Goal: Task Accomplishment & Management: Complete application form

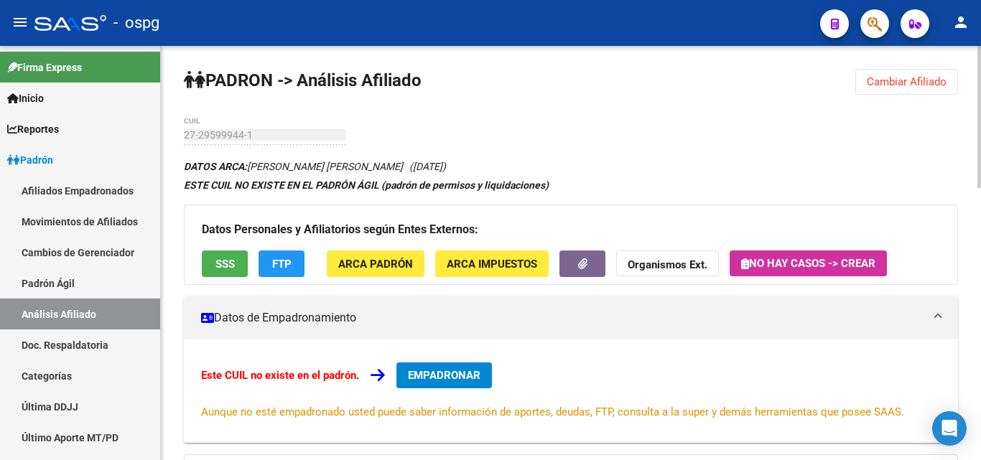
drag, startPoint x: 884, startPoint y: 75, endPoint x: 864, endPoint y: 76, distance: 20.2
click at [883, 75] on button "Cambiar Afiliado" at bounding box center [907, 82] width 103 height 26
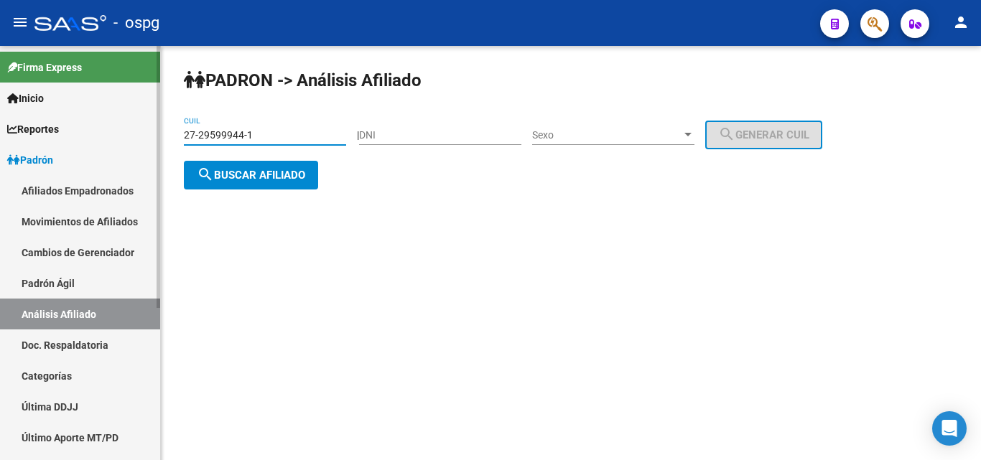
drag, startPoint x: 264, startPoint y: 137, endPoint x: 98, endPoint y: 136, distance: 165.9
click at [102, 136] on mat-sidenav-container "Firma Express Inicio Calendario SSS Instructivos Contacto OS Reportes Ingresos …" at bounding box center [490, 253] width 981 height 414
type input "20-42428388-7"
click at [264, 166] on button "search Buscar afiliado" at bounding box center [251, 175] width 134 height 29
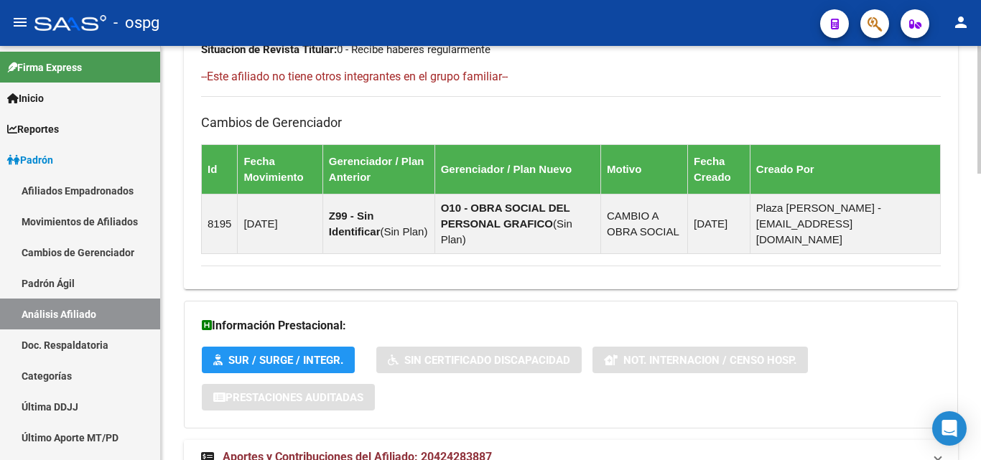
scroll to position [932, 0]
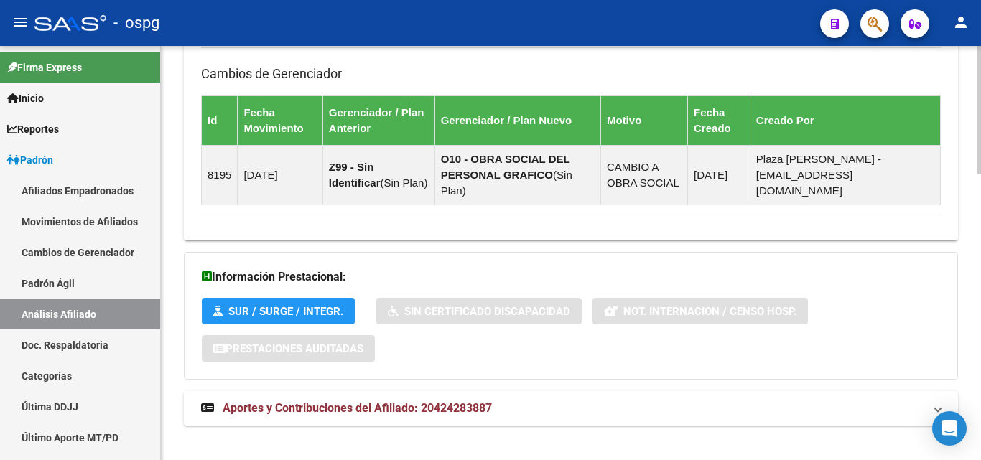
click at [439, 402] on span "Aportes y Contribuciones del Afiliado: 20424283887" at bounding box center [357, 409] width 269 height 14
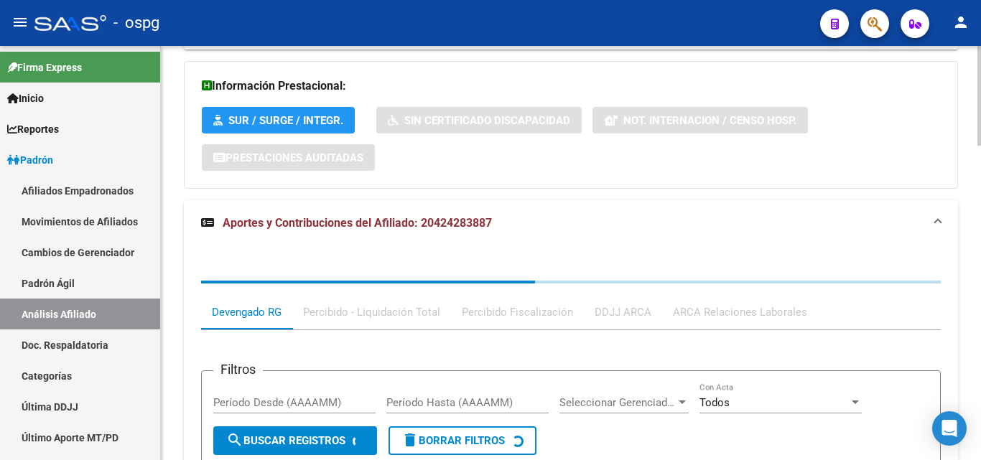
scroll to position [1302, 0]
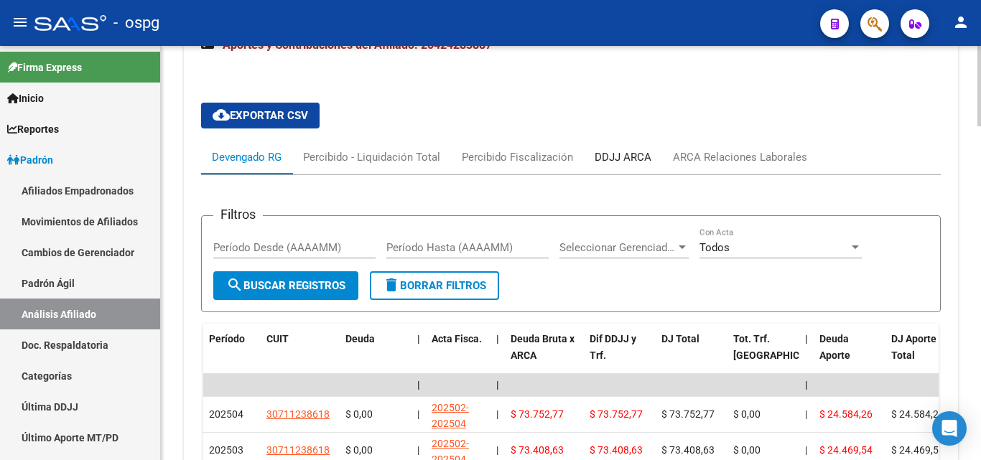
click at [626, 149] on div "DDJJ ARCA" at bounding box center [623, 157] width 57 height 16
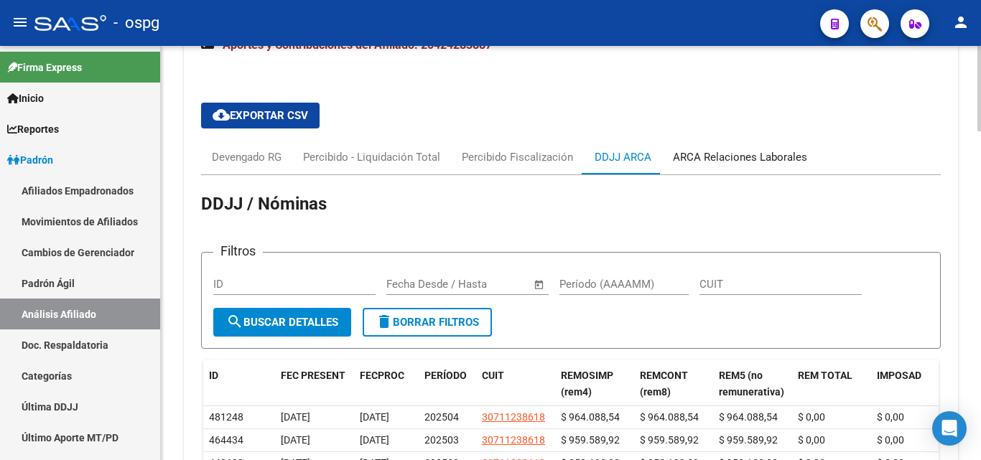
click at [751, 149] on div "ARCA Relaciones Laborales" at bounding box center [740, 157] width 134 height 16
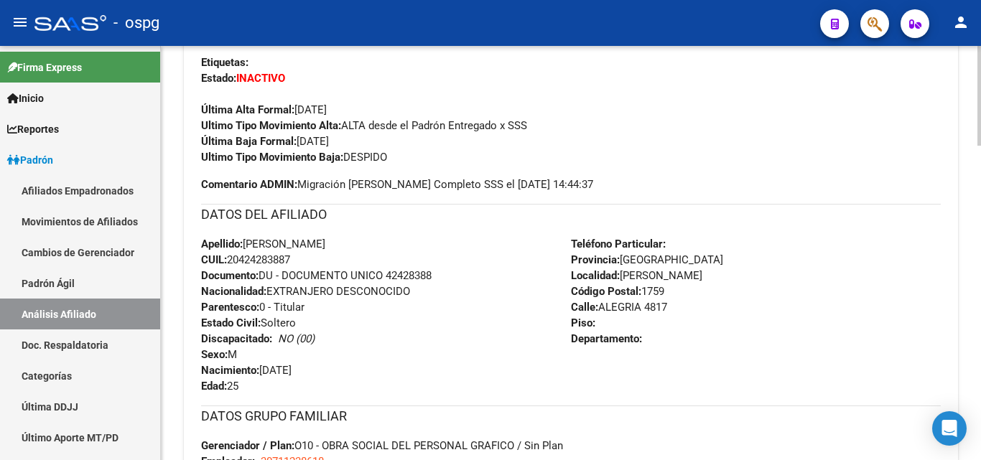
scroll to position [224, 0]
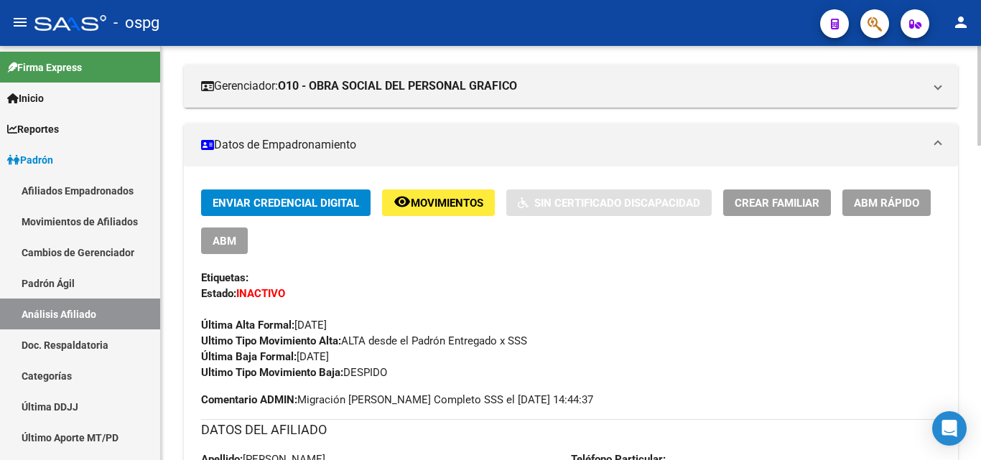
click at [222, 239] on span "ABM" at bounding box center [225, 241] width 24 height 13
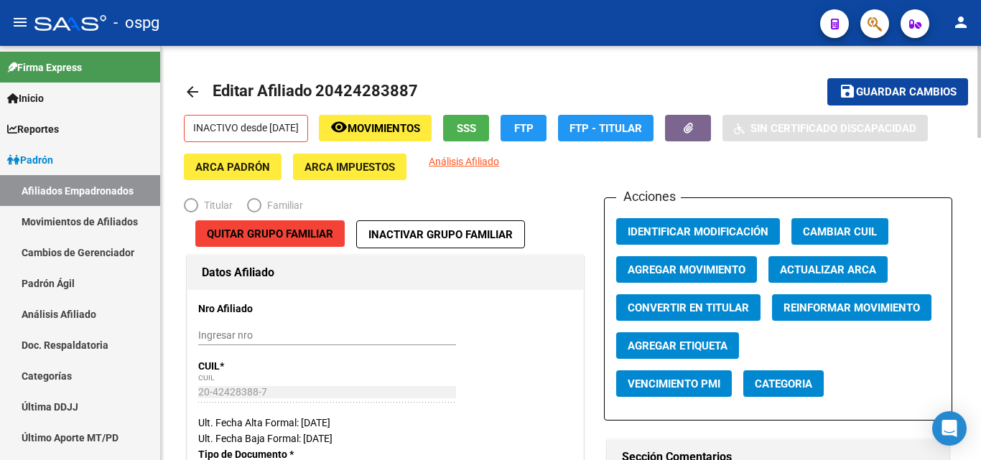
radio input "true"
type input "30-71123861-8"
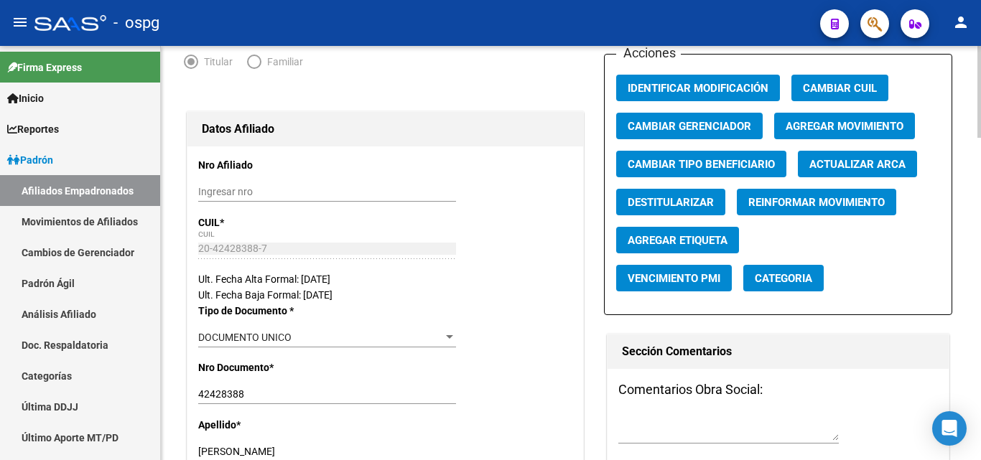
scroll to position [287, 0]
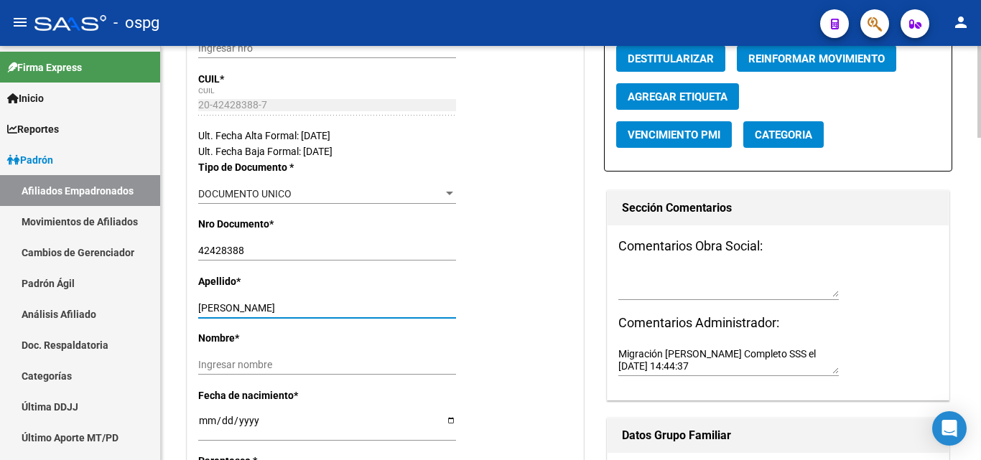
drag, startPoint x: 241, startPoint y: 310, endPoint x: 307, endPoint y: 308, distance: 66.1
click at [307, 308] on input "[PERSON_NAME]" at bounding box center [327, 308] width 258 height 12
type input "[PERSON_NAME]"
click at [223, 363] on input "Ingresar nombre" at bounding box center [327, 365] width 258 height 12
paste input "EMIR"
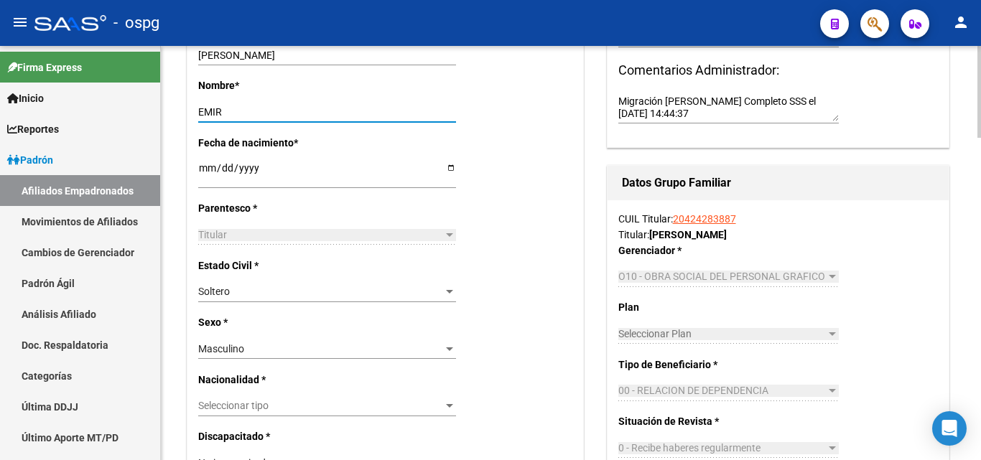
scroll to position [575, 0]
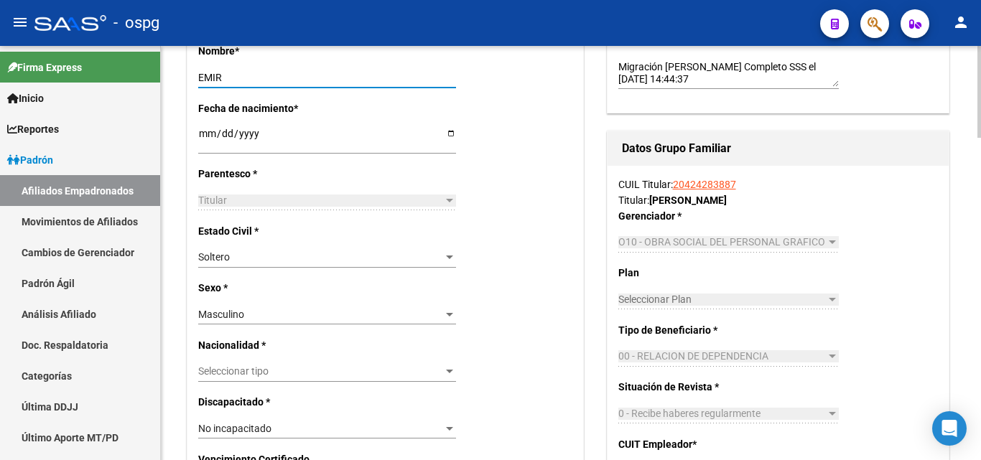
type input "EMIR"
click at [236, 261] on div "Soltero" at bounding box center [320, 257] width 245 height 12
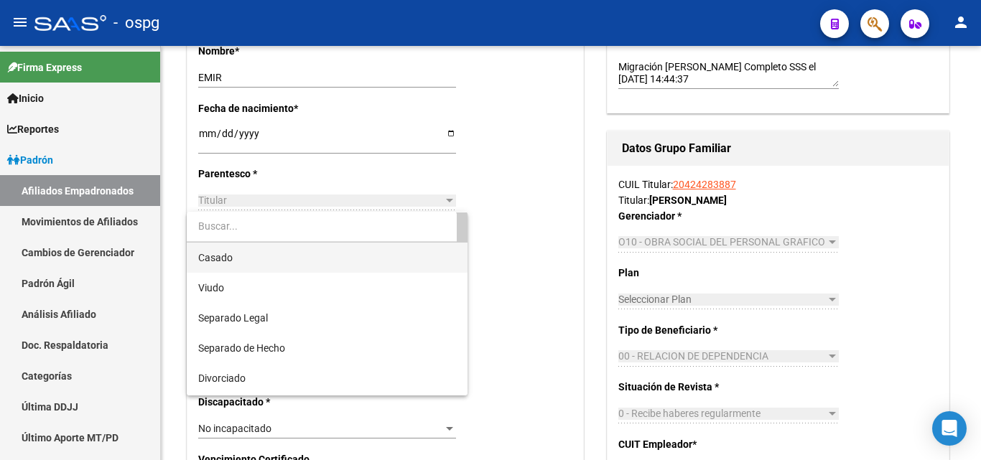
scroll to position [57, 0]
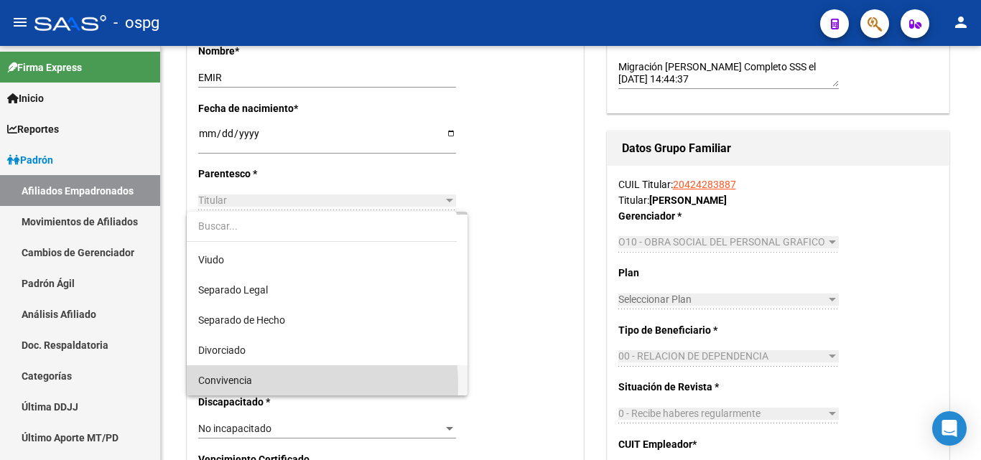
click at [234, 387] on span "Convivencia" at bounding box center [327, 381] width 258 height 30
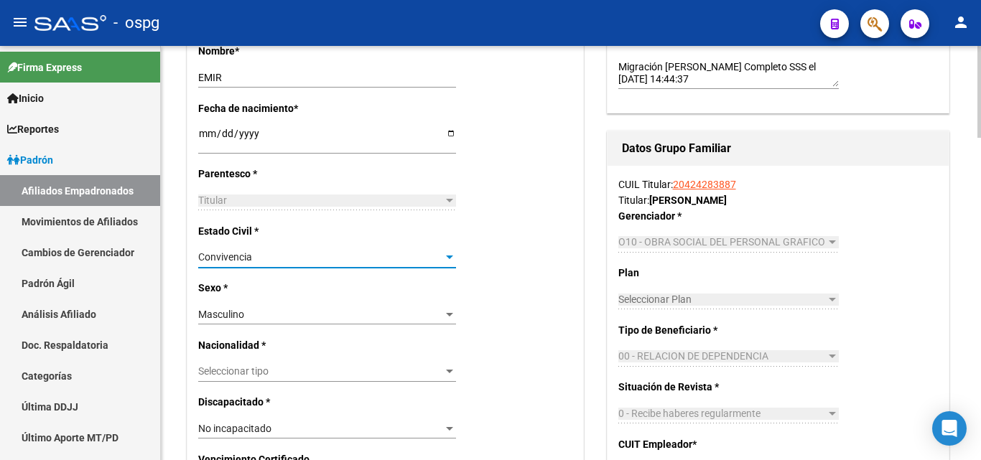
scroll to position [718, 0]
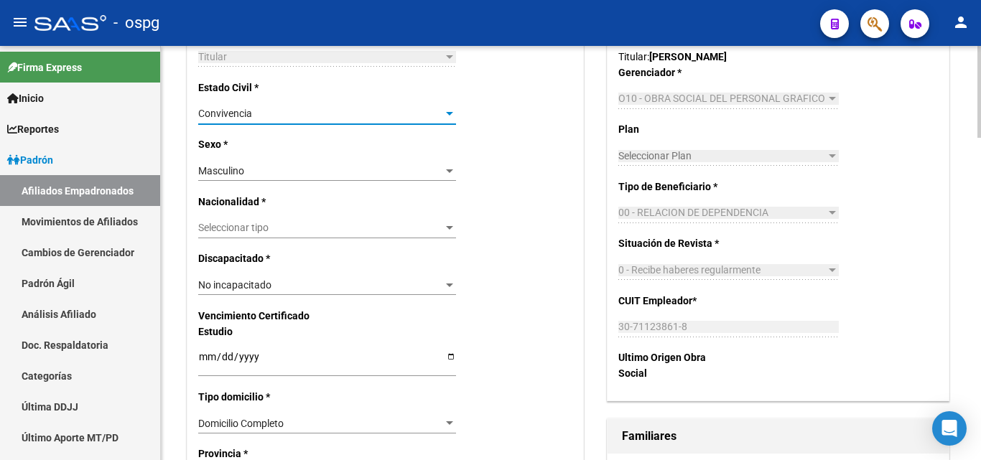
click at [277, 225] on span "Seleccionar tipo" at bounding box center [320, 228] width 245 height 12
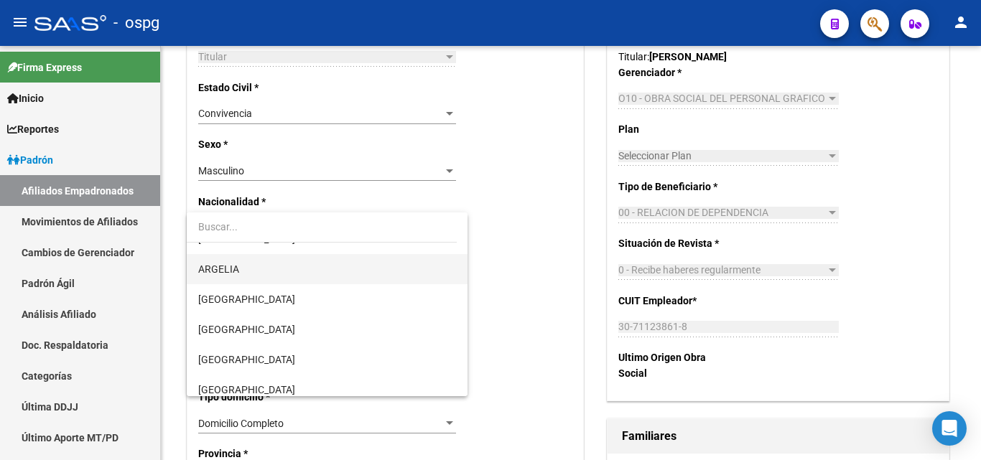
scroll to position [215, 0]
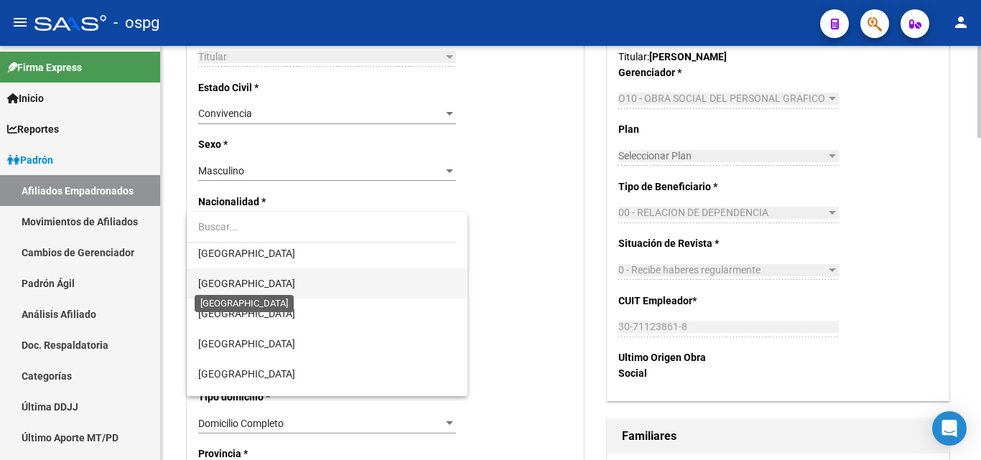
click at [232, 282] on span "[GEOGRAPHIC_DATA]" at bounding box center [246, 283] width 97 height 11
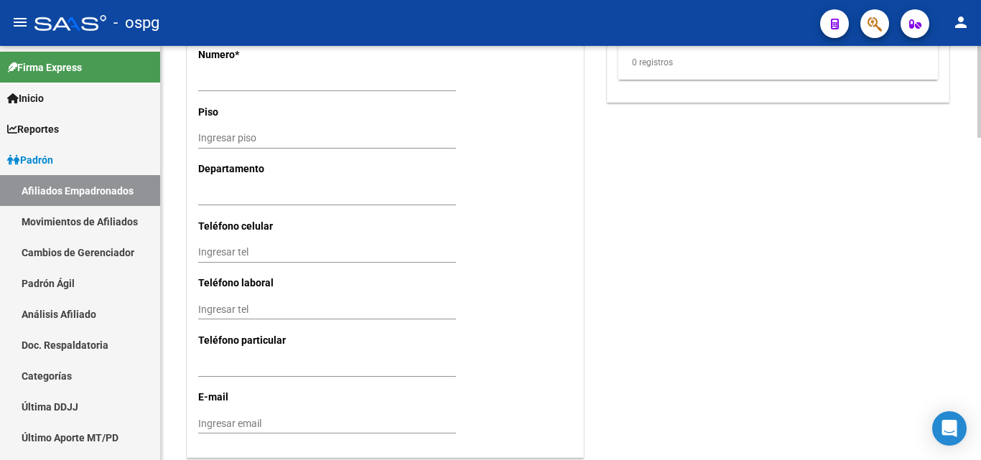
scroll to position [1365, 0]
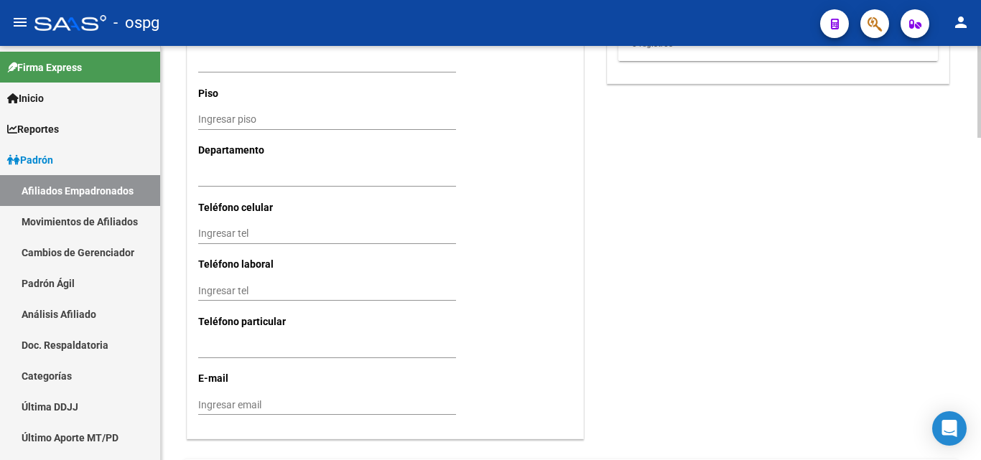
click at [209, 240] on input "Ingresar tel" at bounding box center [327, 234] width 258 height 12
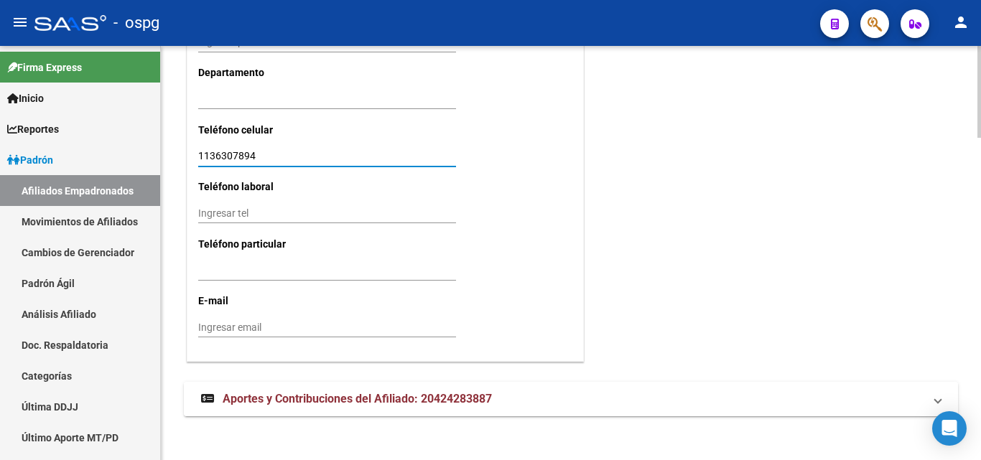
scroll to position [1450, 0]
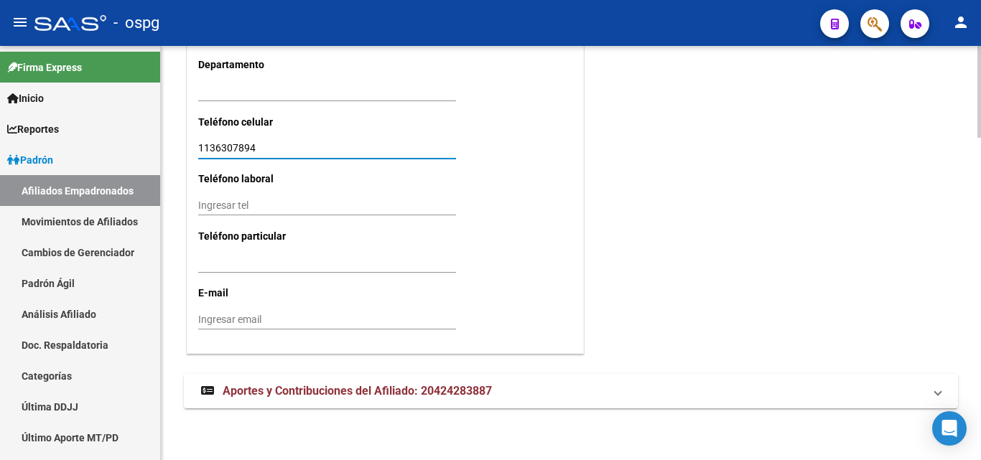
type input "1136307894"
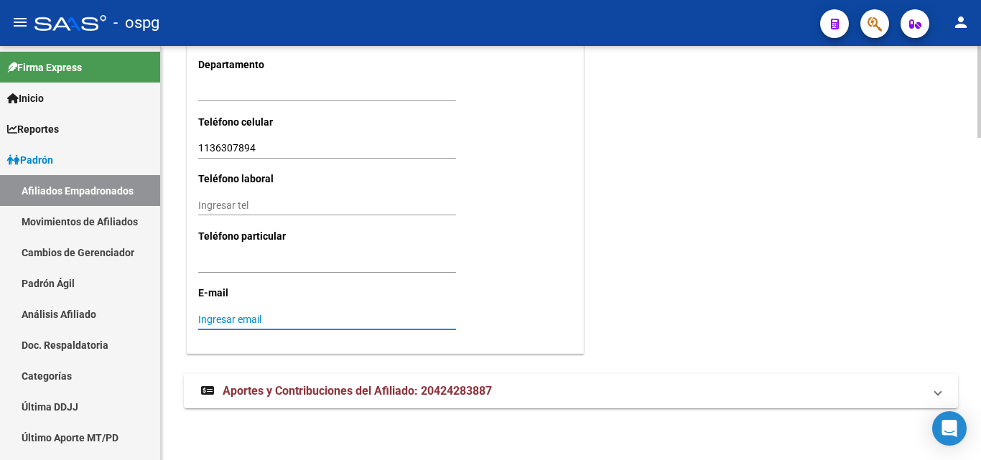
click at [221, 315] on input "Ingresar email" at bounding box center [327, 320] width 258 height 12
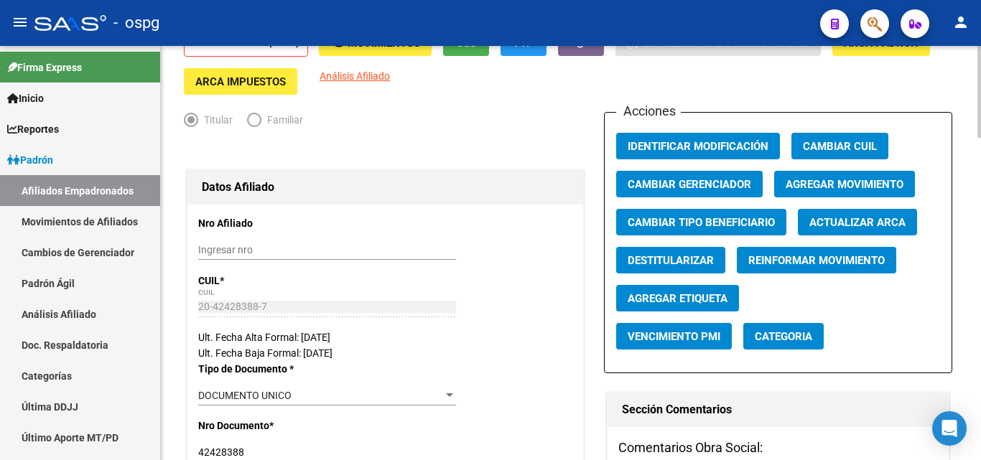
scroll to position [0, 0]
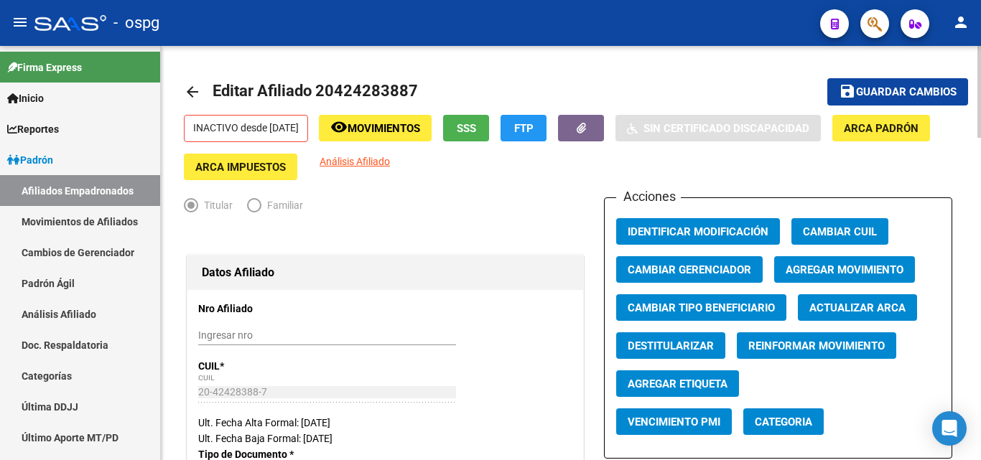
type input "[EMAIL_ADDRESS][DOMAIN_NAME]"
click at [907, 84] on button "save Guardar cambios" at bounding box center [898, 91] width 141 height 27
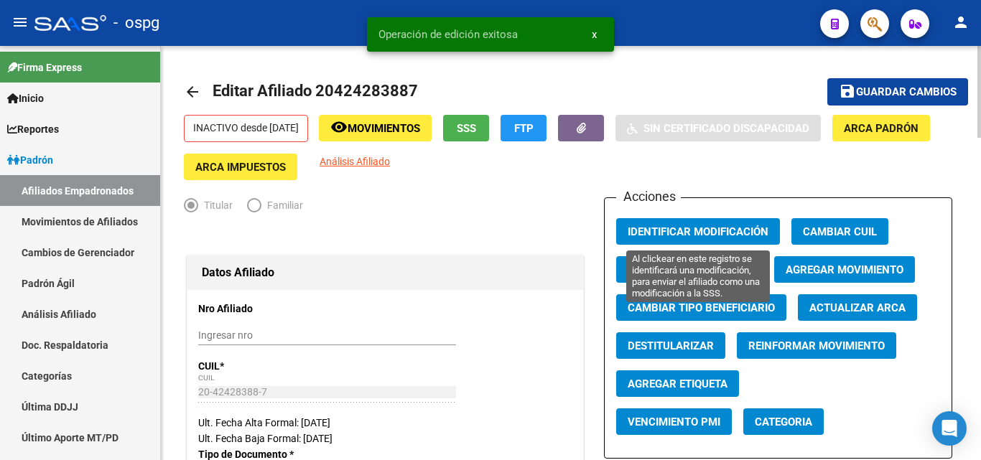
click at [688, 234] on span "Identificar Modificación" at bounding box center [698, 232] width 141 height 13
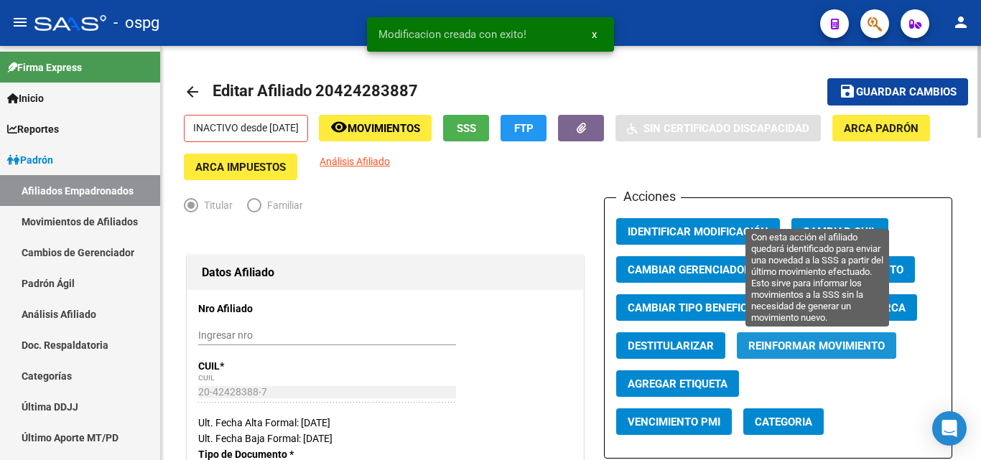
click at [812, 352] on span "Reinformar Movimiento" at bounding box center [816, 346] width 136 height 13
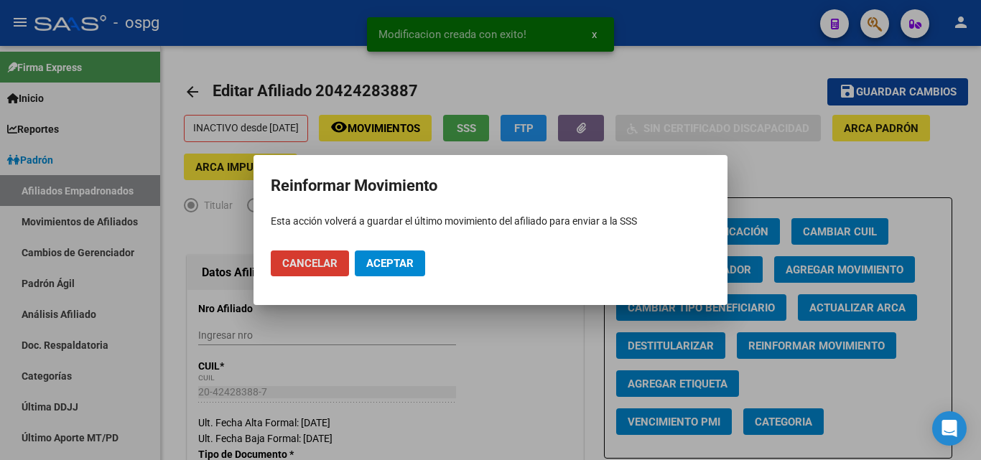
click at [403, 261] on span "Aceptar" at bounding box center [389, 263] width 47 height 13
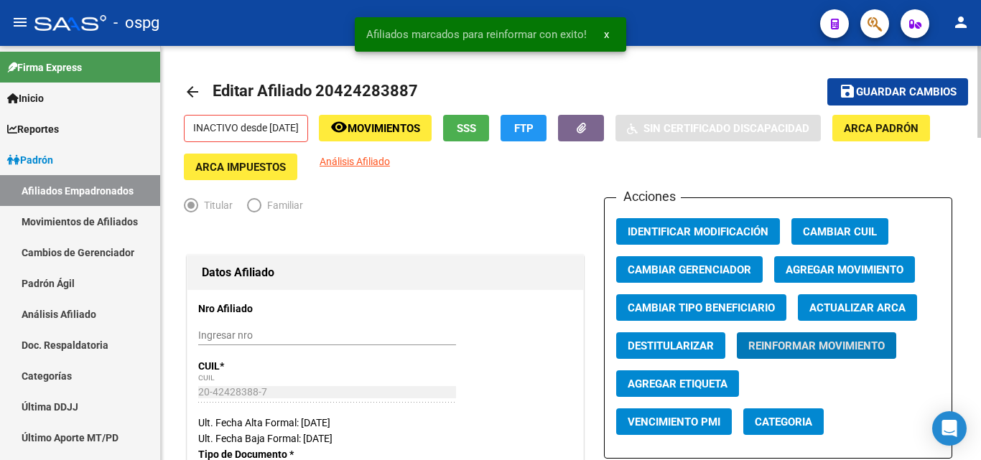
click at [195, 94] on mat-icon "arrow_back" at bounding box center [192, 91] width 17 height 17
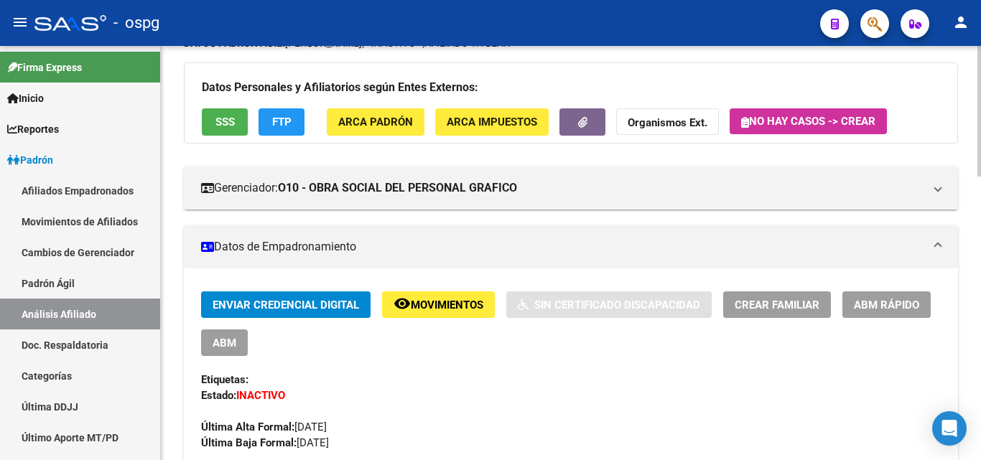
scroll to position [254, 0]
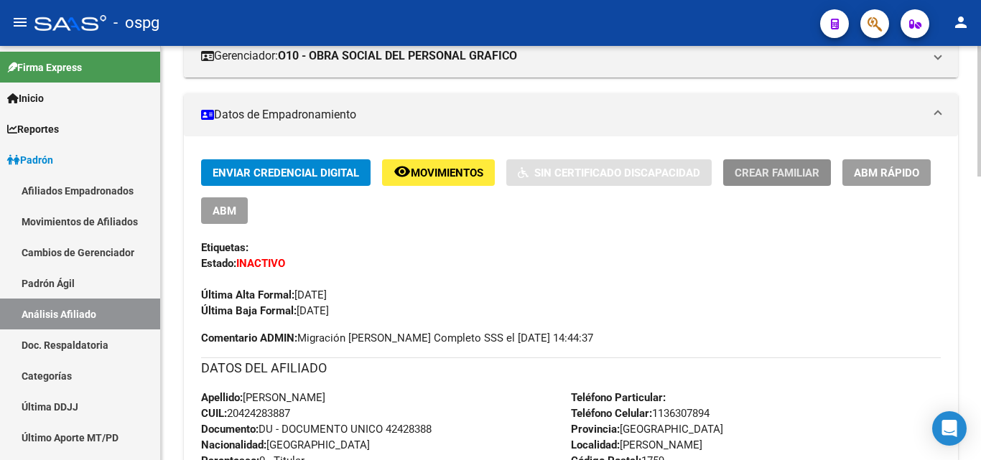
click at [763, 180] on button "Crear Familiar" at bounding box center [777, 172] width 108 height 27
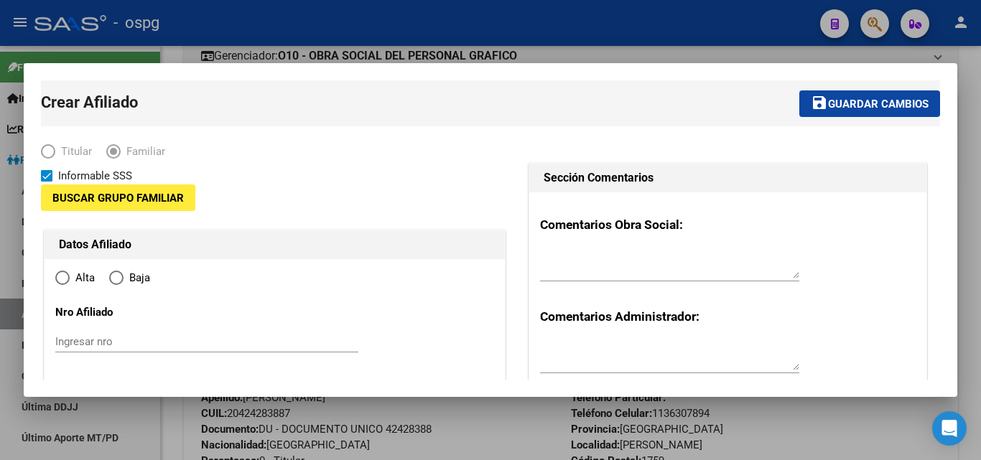
type input "30-71123861-8"
type input "[PERSON_NAME]"
type input "1759"
type input "ALEGRIA 4817"
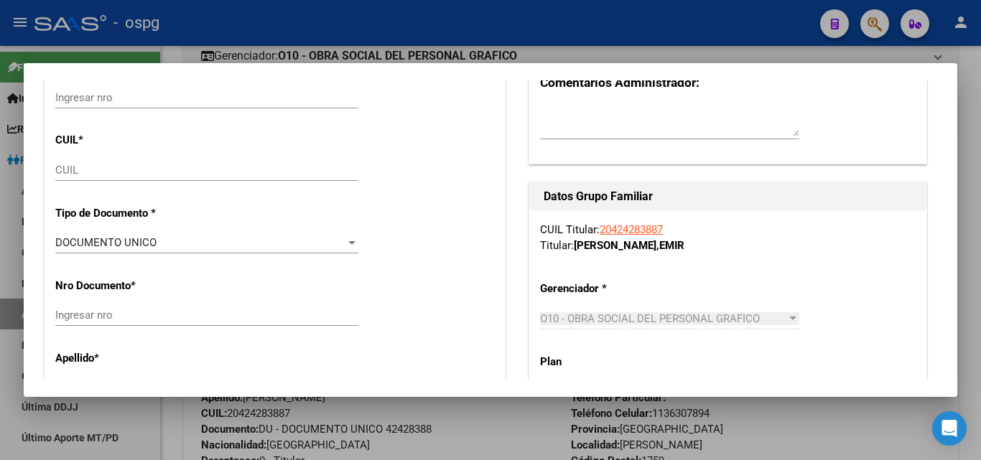
radio input "true"
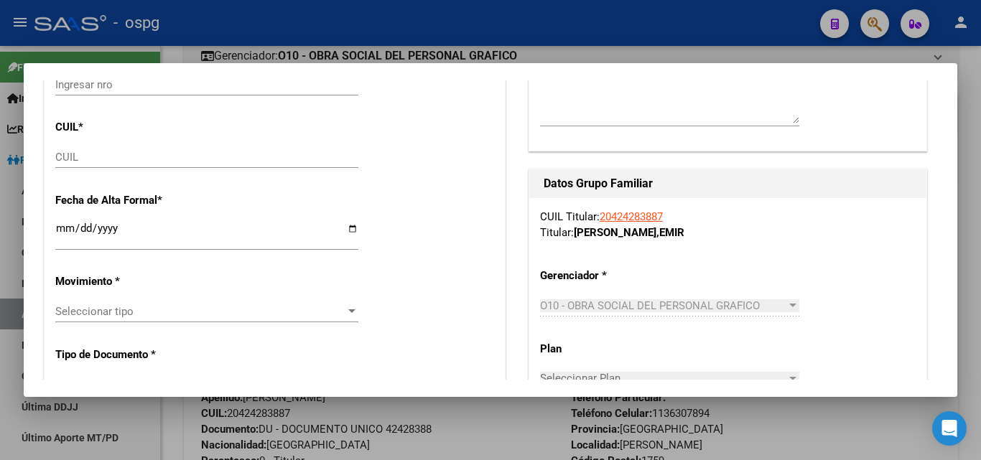
scroll to position [287, 0]
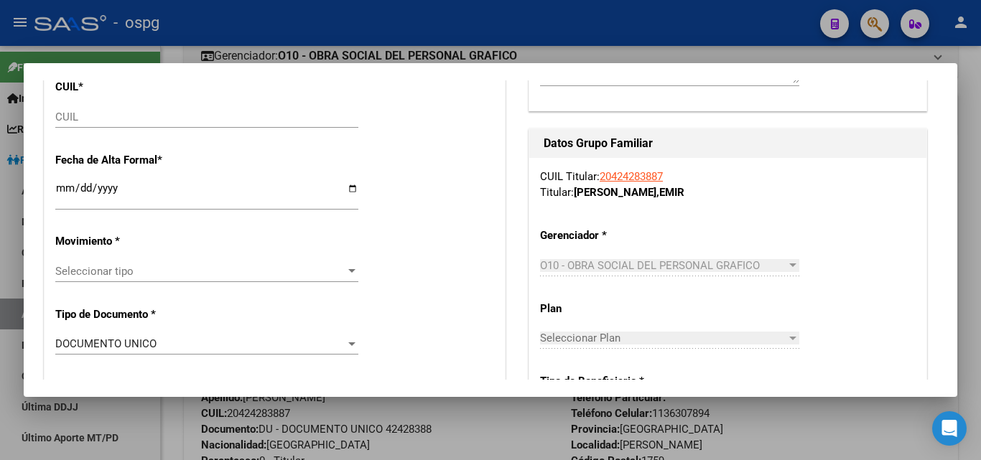
type input "30-71123861-8"
click at [66, 279] on div "Seleccionar tipo Seleccionar tipo" at bounding box center [206, 272] width 303 height 22
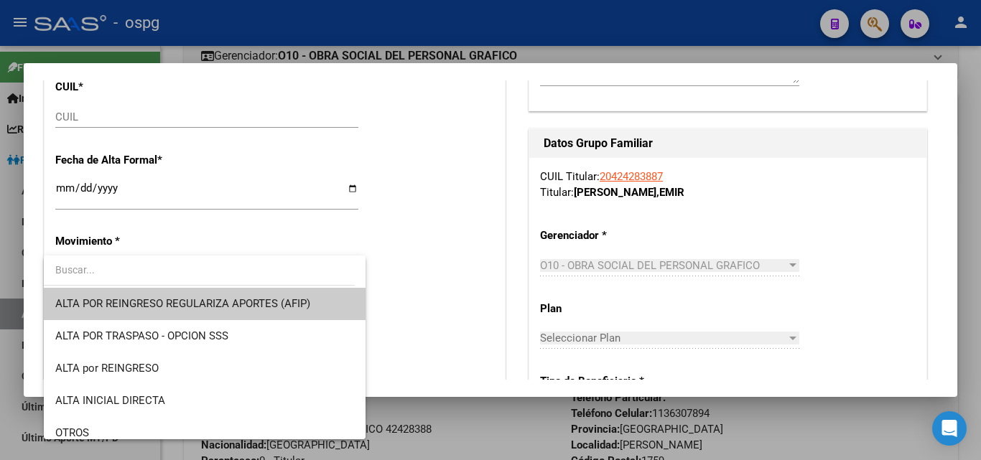
click at [74, 264] on input "dropdown search" at bounding box center [199, 270] width 311 height 30
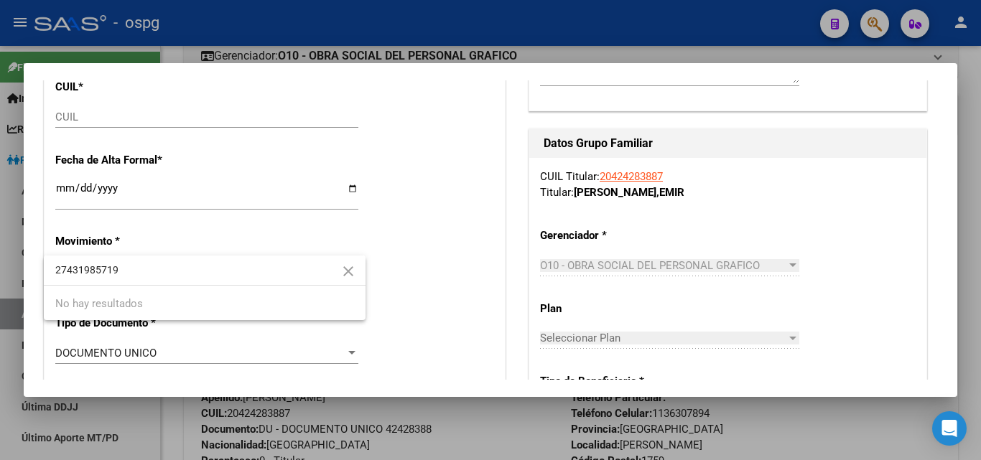
click at [126, 272] on input "27431985719" at bounding box center [205, 270] width 322 height 30
type input "27431985719"
drag, startPoint x: 237, startPoint y: 241, endPoint x: 168, endPoint y: 213, distance: 74.4
click at [237, 239] on div at bounding box center [490, 230] width 981 height 460
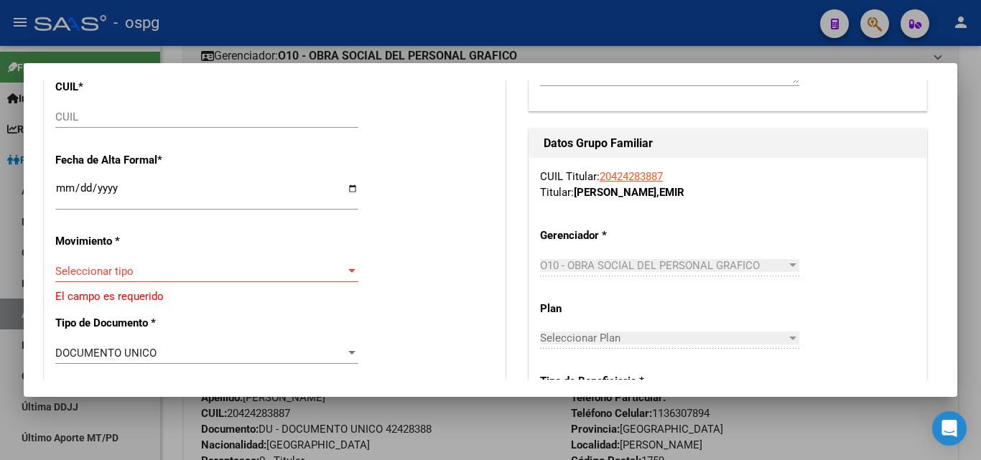
click at [79, 127] on div "CUIL" at bounding box center [206, 123] width 303 height 35
click at [70, 111] on input "CUIL" at bounding box center [206, 117] width 303 height 13
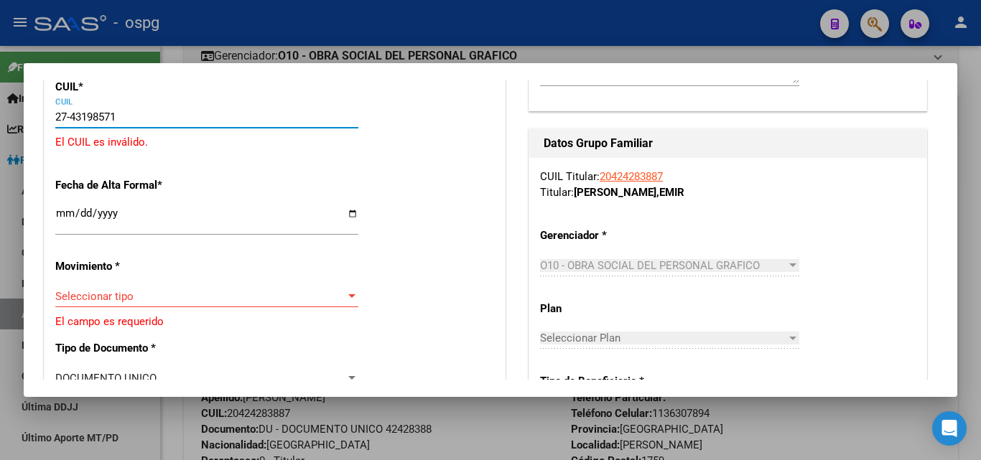
type input "27-43198571-9"
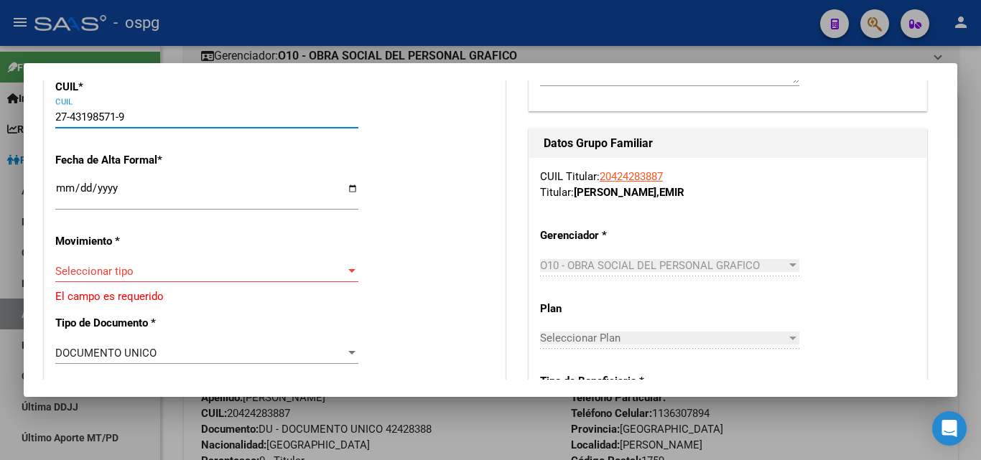
type input "43198571"
type input "[PERSON_NAME] [PERSON_NAME]"
type input "[DATE]"
type input "[PERSON_NAME]"
type input "ALEGRIA"
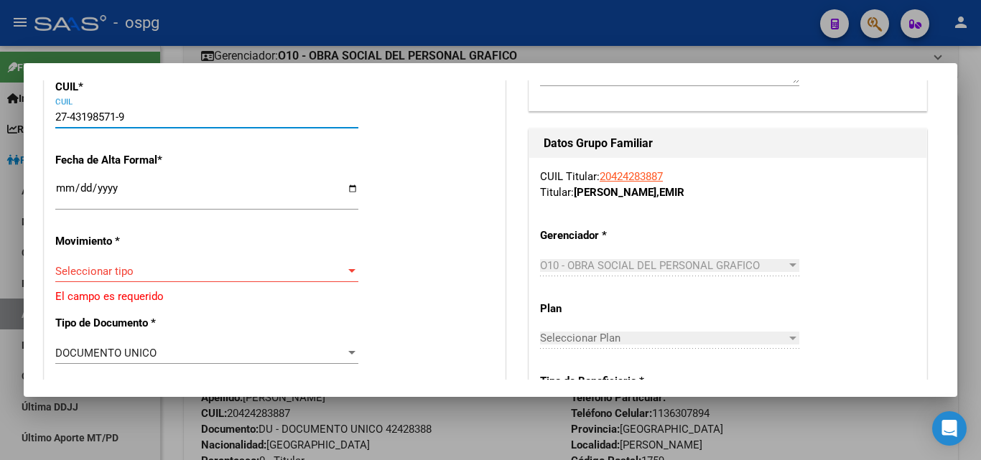
type input "4817"
type input "27-43198571-9"
click at [59, 185] on input "Ingresar fecha" at bounding box center [206, 193] width 303 height 23
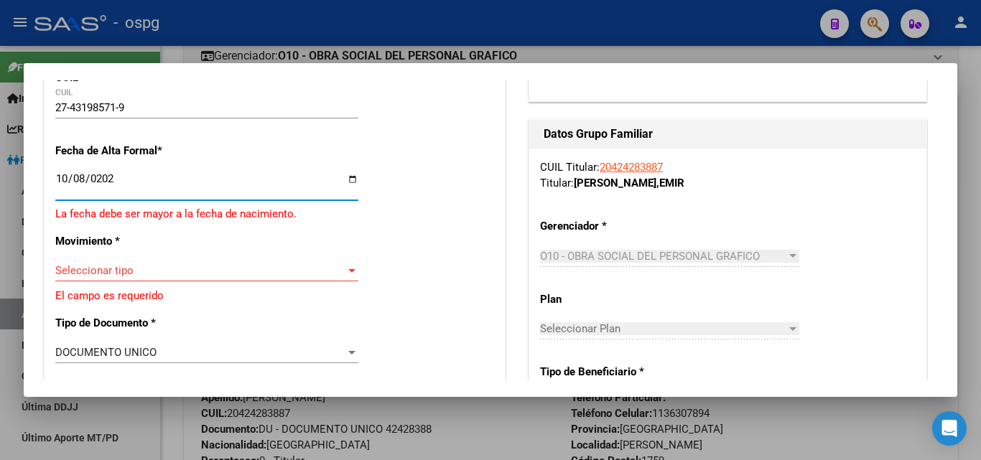
type input "[DATE]"
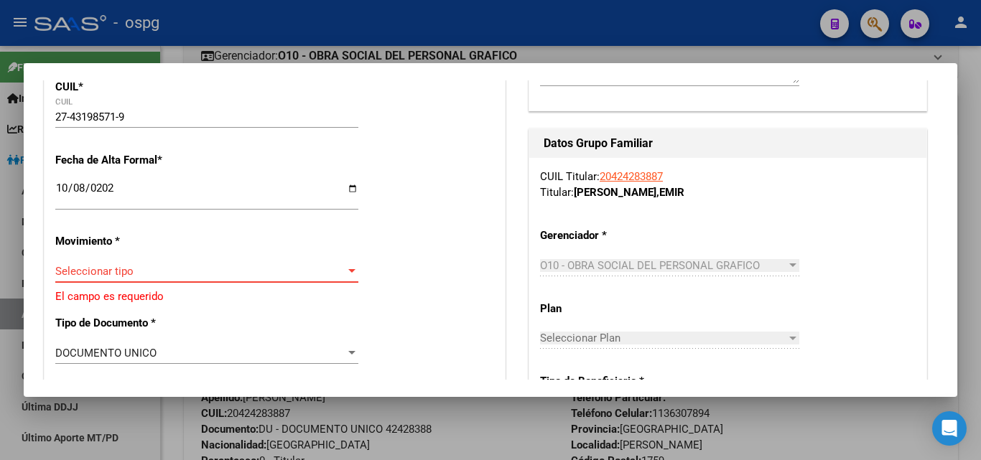
click at [110, 267] on span "Seleccionar tipo" at bounding box center [200, 271] width 290 height 13
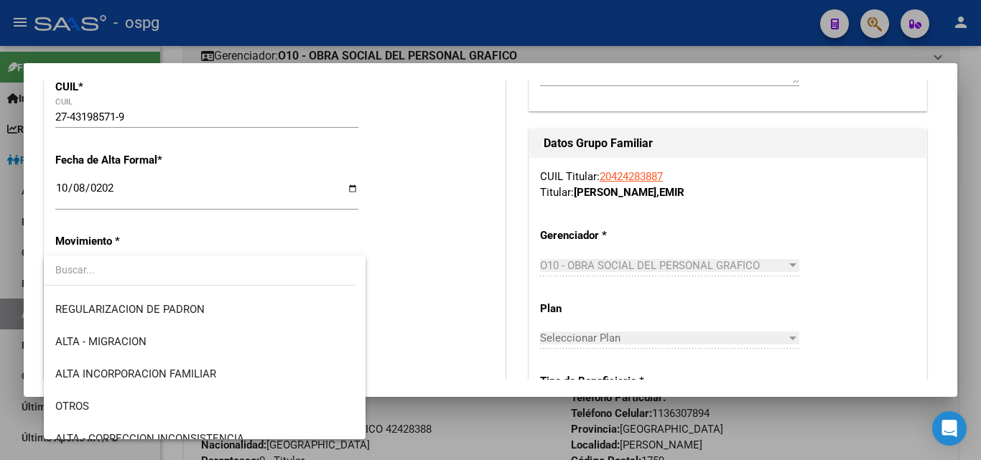
scroll to position [144, 0]
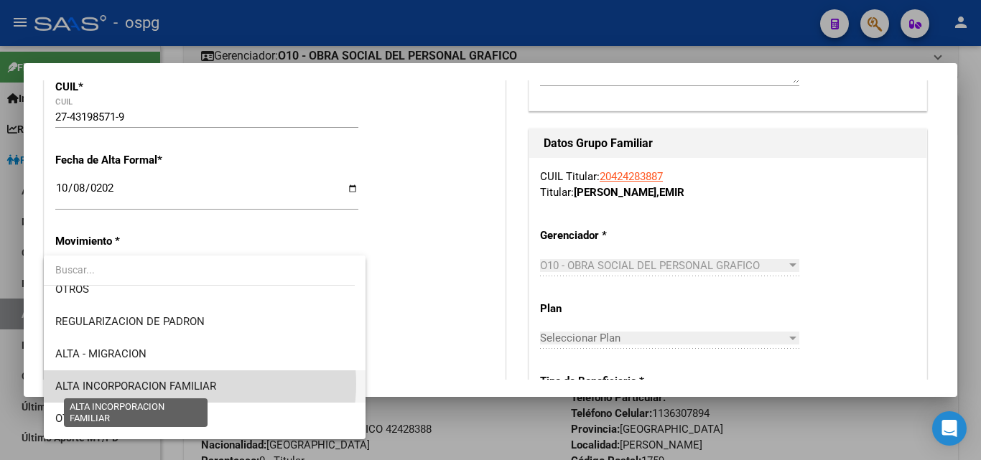
click at [195, 384] on span "ALTA INCORPORACION FAMILIAR" at bounding box center [135, 386] width 161 height 13
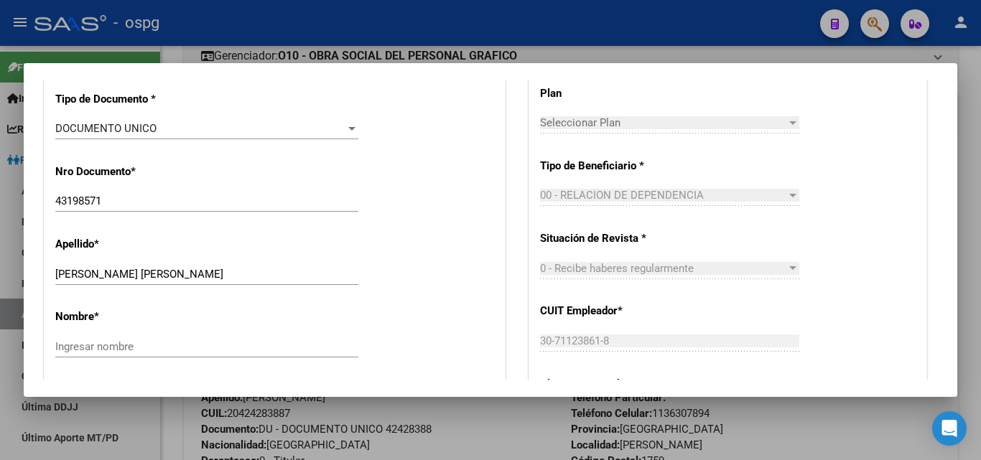
scroll to position [575, 0]
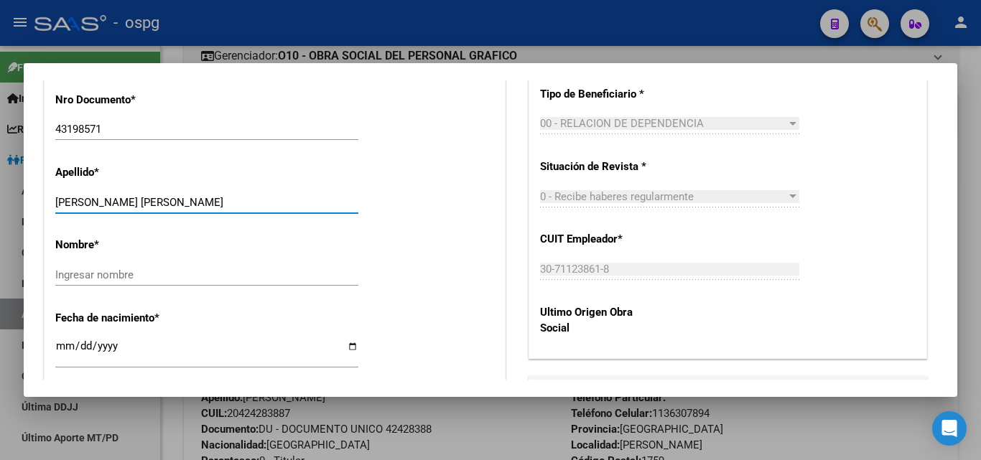
drag, startPoint x: 93, startPoint y: 205, endPoint x: 193, endPoint y: 215, distance: 100.3
click at [193, 215] on div "[PERSON_NAME] [PERSON_NAME] apellido" at bounding box center [206, 209] width 303 height 35
type input "[PERSON_NAME]"
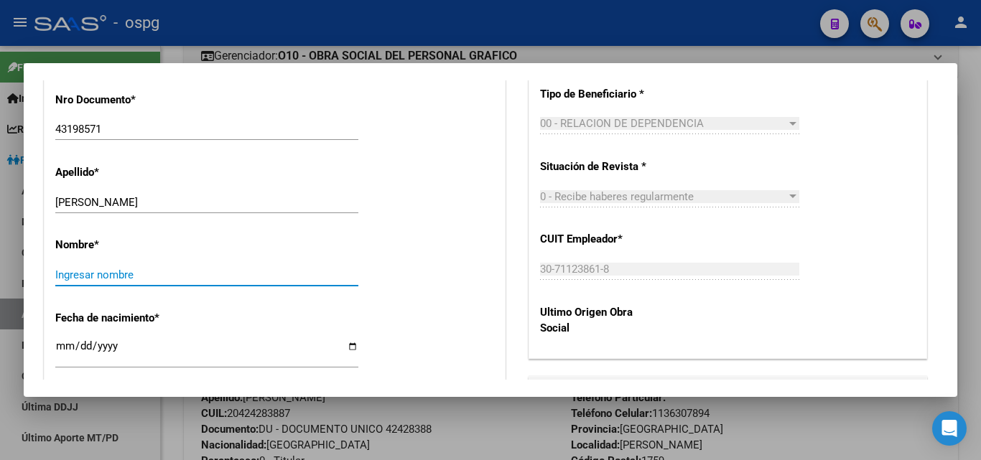
click at [73, 276] on input "Ingresar nombre" at bounding box center [206, 275] width 303 height 13
paste input "MILAGROS GISELLE"
type input "MILAGROS GISELLE"
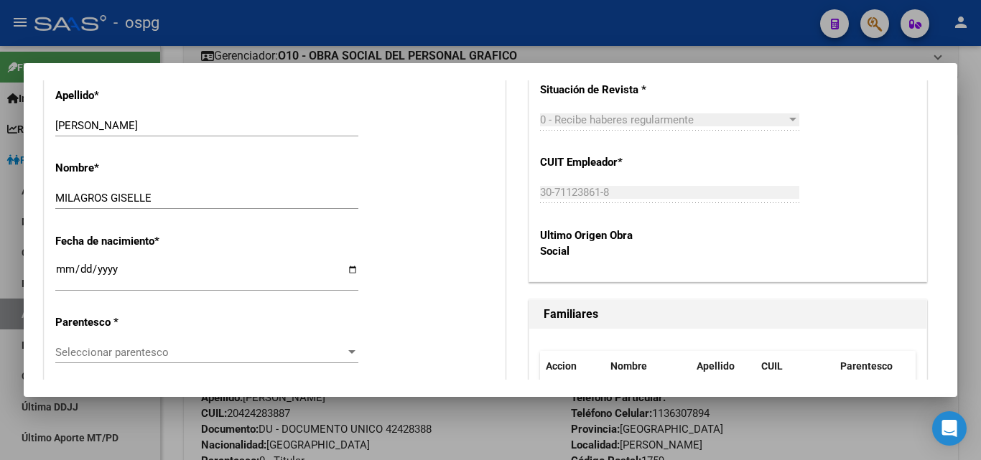
scroll to position [790, 0]
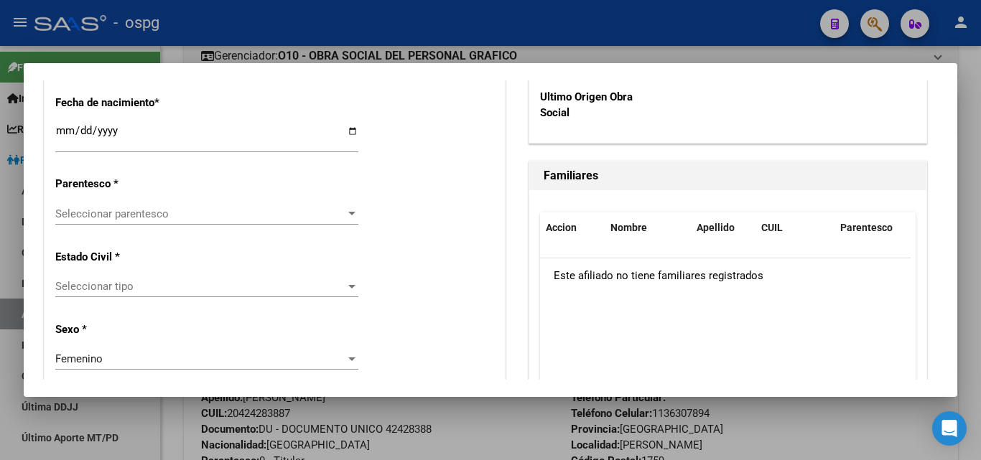
click at [126, 221] on div "Seleccionar parentesco Seleccionar parentesco" at bounding box center [206, 214] width 303 height 22
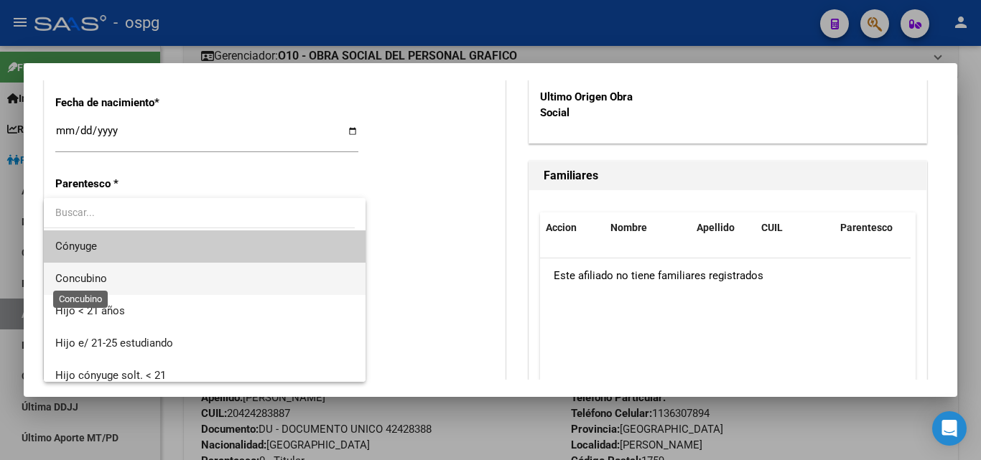
click at [80, 287] on span "Concubino" at bounding box center [204, 279] width 299 height 32
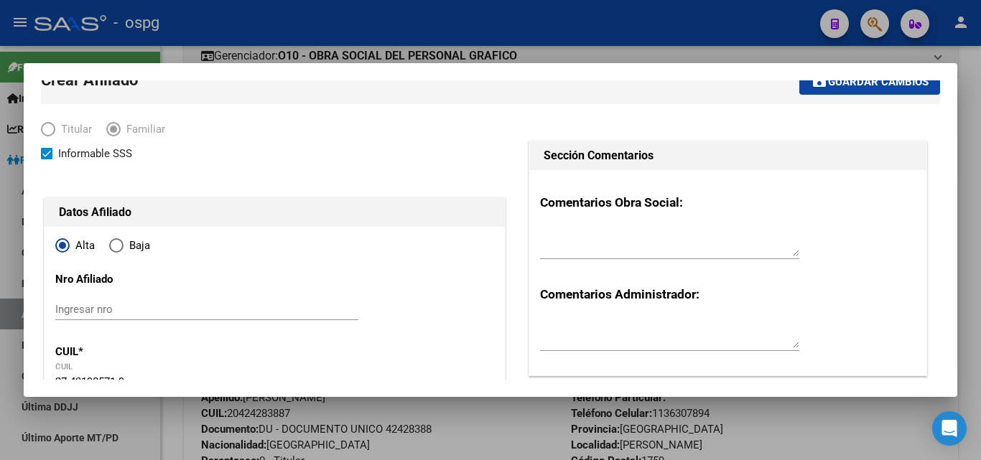
scroll to position [0, 0]
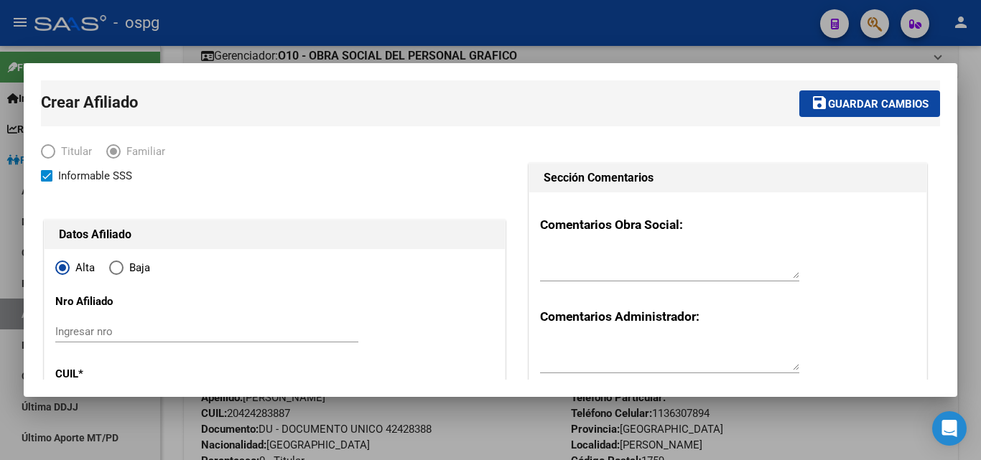
click at [838, 95] on button "save Guardar cambios" at bounding box center [869, 104] width 141 height 27
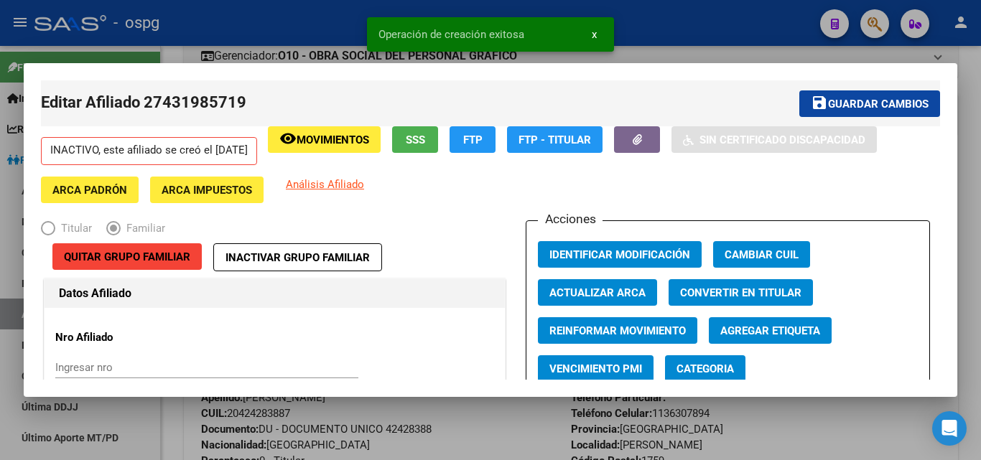
click at [621, 259] on span "Identificar Modificación" at bounding box center [620, 255] width 141 height 13
click at [659, 48] on div at bounding box center [490, 230] width 981 height 460
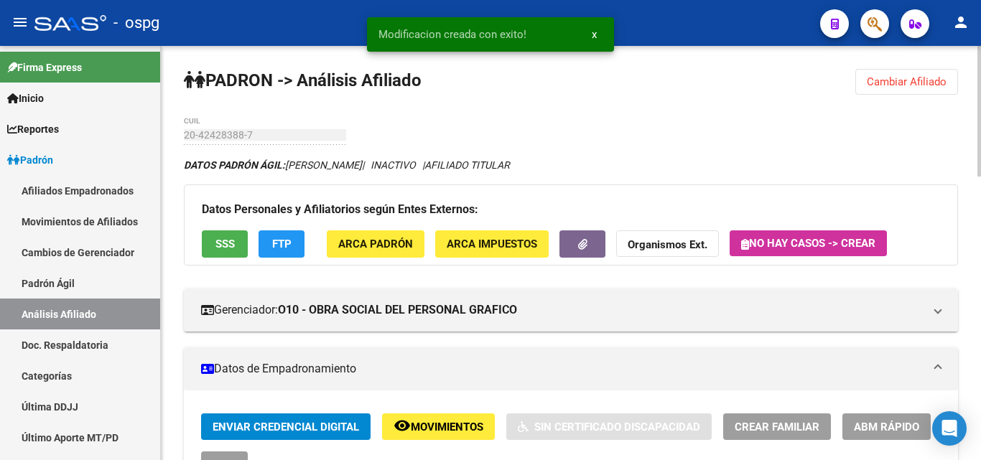
click at [909, 81] on span "Cambiar Afiliado" at bounding box center [907, 81] width 80 height 13
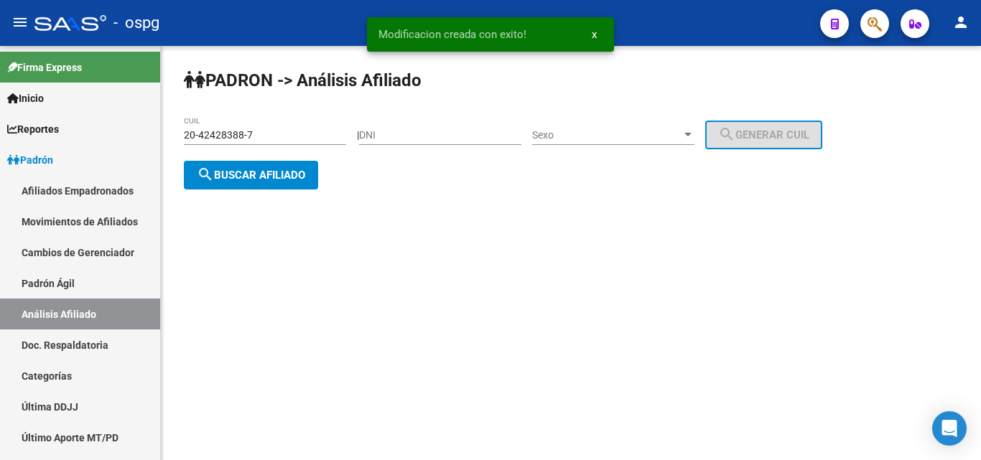
click at [251, 175] on span "search Buscar afiliado" at bounding box center [251, 175] width 108 height 13
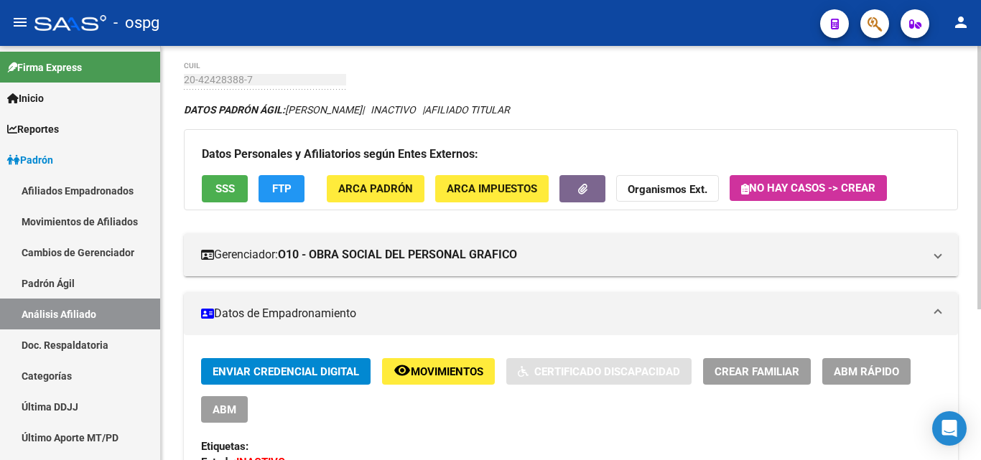
scroll to position [215, 0]
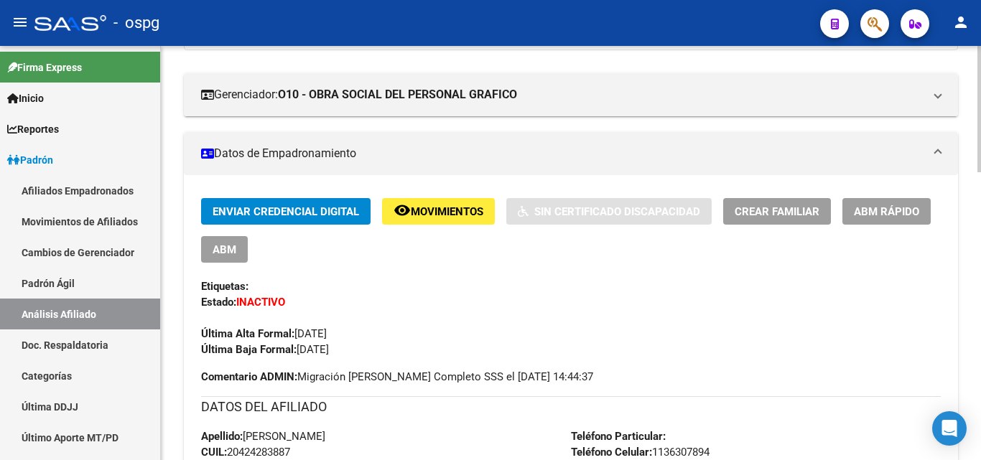
click at [231, 251] on span "ABM" at bounding box center [225, 250] width 24 height 13
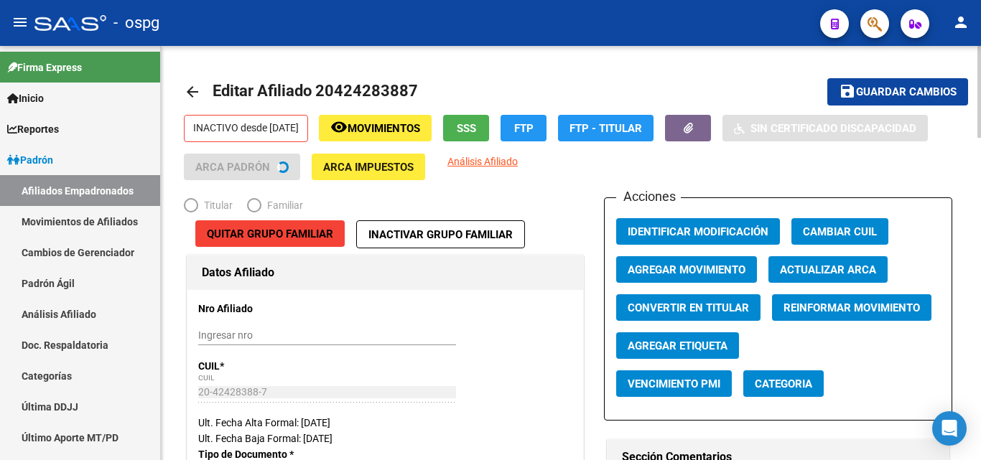
radio input "true"
type input "30-71123861-8"
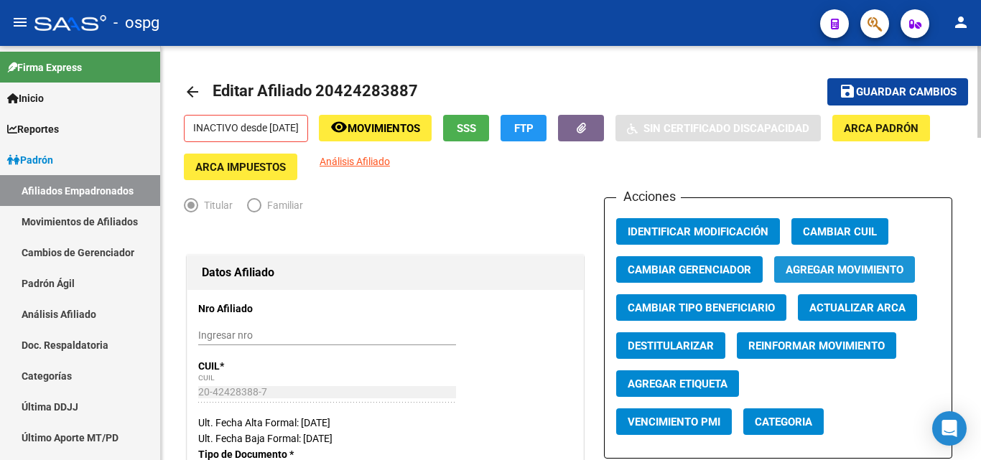
click at [834, 272] on span "Agregar Movimiento" at bounding box center [845, 270] width 118 height 13
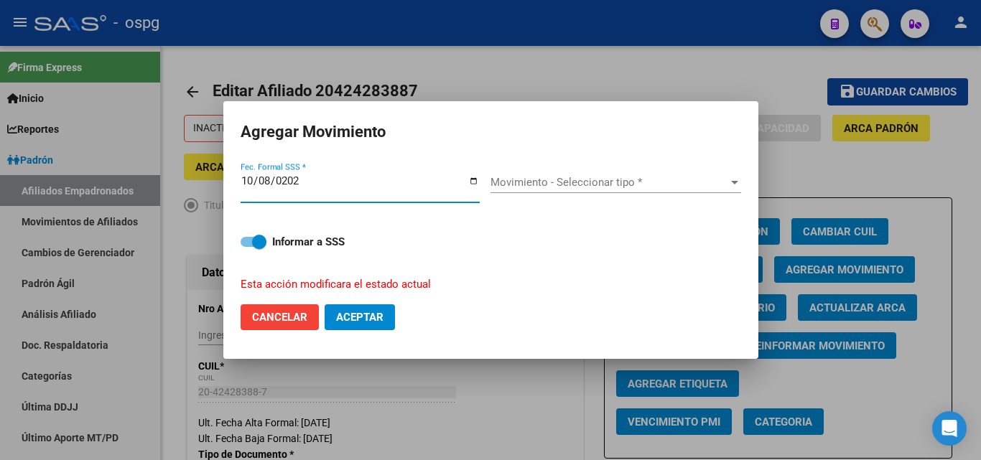
type input "[DATE]"
click at [597, 182] on span "Movimiento - Seleccionar tipo *" at bounding box center [610, 182] width 238 height 13
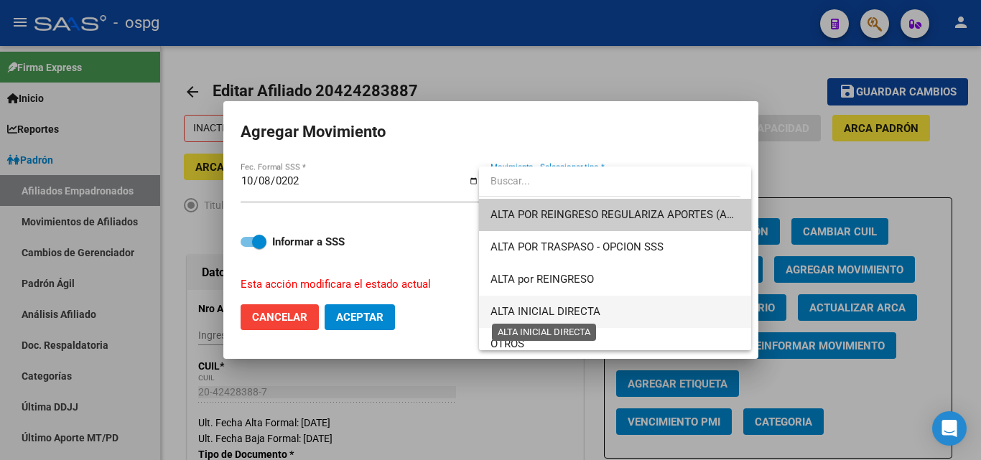
click at [533, 309] on span "ALTA INICIAL DIRECTA" at bounding box center [546, 311] width 110 height 13
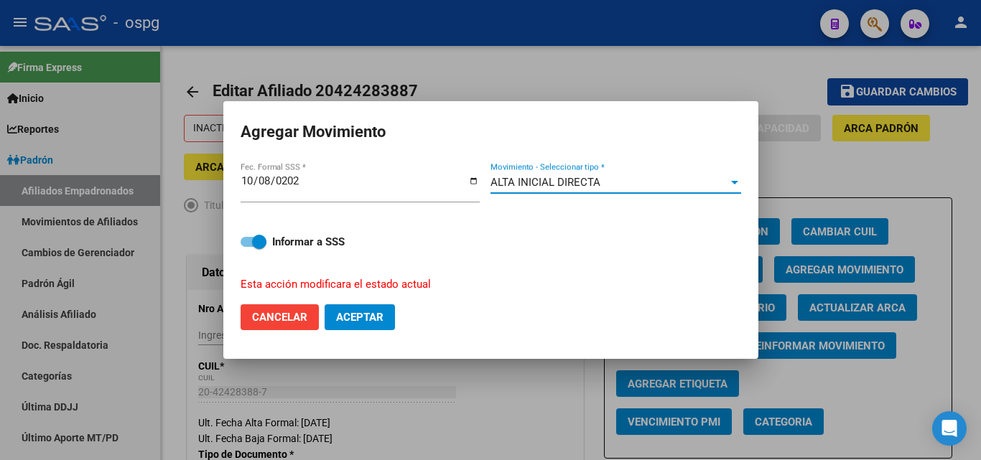
click at [370, 324] on button "Aceptar" at bounding box center [360, 318] width 70 height 26
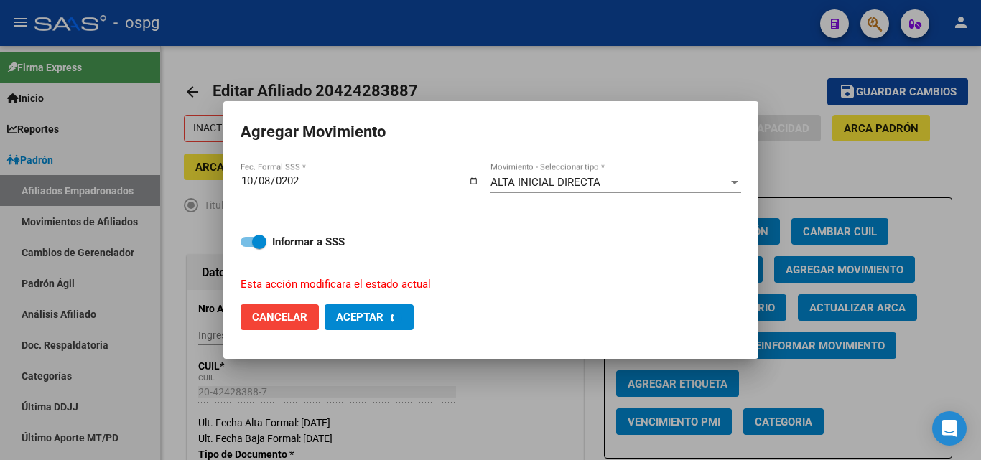
checkbox input "false"
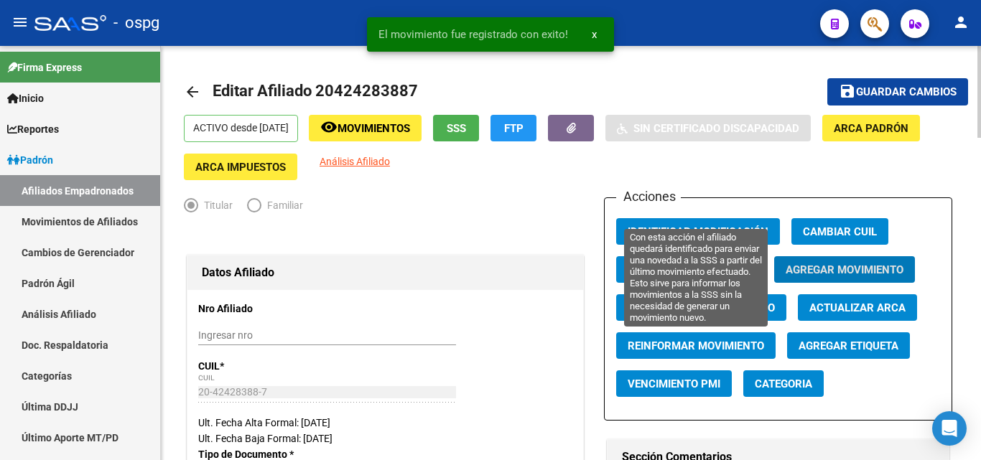
click at [734, 342] on span "Reinformar Movimiento" at bounding box center [696, 346] width 136 height 13
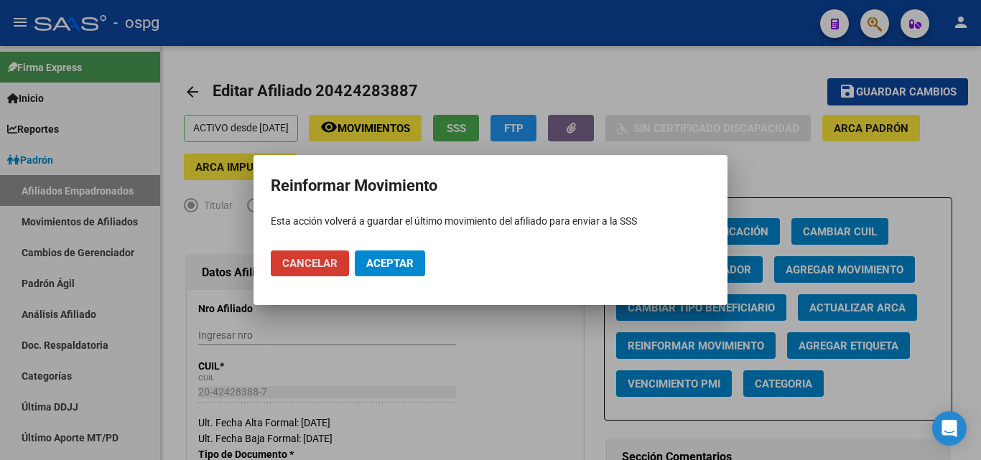
click at [397, 266] on span "Aceptar" at bounding box center [389, 263] width 47 height 13
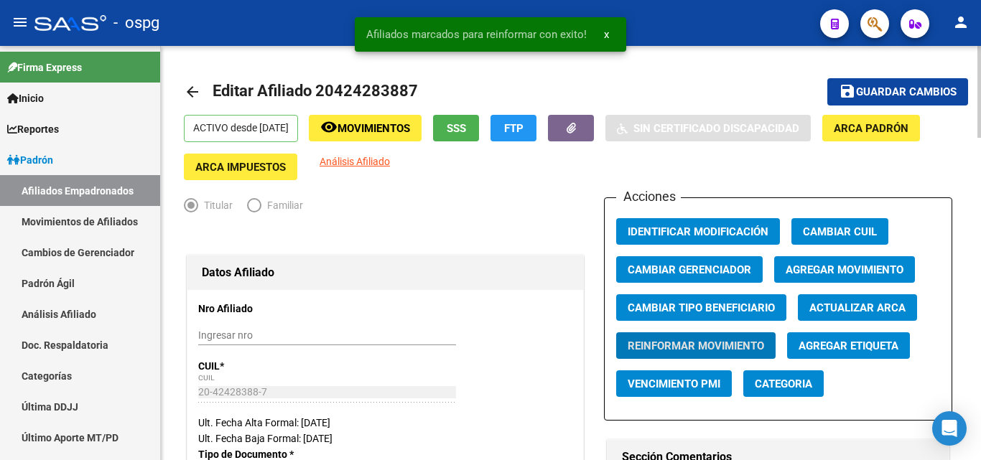
click at [916, 80] on button "save Guardar cambios" at bounding box center [898, 91] width 141 height 27
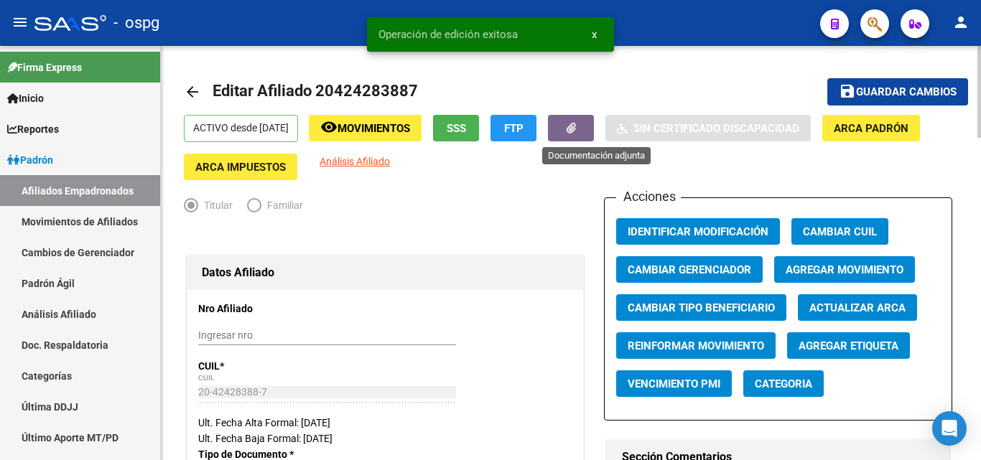
click at [594, 139] on button "button" at bounding box center [571, 128] width 46 height 27
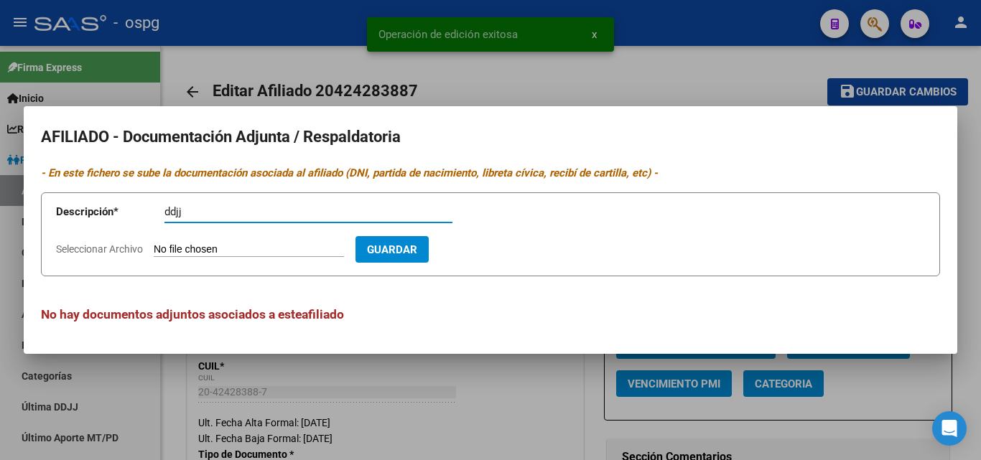
type input "ddjj"
click at [252, 256] on input "Seleccionar Archivo" at bounding box center [249, 251] width 190 height 14
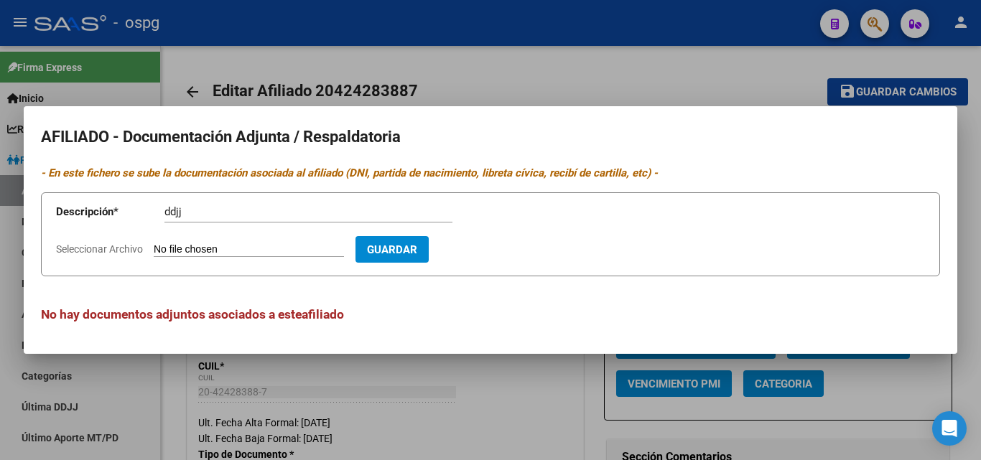
type input "C:\fakepath\ddjj [PERSON_NAME].pdf"
click at [501, 253] on span "Guardar" at bounding box center [475, 250] width 50 height 13
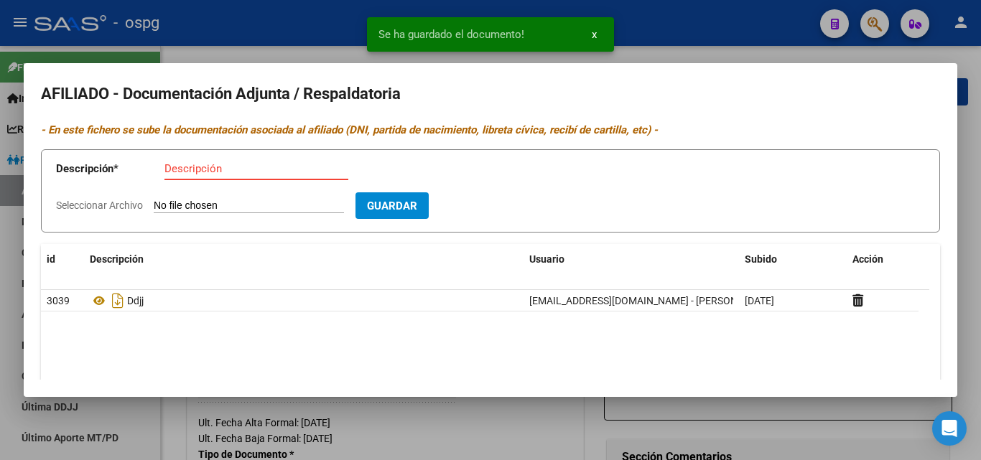
click at [176, 167] on input "Descripción" at bounding box center [256, 168] width 184 height 13
click at [188, 210] on input "Seleccionar Archivo" at bounding box center [249, 207] width 190 height 14
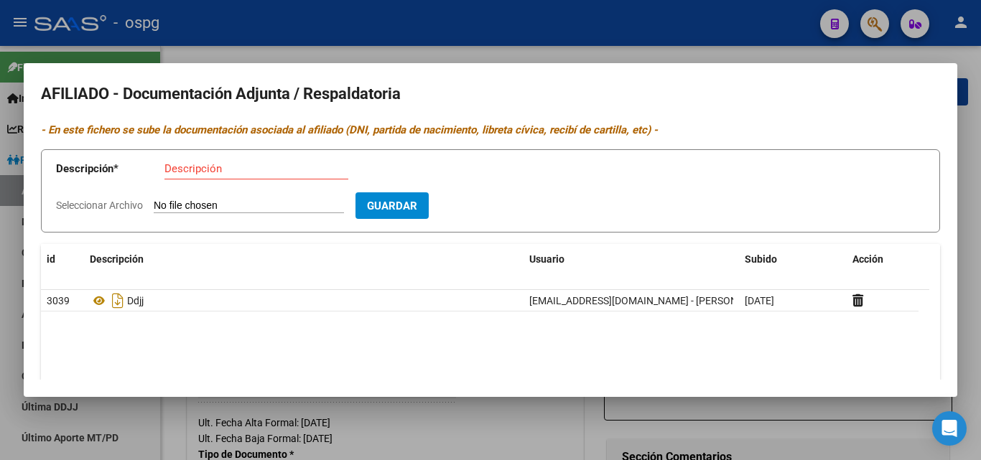
type input "C:\fakepath\CertificacionNegativa [PERSON_NAME].pdf"
click at [507, 219] on button "Guardar" at bounding box center [475, 206] width 73 height 27
click at [244, 167] on input "Descripción" at bounding box center [256, 168] width 184 height 13
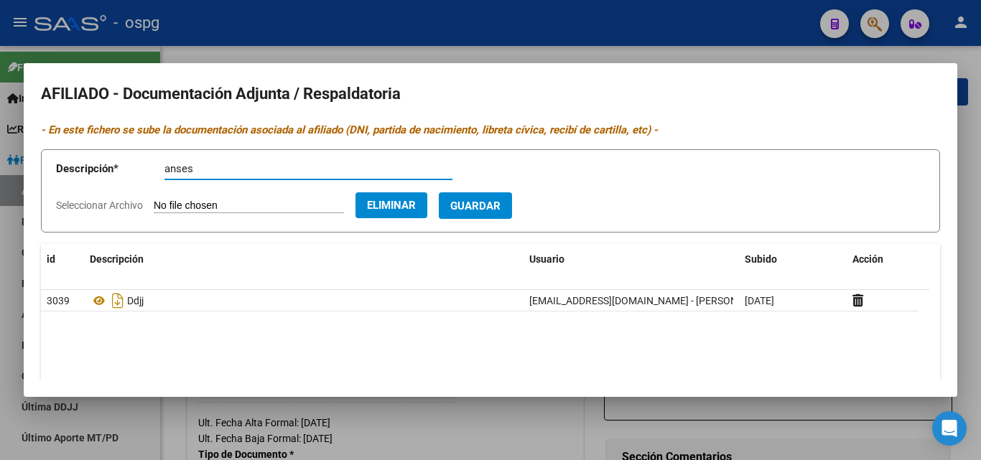
type input "anses"
click at [493, 208] on span "Guardar" at bounding box center [475, 206] width 50 height 13
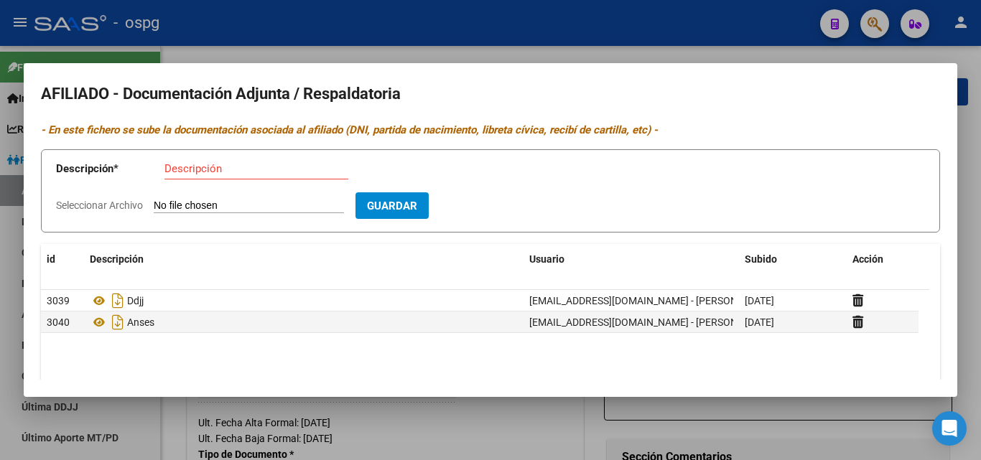
click at [284, 42] on div at bounding box center [490, 230] width 981 height 460
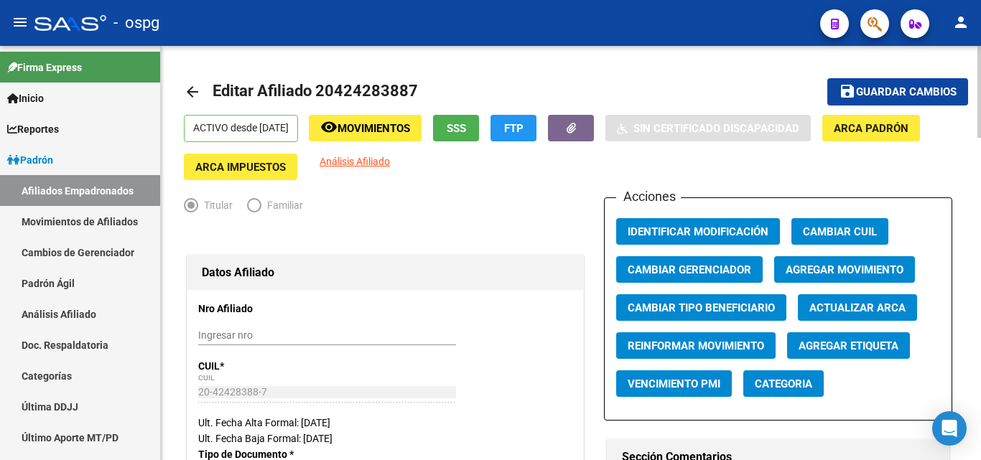
click at [894, 99] on button "save Guardar cambios" at bounding box center [898, 91] width 141 height 27
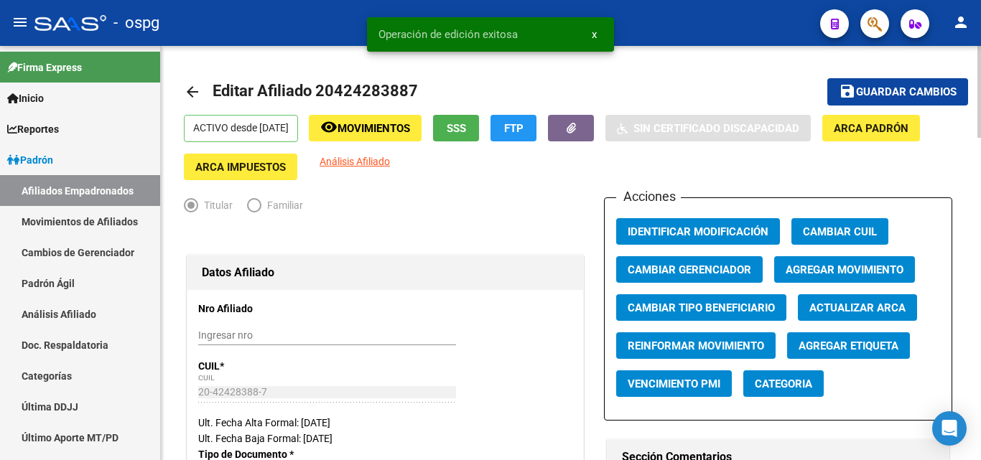
click at [193, 87] on mat-icon "arrow_back" at bounding box center [192, 91] width 17 height 17
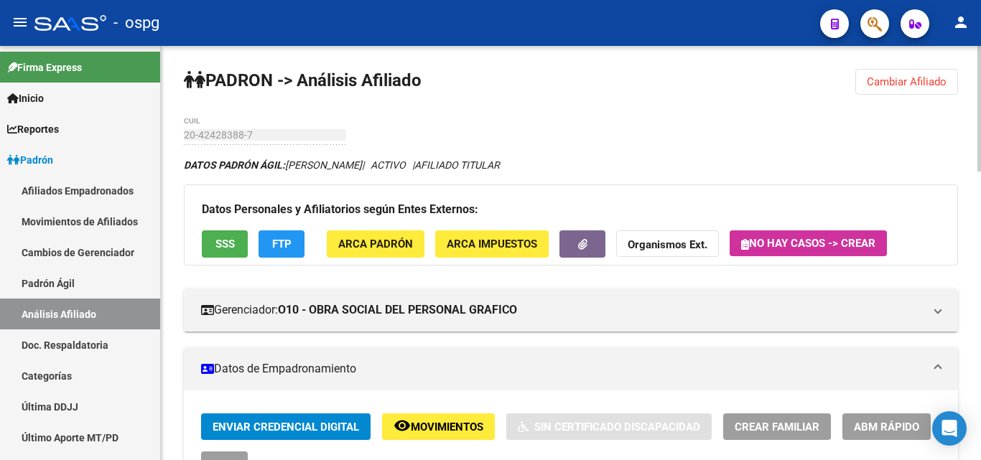
click at [873, 85] on span "Cambiar Afiliado" at bounding box center [907, 81] width 80 height 13
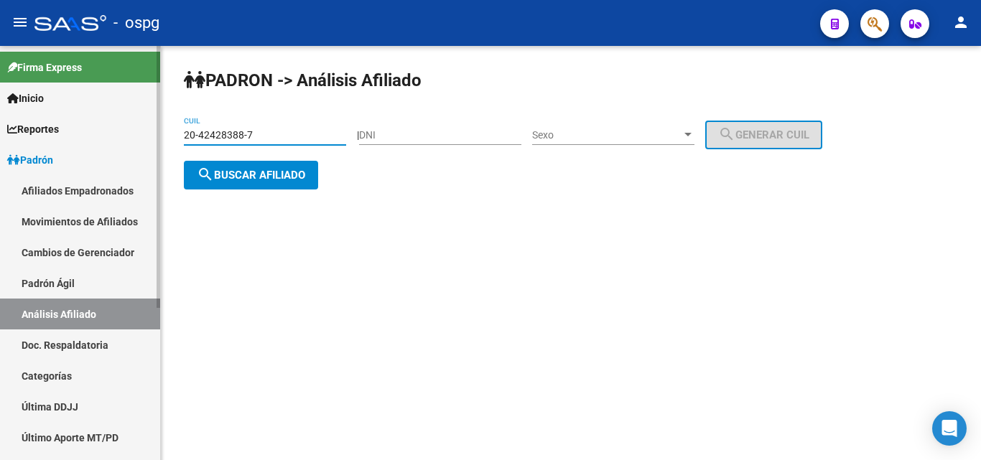
drag, startPoint x: 276, startPoint y: 139, endPoint x: 136, endPoint y: 112, distance: 142.0
click at [147, 134] on mat-sidenav-container "Firma Express Inicio Calendario SSS Instructivos Contacto OS Reportes Ingresos …" at bounding box center [490, 253] width 981 height 414
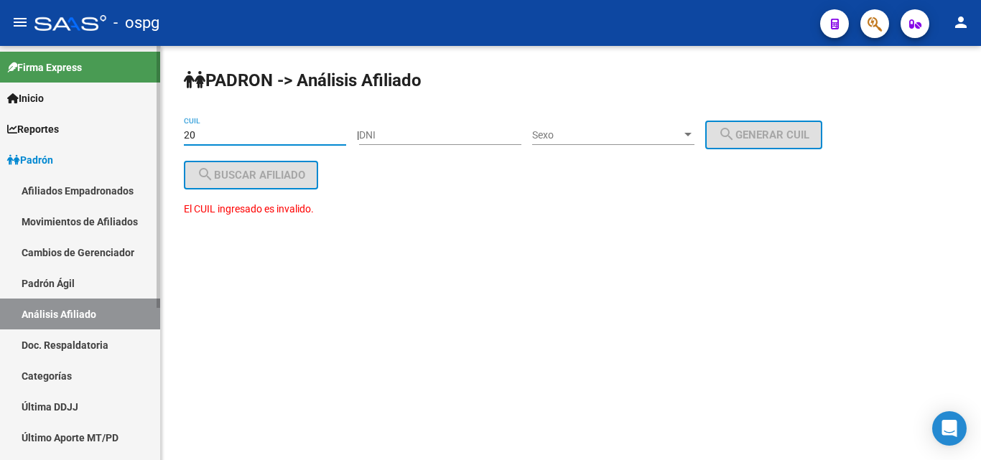
paste input "-14673920"
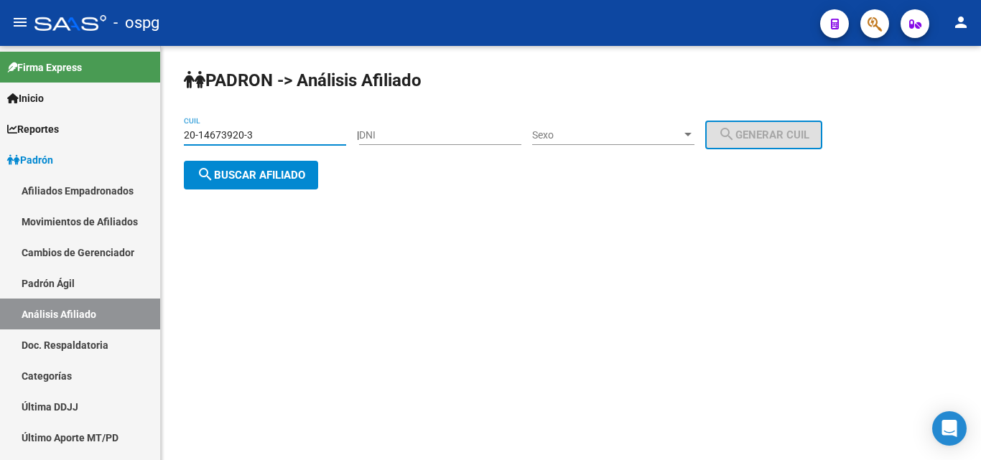
drag, startPoint x: 265, startPoint y: 177, endPoint x: 251, endPoint y: 156, distance: 24.9
click at [266, 176] on span "search Buscar afiliado" at bounding box center [251, 175] width 108 height 13
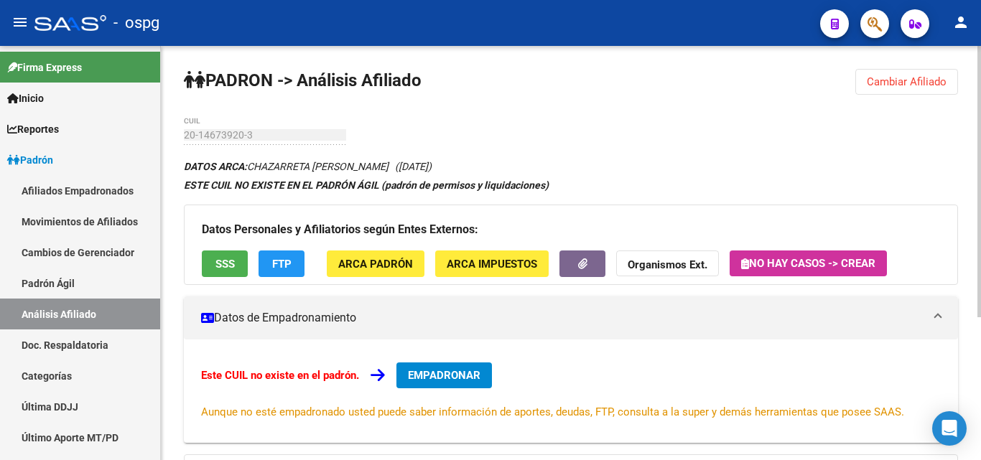
click at [249, 259] on div "Datos Personales y Afiliatorios según Entes Externos: SSS FTP ARCA Padrón ARCA …" at bounding box center [571, 245] width 774 height 80
click at [244, 261] on button "SSS" at bounding box center [225, 264] width 46 height 27
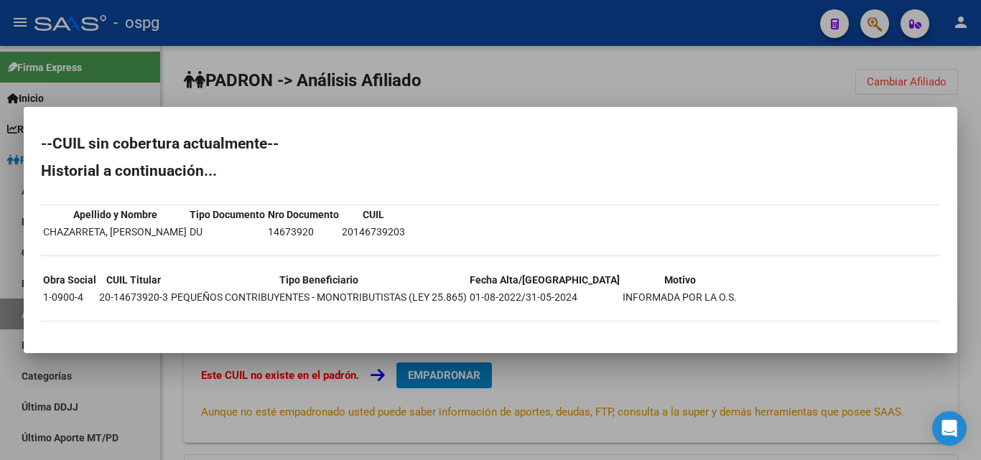
click at [315, 75] on div at bounding box center [490, 230] width 981 height 460
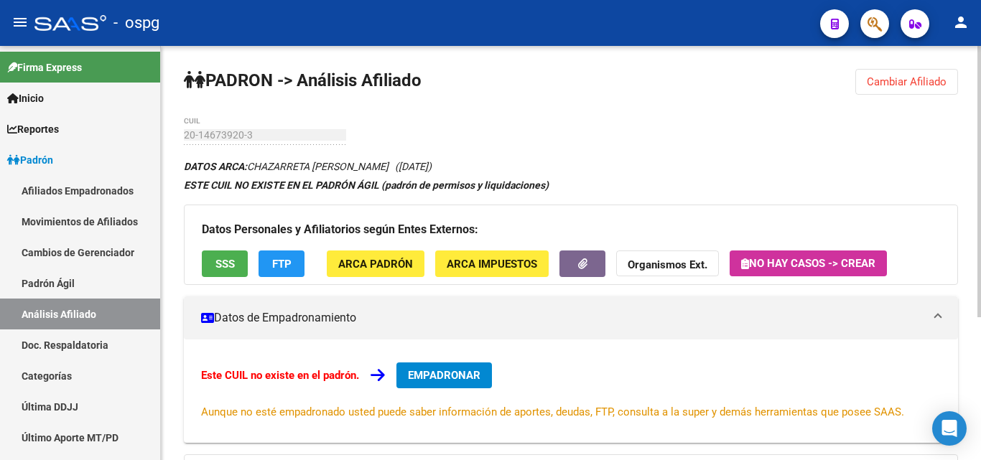
click at [292, 270] on button "FTP" at bounding box center [282, 264] width 46 height 27
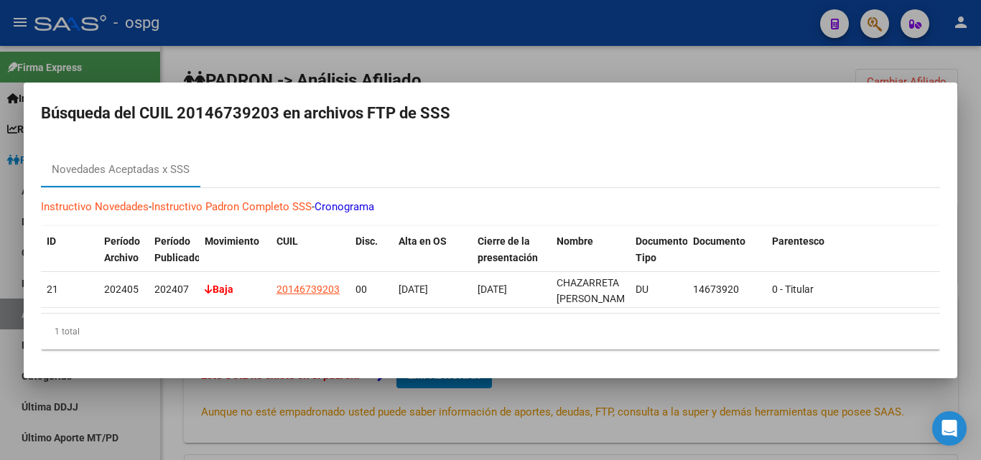
click at [231, 35] on div at bounding box center [490, 230] width 981 height 460
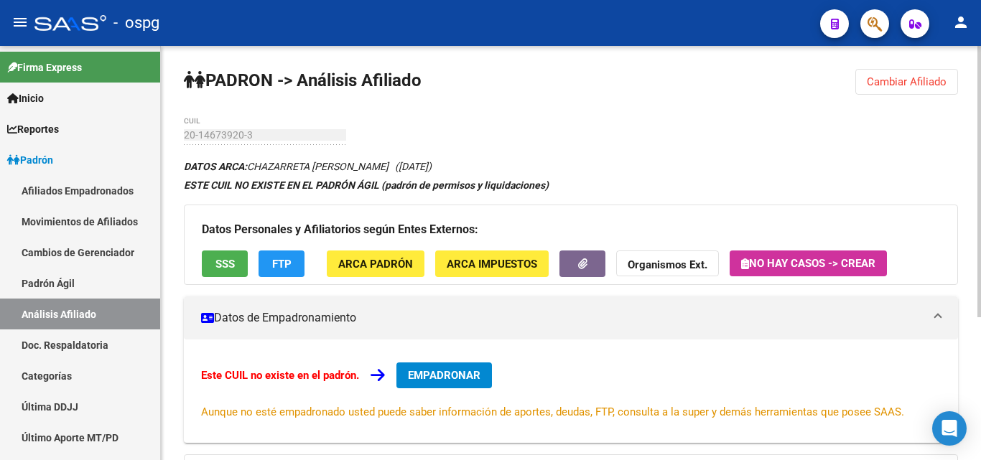
scroll to position [218, 0]
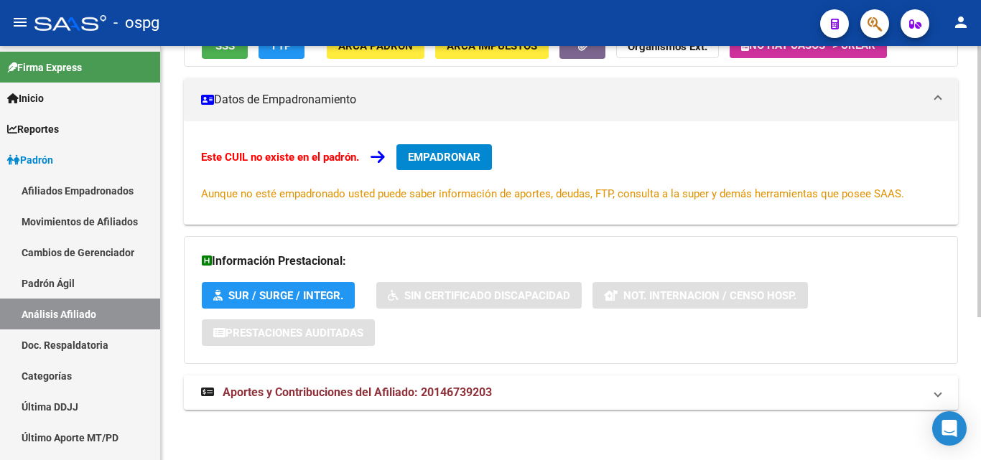
click at [334, 397] on span "Aportes y Contribuciones del Afiliado: 20146739203" at bounding box center [357, 393] width 269 height 14
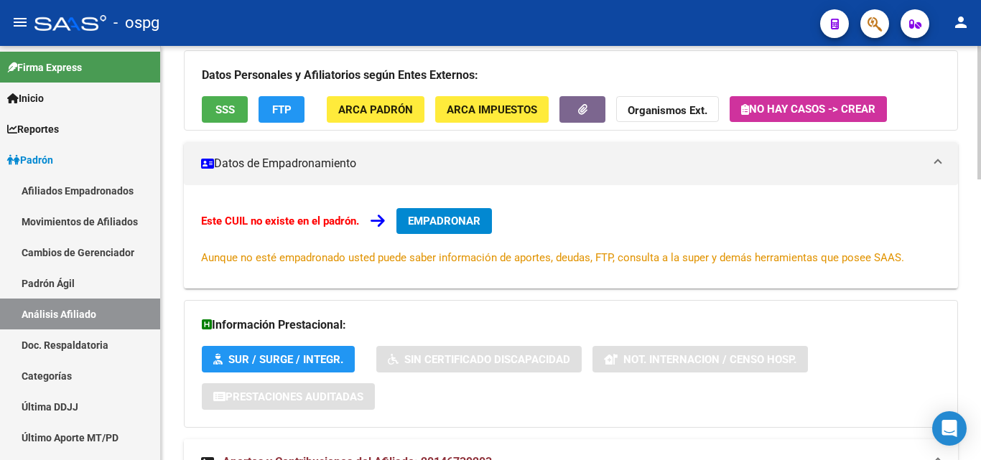
scroll to position [0, 0]
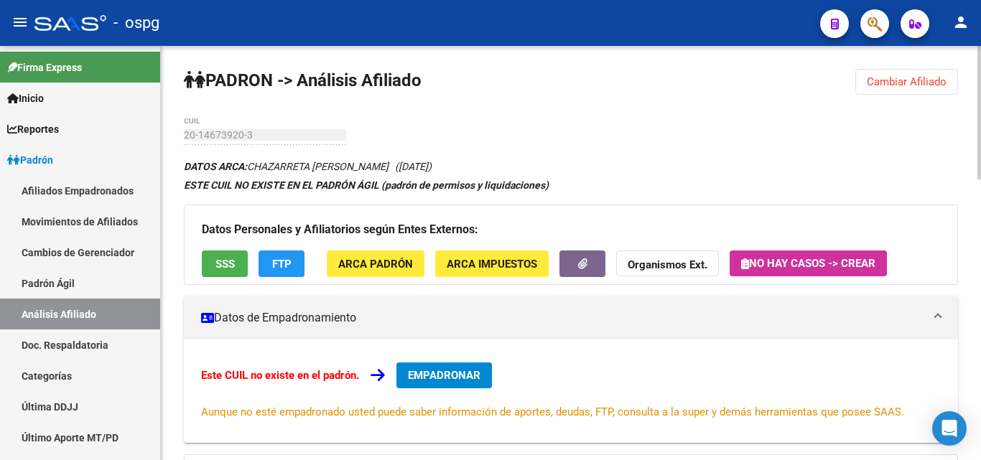
click at [289, 265] on span "FTP" at bounding box center [281, 264] width 19 height 13
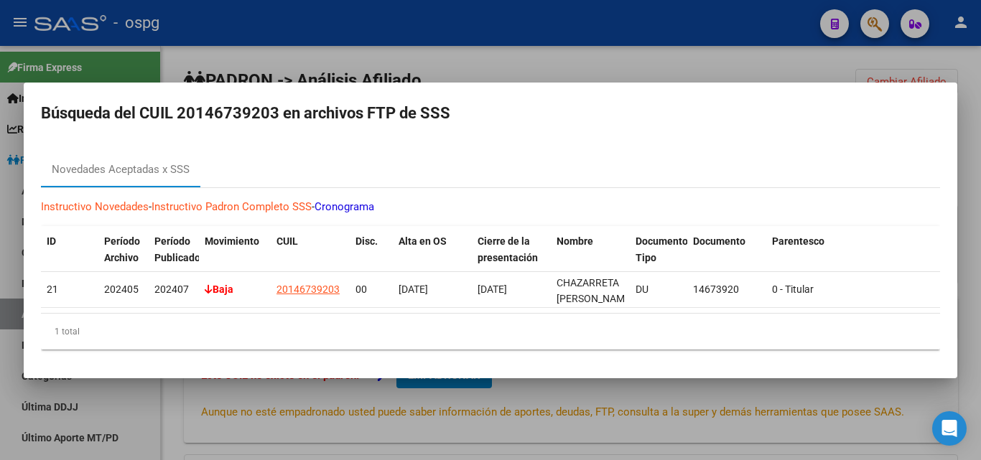
click at [340, 49] on div at bounding box center [490, 230] width 981 height 460
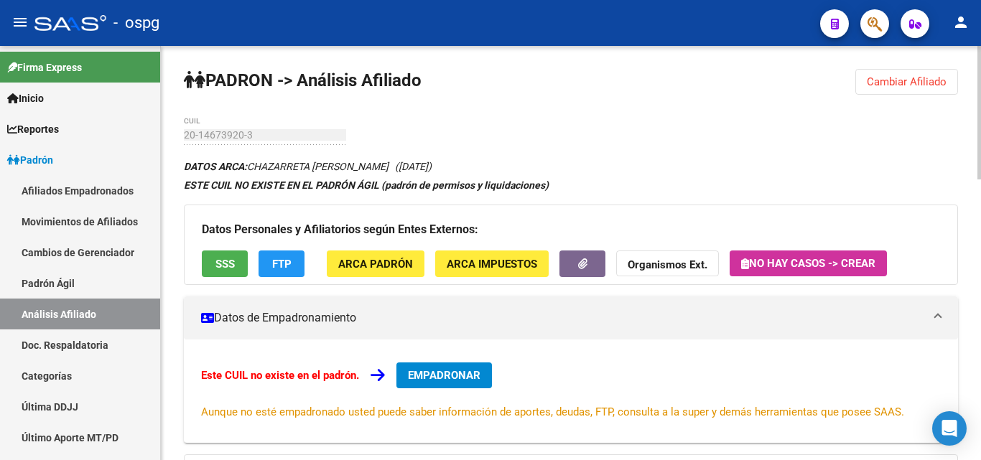
click at [297, 256] on button "FTP" at bounding box center [282, 264] width 46 height 27
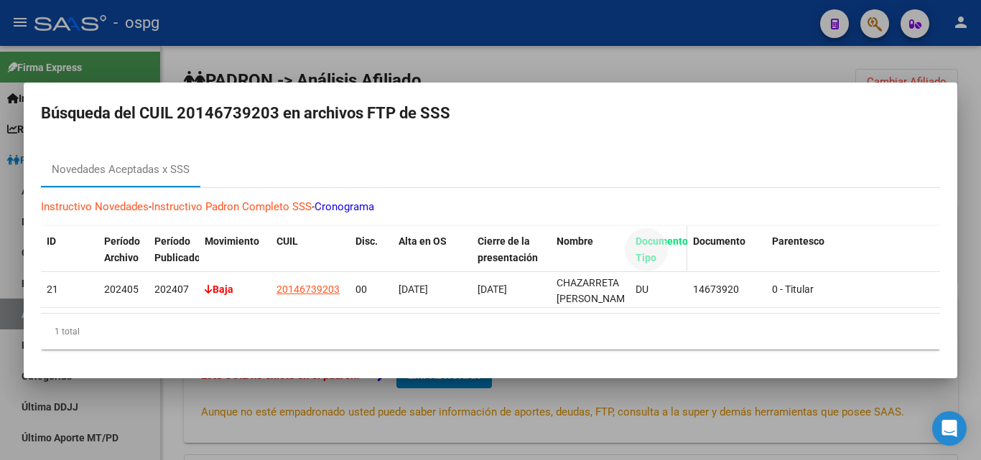
drag, startPoint x: 630, startPoint y: 248, endPoint x: 664, endPoint y: 248, distance: 33.8
click at [664, 248] on datatable-header-cell "Documento Tipo" at bounding box center [658, 257] width 57 height 63
click at [642, 248] on span "Documento Tipo" at bounding box center [662, 250] width 52 height 28
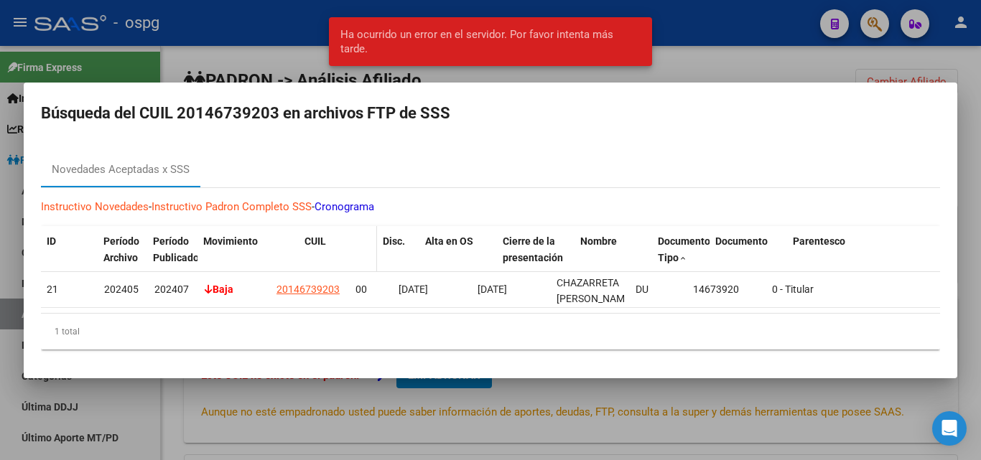
drag, startPoint x: 268, startPoint y: 241, endPoint x: 300, endPoint y: 242, distance: 32.3
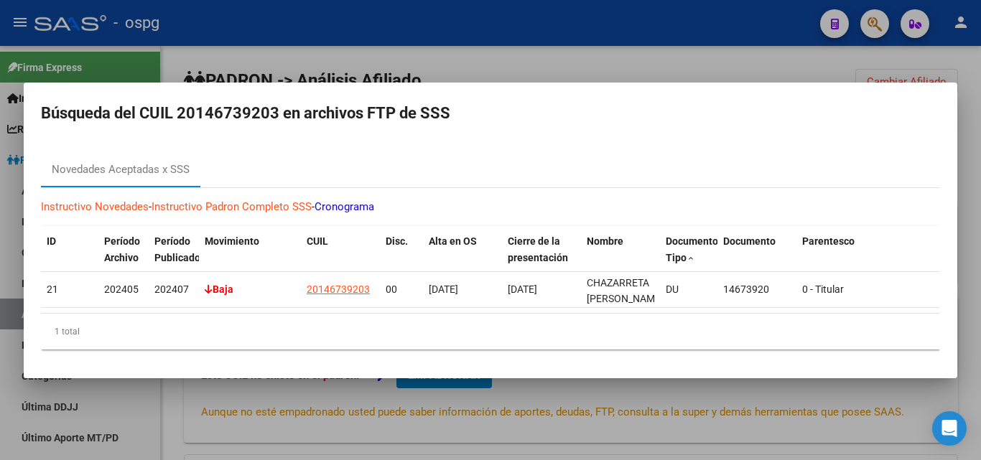
click at [208, 60] on div at bounding box center [490, 230] width 981 height 460
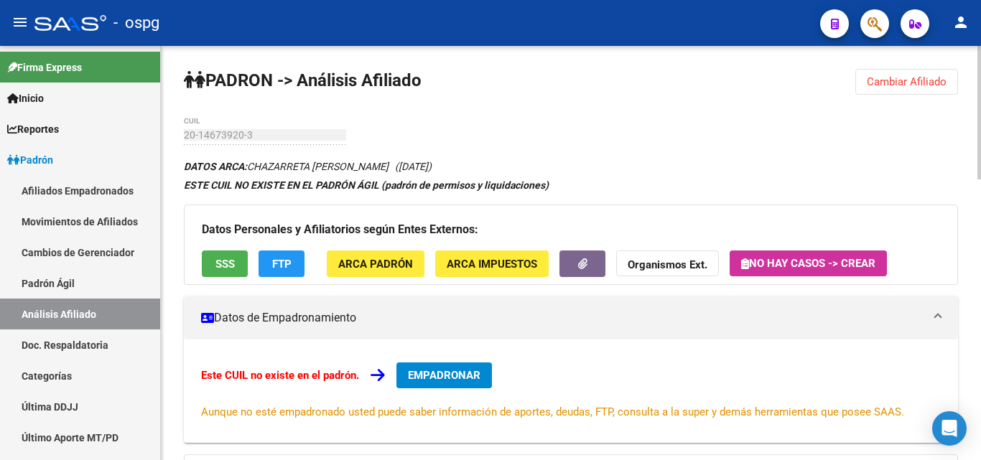
click at [875, 85] on span "Cambiar Afiliado" at bounding box center [907, 81] width 80 height 13
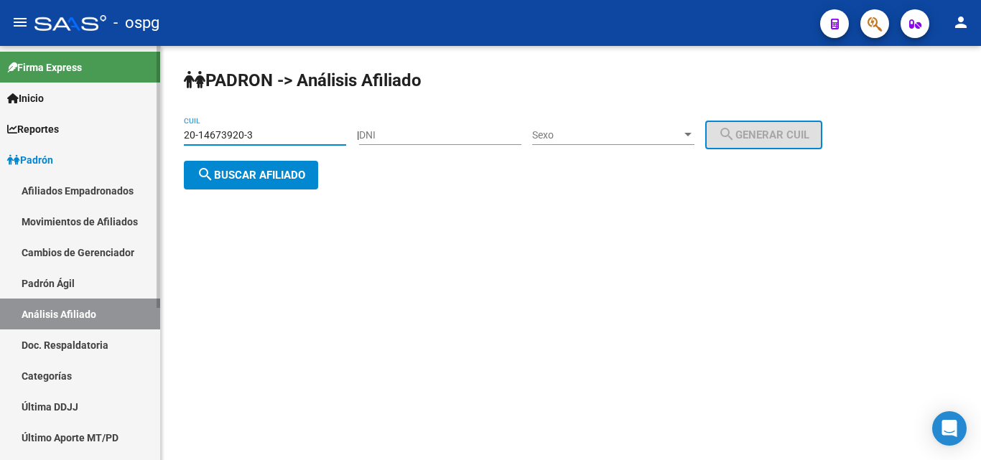
drag, startPoint x: 263, startPoint y: 136, endPoint x: 119, endPoint y: 139, distance: 144.4
click at [119, 139] on mat-sidenav-container "Firma Express Inicio Calendario SSS Instructivos Contacto OS Reportes Ingresos …" at bounding box center [490, 253] width 981 height 414
type input "20-37374659-3"
click at [245, 170] on span "search Buscar afiliado" at bounding box center [251, 175] width 108 height 13
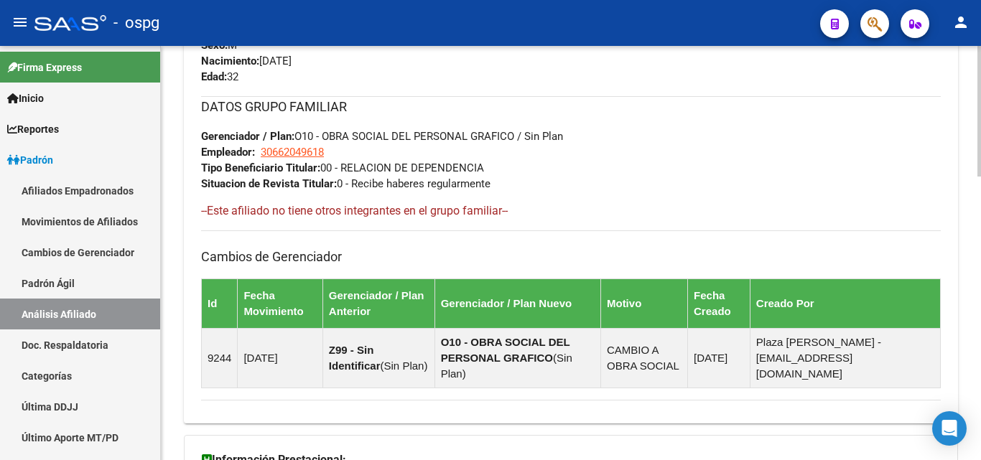
scroll to position [901, 0]
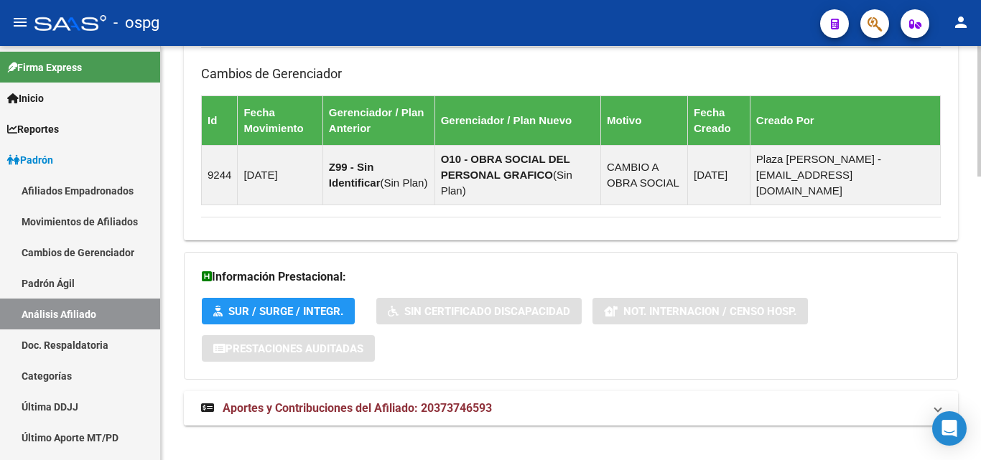
click at [351, 402] on span "Aportes y Contribuciones del Afiliado: 20373746593" at bounding box center [357, 409] width 269 height 14
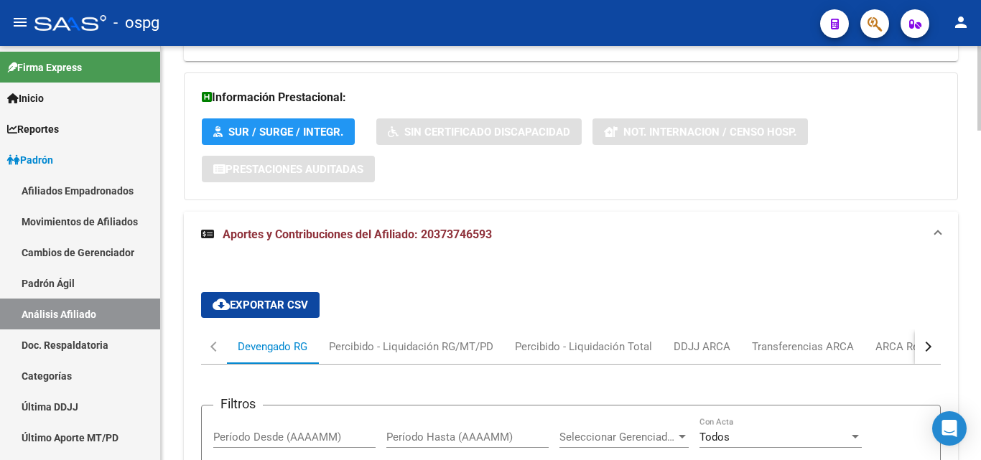
scroll to position [1200, 0]
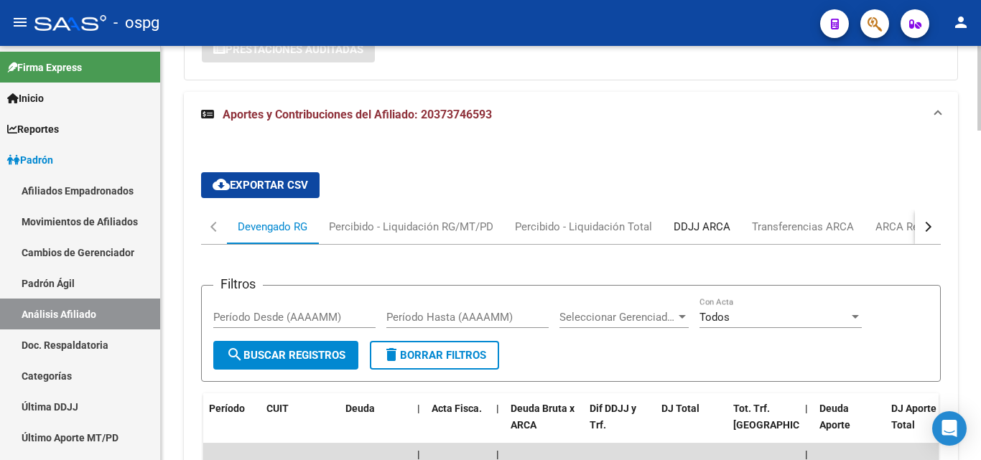
click at [692, 219] on div "DDJJ ARCA" at bounding box center [702, 227] width 57 height 16
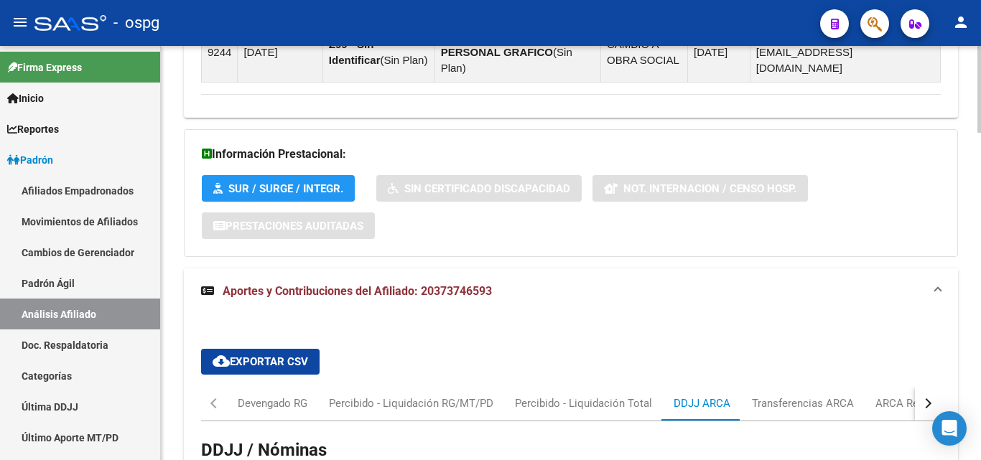
scroll to position [1230, 0]
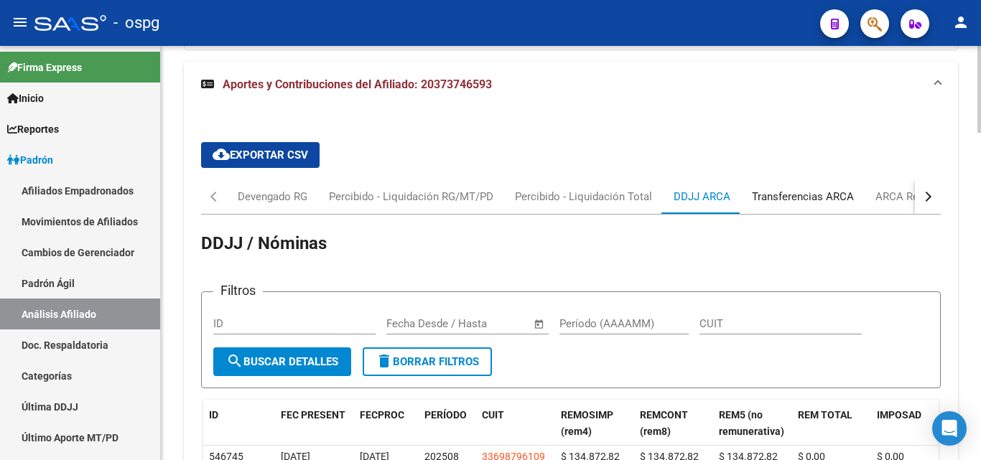
click at [817, 189] on div "Transferencias ARCA" at bounding box center [803, 197] width 102 height 16
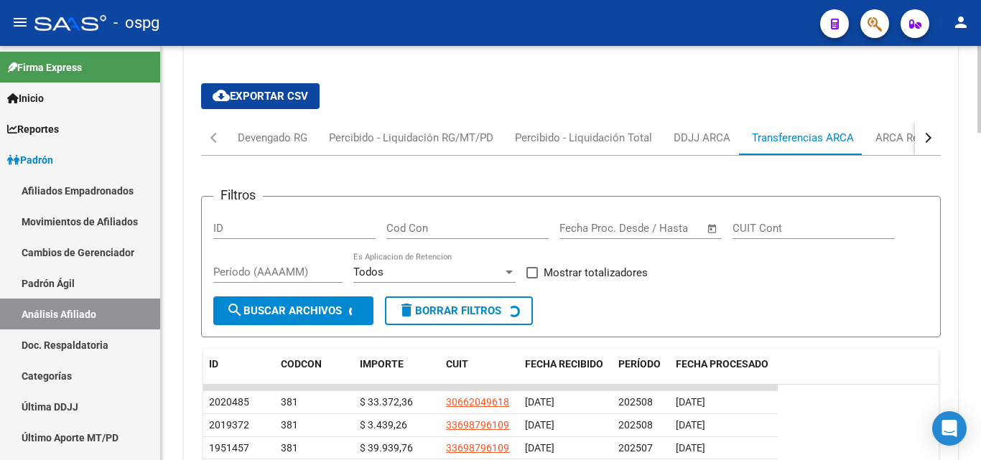
scroll to position [1372, 0]
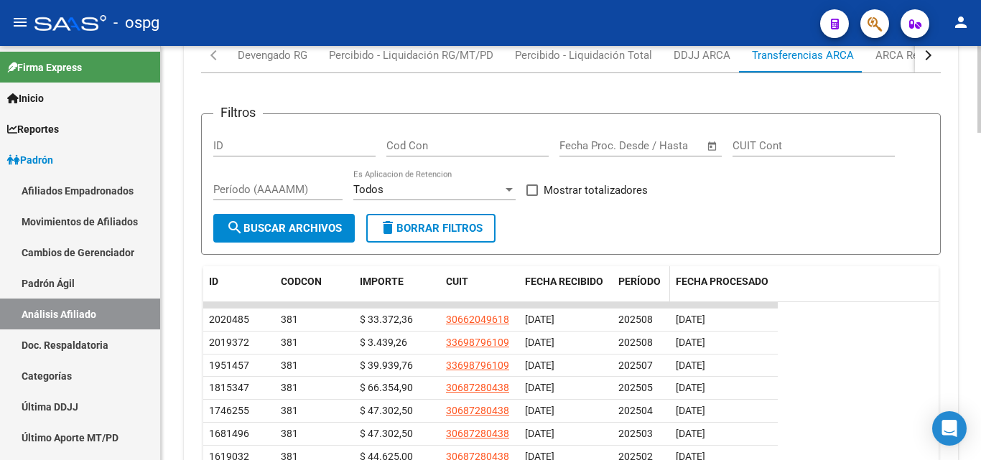
click at [644, 274] on div "PERÍODO" at bounding box center [641, 282] width 46 height 17
click at [644, 276] on span "PERÍODO" at bounding box center [639, 281] width 42 height 11
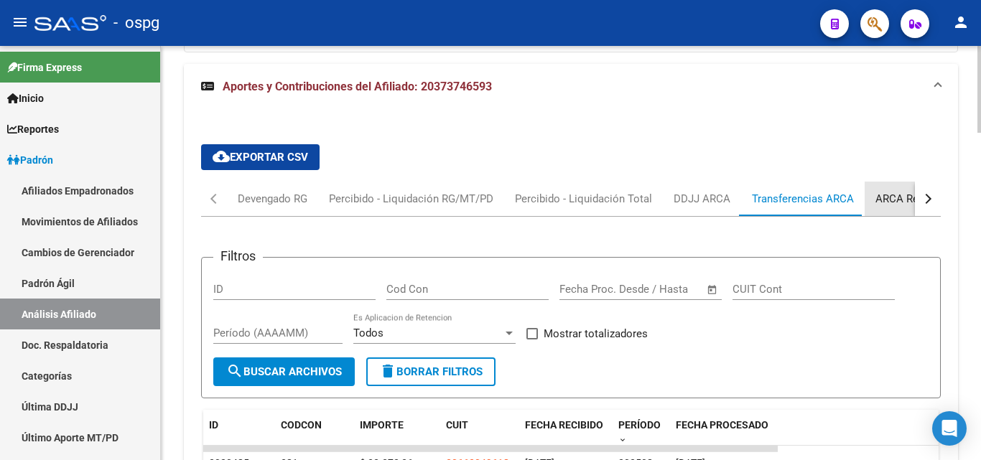
click at [910, 191] on div "ARCA Relaciones Laborales" at bounding box center [943, 199] width 156 height 34
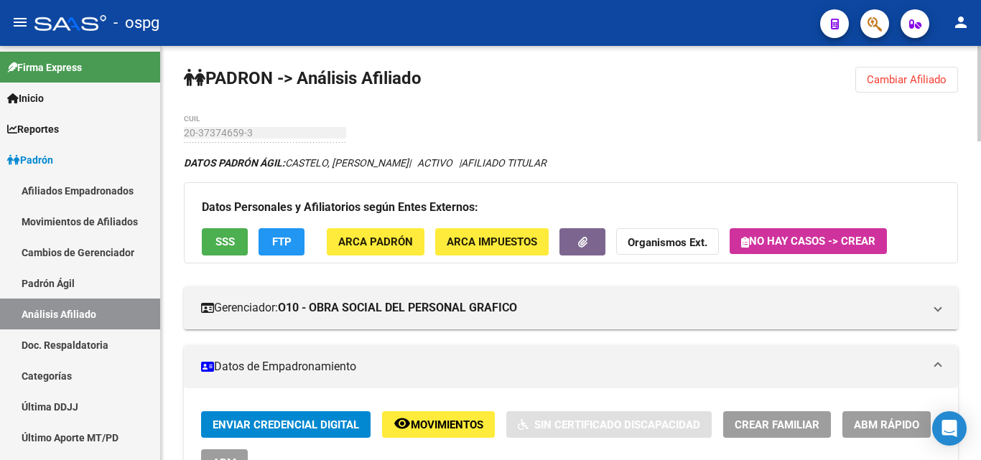
scroll to position [0, 0]
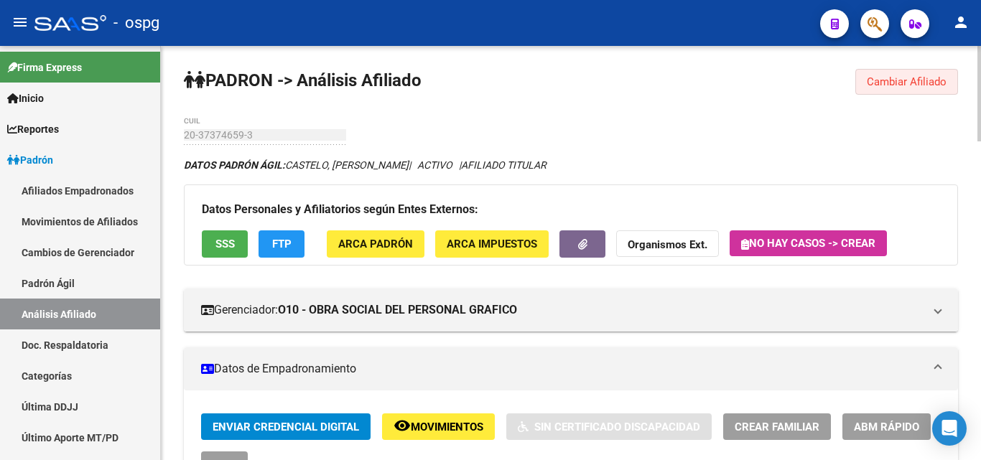
click at [887, 89] on button "Cambiar Afiliado" at bounding box center [907, 82] width 103 height 26
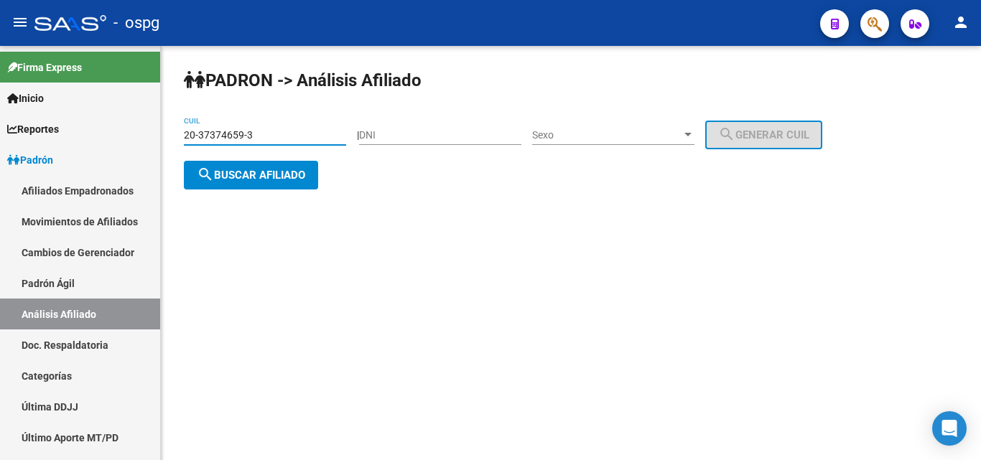
drag, startPoint x: 279, startPoint y: 137, endPoint x: 178, endPoint y: 146, distance: 100.9
click at [172, 147] on div "[PERSON_NAME] -> Análisis Afiliado 20-37374659-3 CUIL | DNI Sexo Sexo search Ge…" at bounding box center [571, 141] width 820 height 190
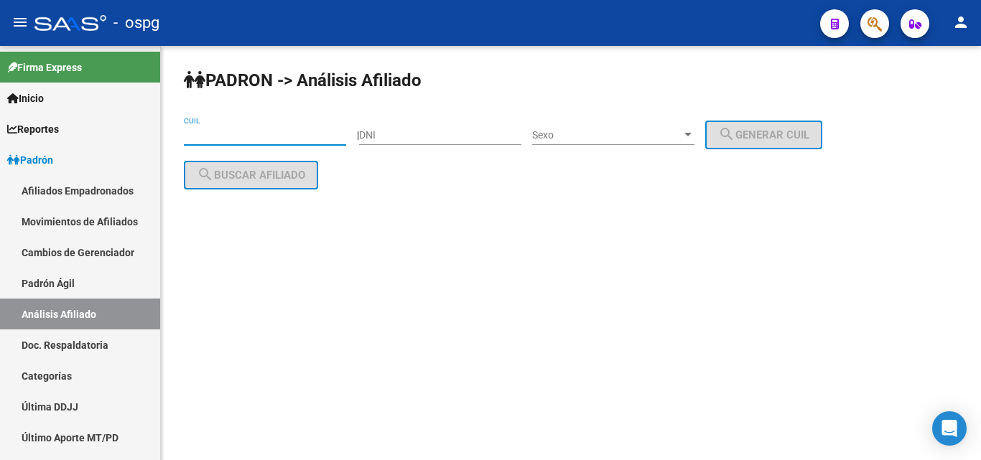
paste input "20-25423817-2"
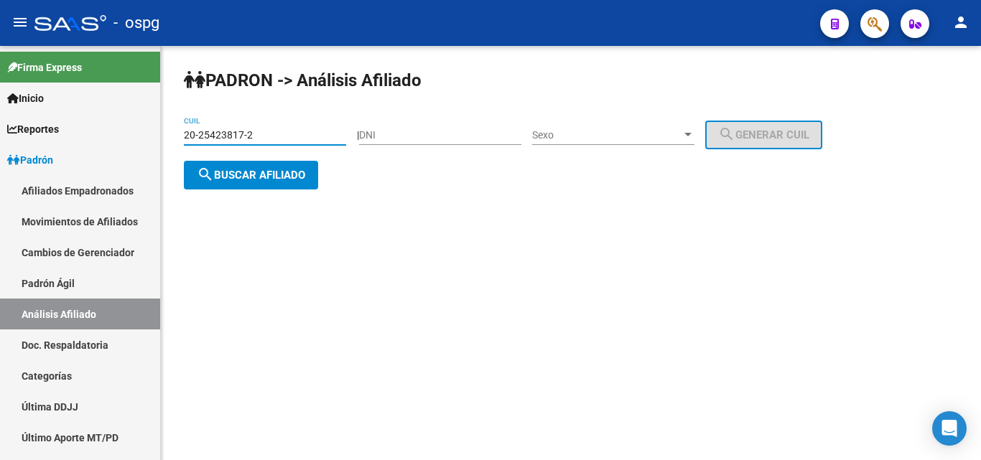
type input "20-25423817-2"
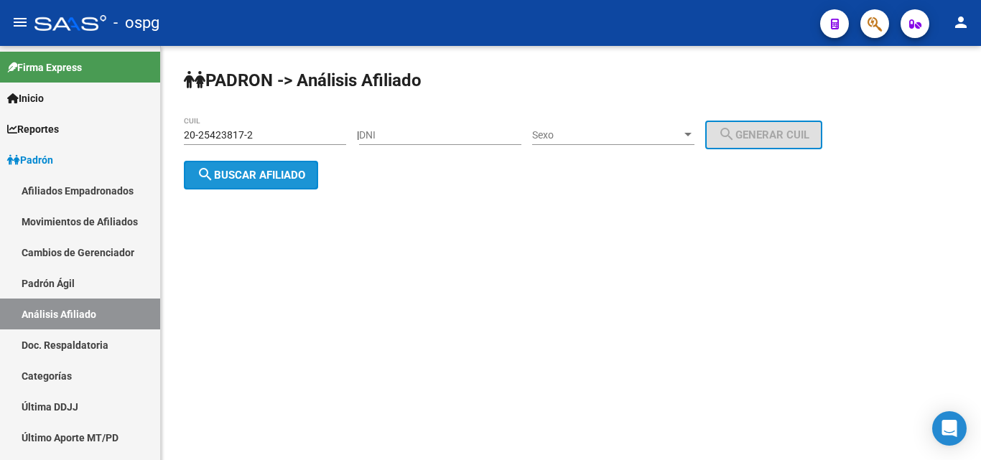
click at [204, 171] on mat-icon "search" at bounding box center [205, 174] width 17 height 17
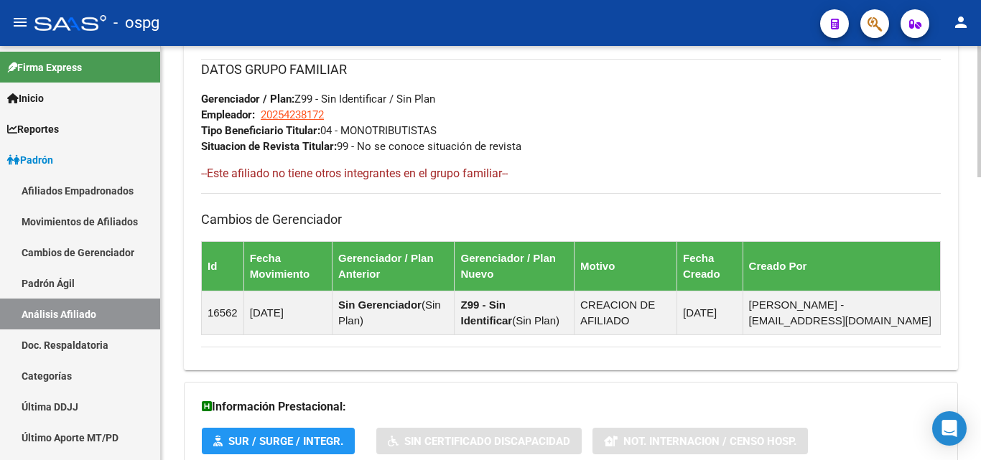
scroll to position [889, 0]
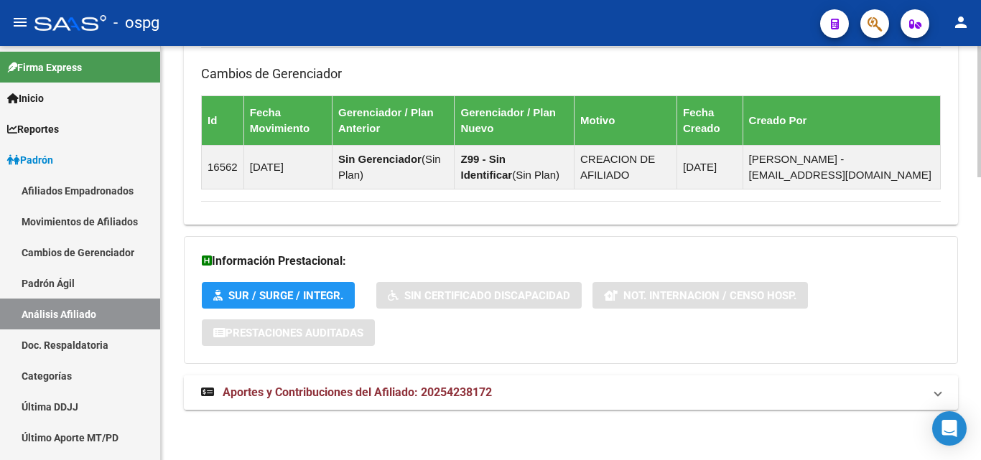
drag, startPoint x: 348, startPoint y: 397, endPoint x: 368, endPoint y: 397, distance: 20.8
click at [349, 397] on span "Aportes y Contribuciones del Afiliado: 20254238172" at bounding box center [357, 393] width 269 height 14
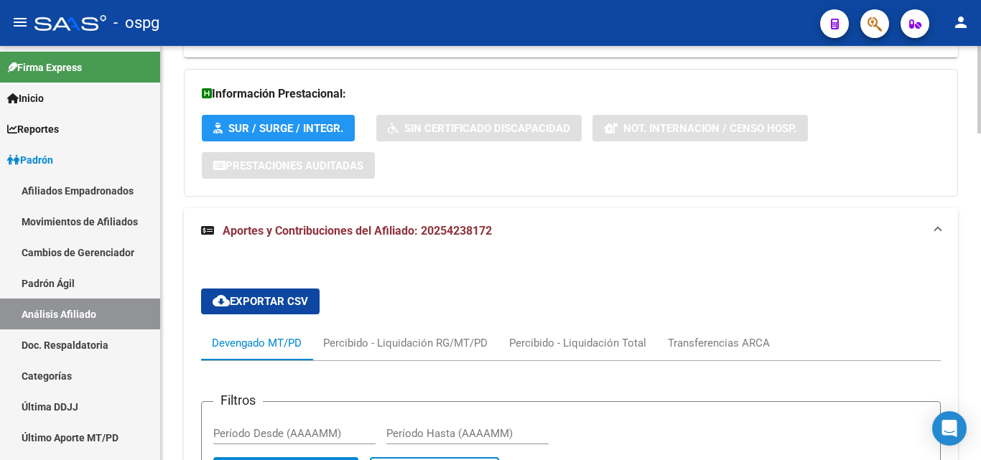
scroll to position [1261, 0]
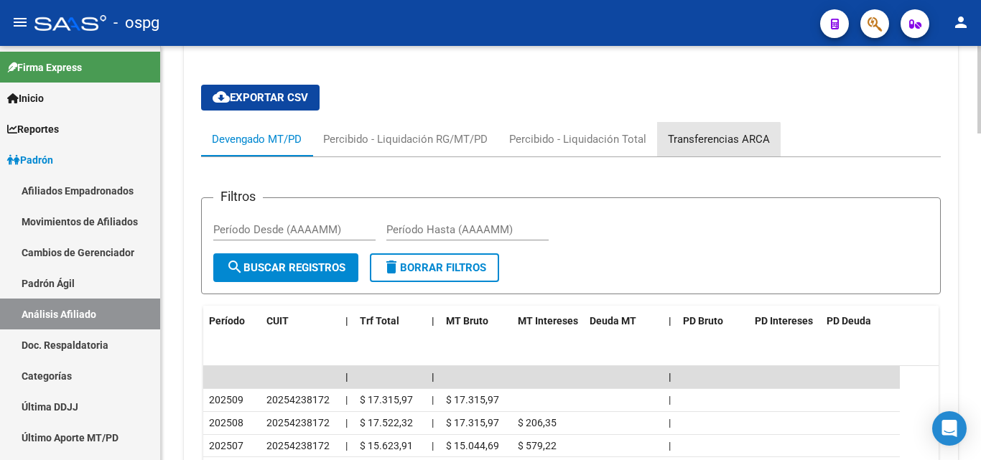
click at [710, 146] on div "Transferencias ARCA" at bounding box center [719, 139] width 102 height 16
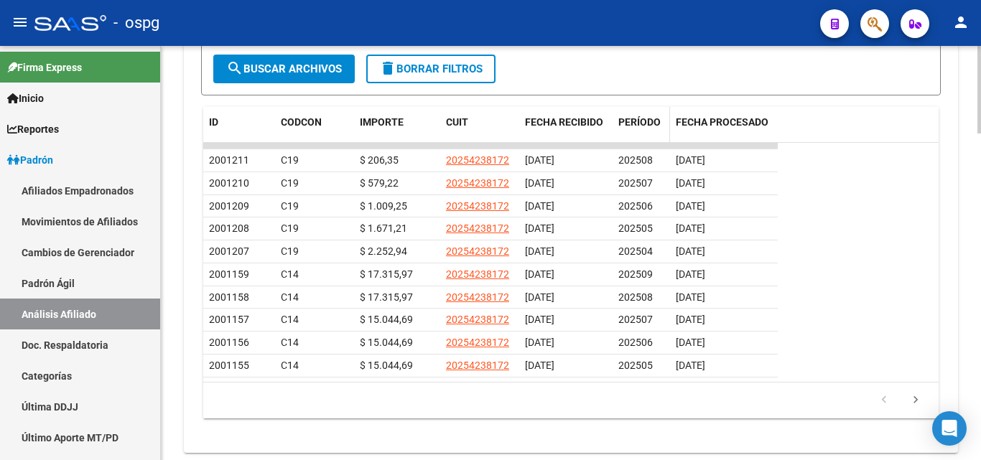
click at [639, 126] on span "PERÍODO" at bounding box center [639, 121] width 42 height 11
click at [639, 123] on span "PERÍODO" at bounding box center [639, 121] width 42 height 11
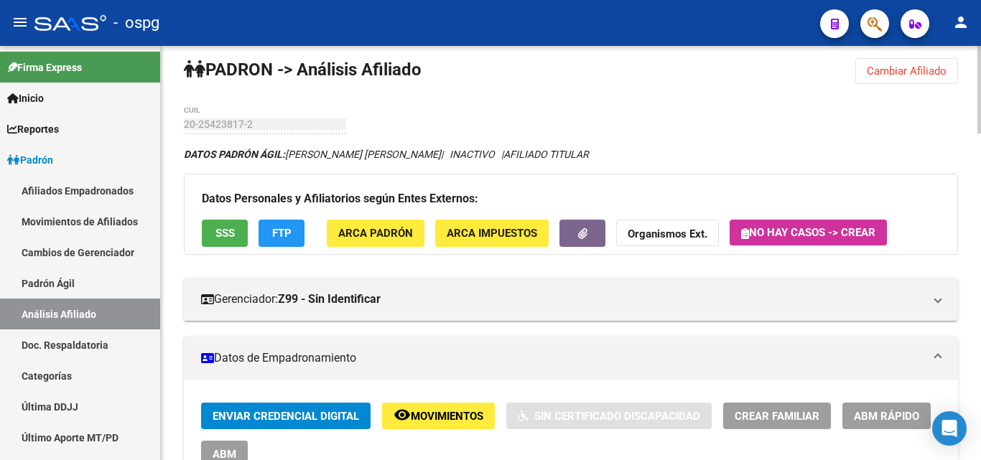
scroll to position [0, 0]
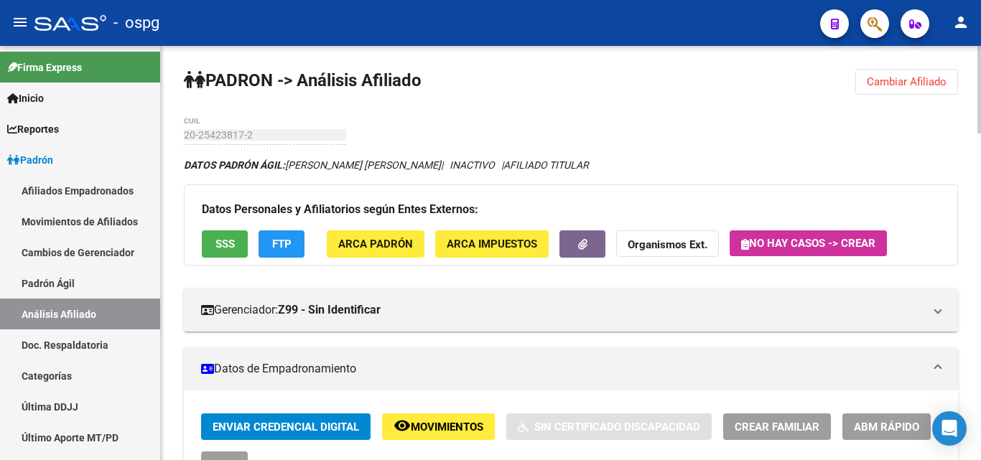
click at [925, 78] on span "Cambiar Afiliado" at bounding box center [907, 81] width 80 height 13
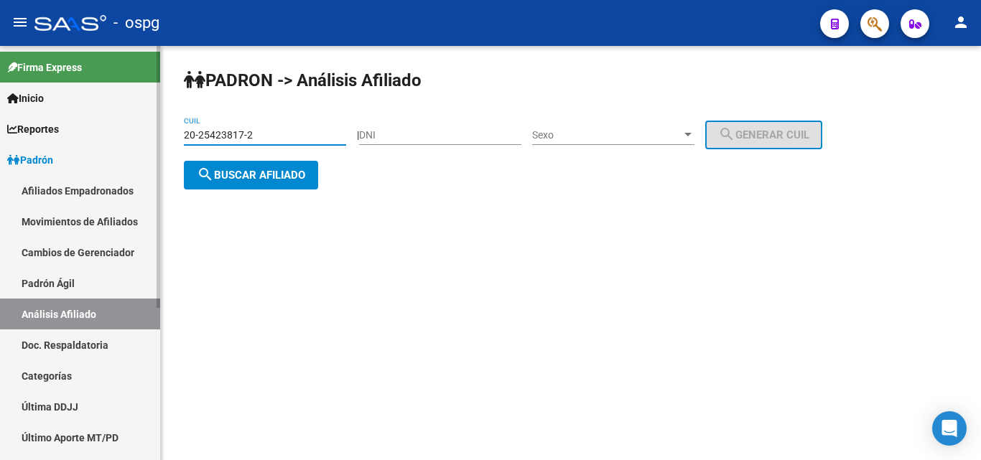
drag, startPoint x: 256, startPoint y: 139, endPoint x: 81, endPoint y: 157, distance: 176.2
click at [81, 157] on mat-sidenav-container "Firma Express Inicio Calendario SSS Instructivos Contacto OS Reportes Ingresos …" at bounding box center [490, 253] width 981 height 414
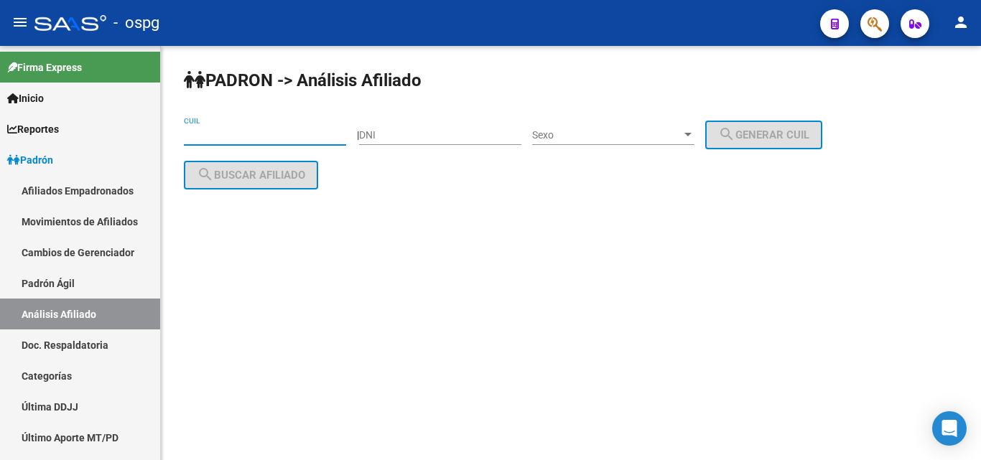
click at [414, 135] on input "DNI" at bounding box center [440, 135] width 162 height 12
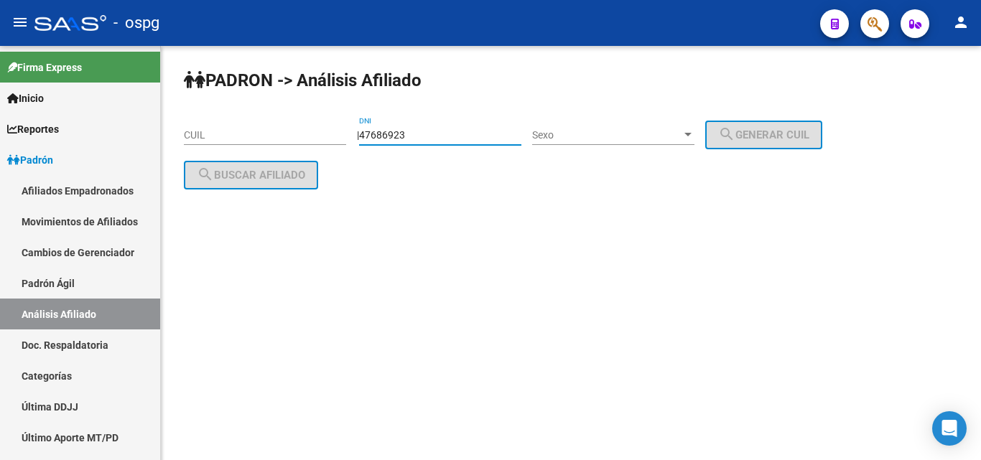
type input "47686923"
click at [640, 137] on span "Sexo" at bounding box center [606, 135] width 149 height 12
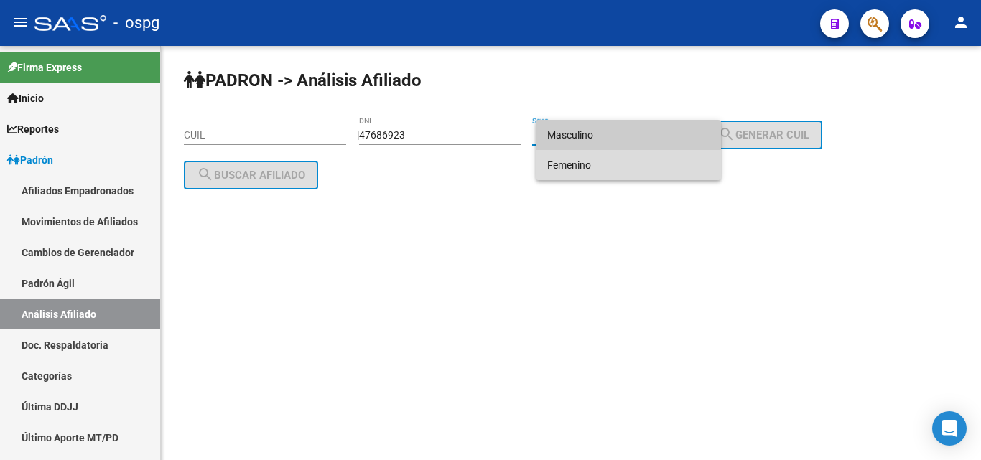
click at [588, 168] on span "Femenino" at bounding box center [628, 165] width 162 height 30
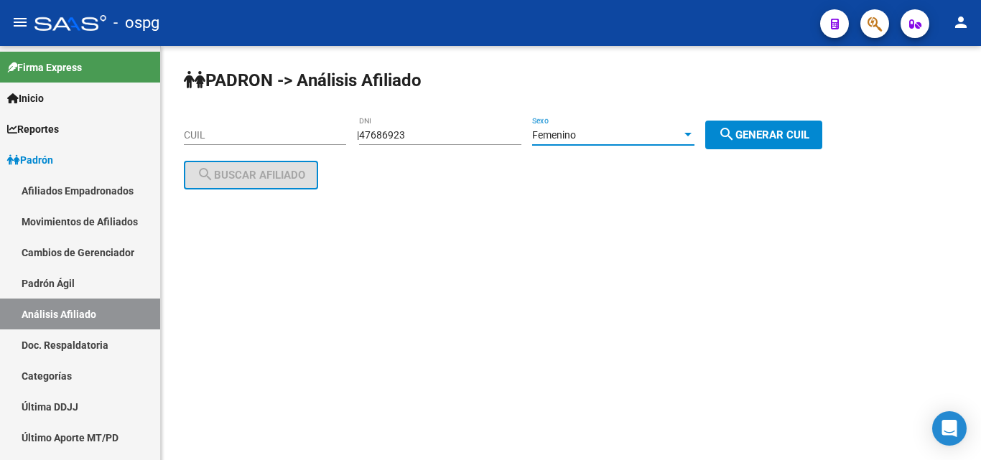
drag, startPoint x: 805, startPoint y: 142, endPoint x: 416, endPoint y: 162, distance: 389.2
click at [802, 142] on button "search Generar CUIL" at bounding box center [763, 135] width 117 height 29
type input "23-47686923-4"
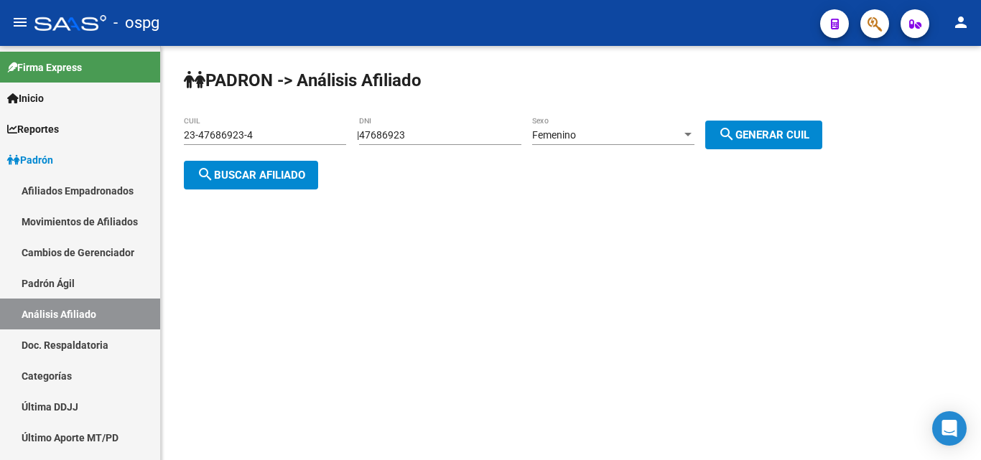
click at [272, 176] on span "search Buscar afiliado" at bounding box center [251, 175] width 108 height 13
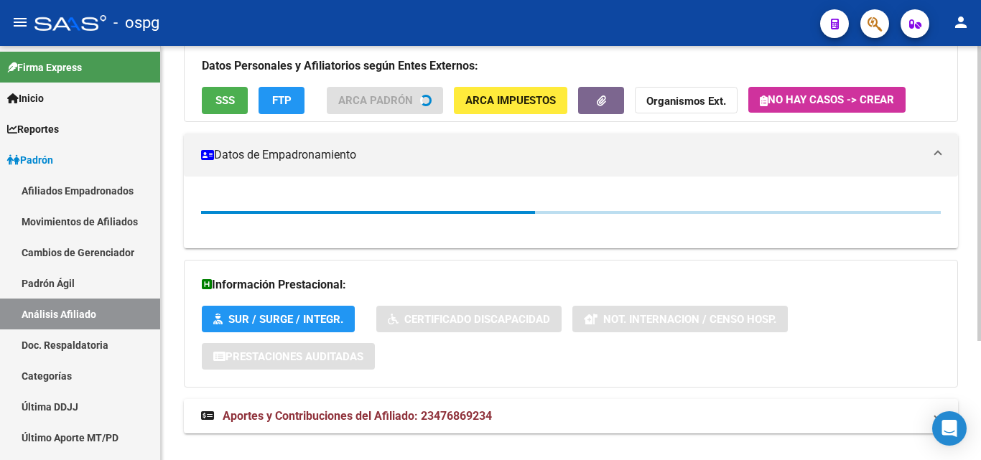
scroll to position [164, 0]
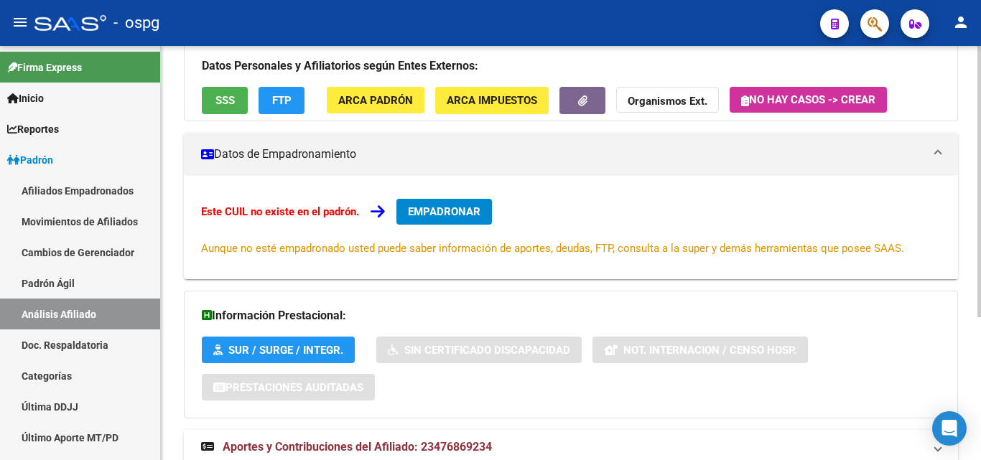
click at [225, 106] on span "SSS" at bounding box center [224, 100] width 19 height 13
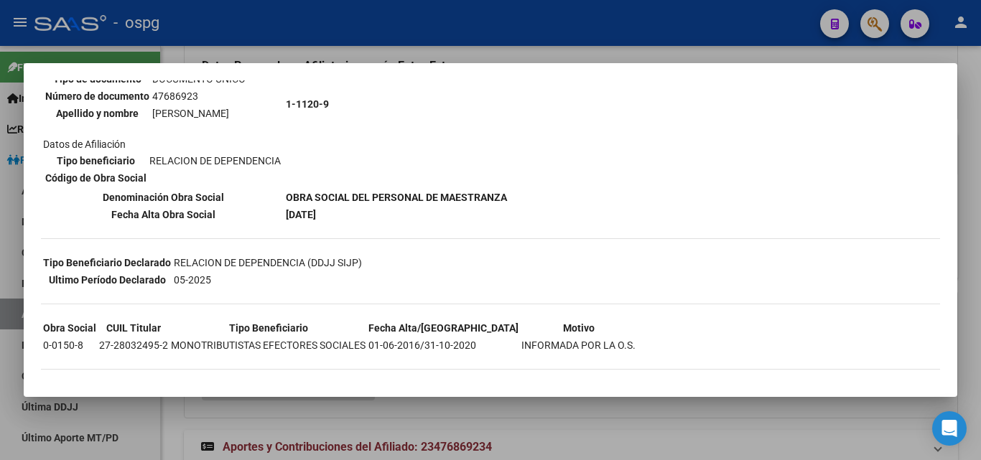
scroll to position [164, 0]
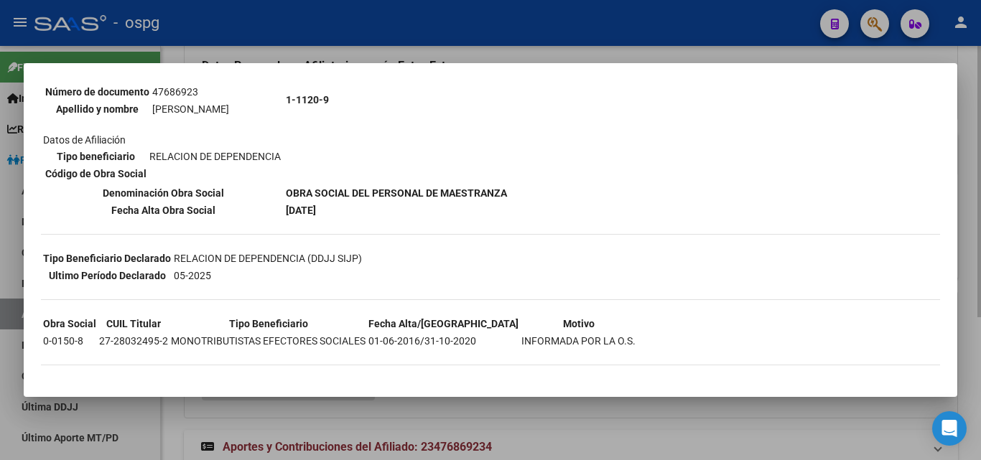
click at [353, 51] on div at bounding box center [490, 230] width 981 height 460
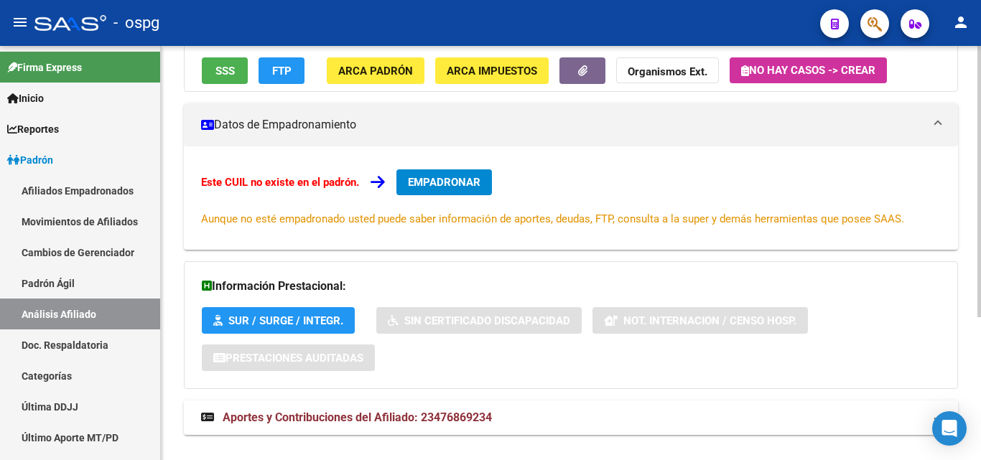
scroll to position [218, 0]
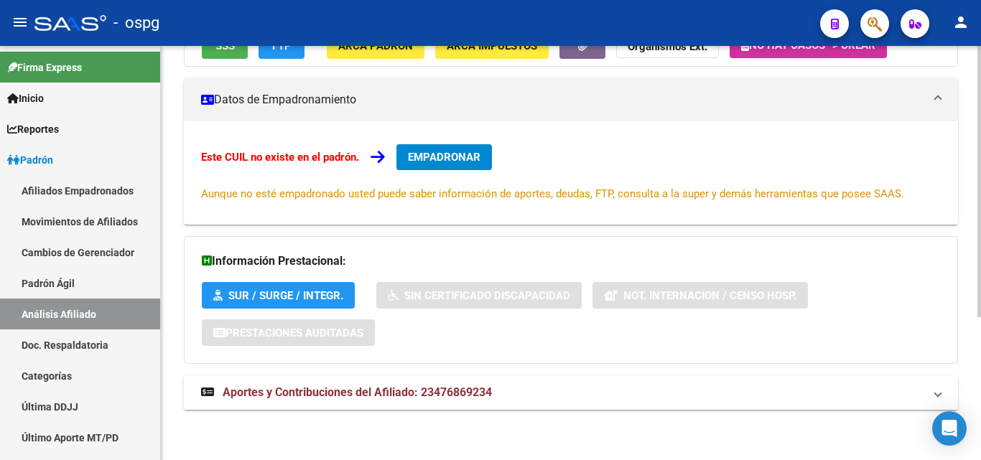
click at [371, 373] on div "DATOS ARCA: [PERSON_NAME] ([DATE]) ESTE CUIL NO EXISTE EN EL [PERSON_NAME] ÁGIL…" at bounding box center [571, 182] width 774 height 486
click at [368, 378] on mat-expansion-panel-header "Aportes y Contribuciones del Afiliado: 23476869234" at bounding box center [571, 393] width 774 height 34
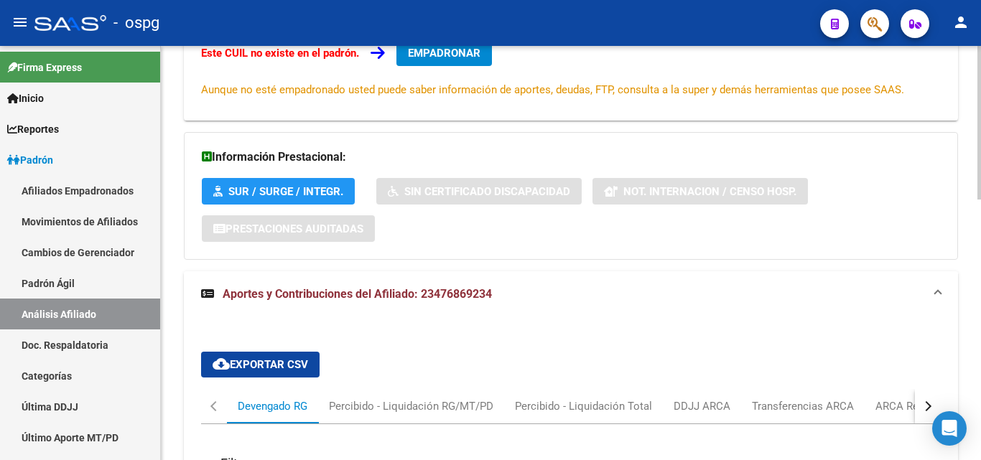
scroll to position [434, 0]
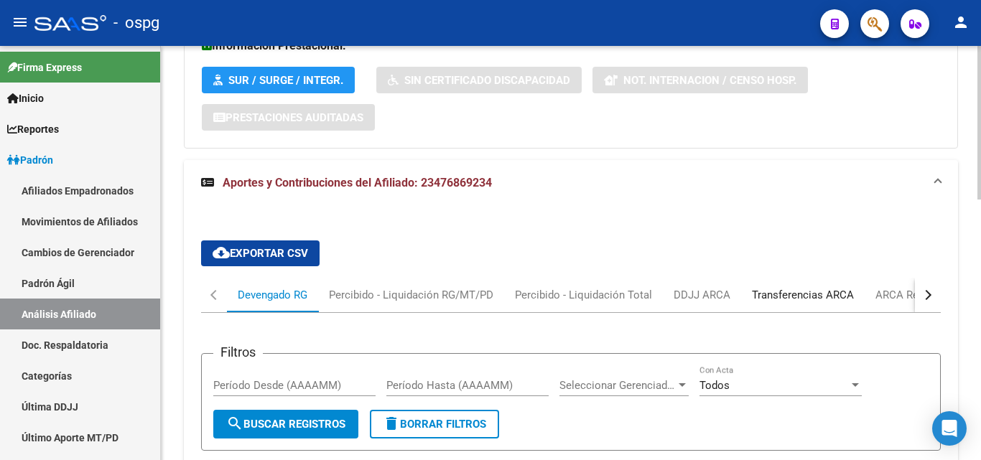
click at [814, 300] on div "Transferencias ARCA" at bounding box center [803, 295] width 102 height 16
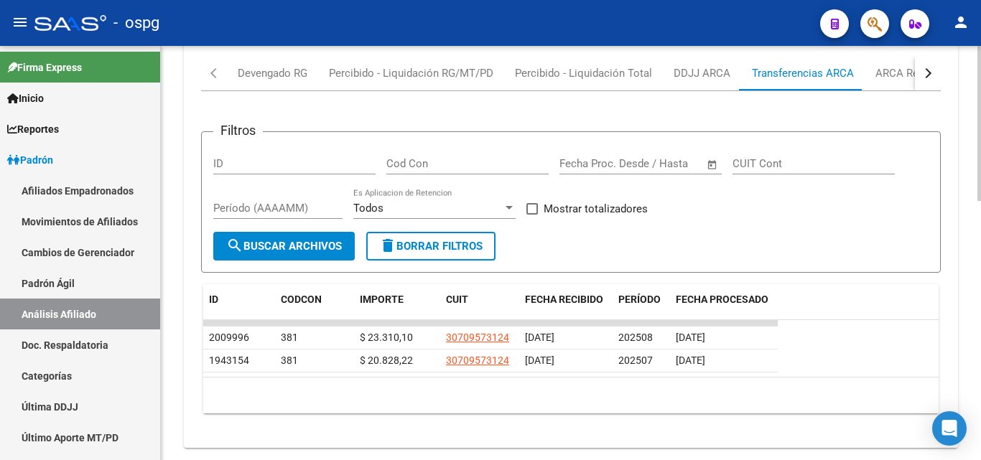
scroll to position [690, 0]
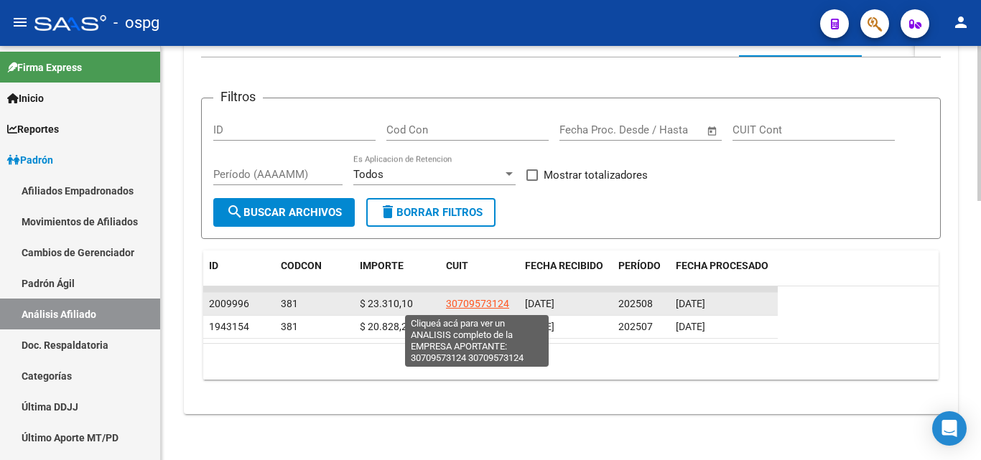
click at [458, 305] on span "30709573124" at bounding box center [477, 303] width 63 height 11
type textarea "30709573124"
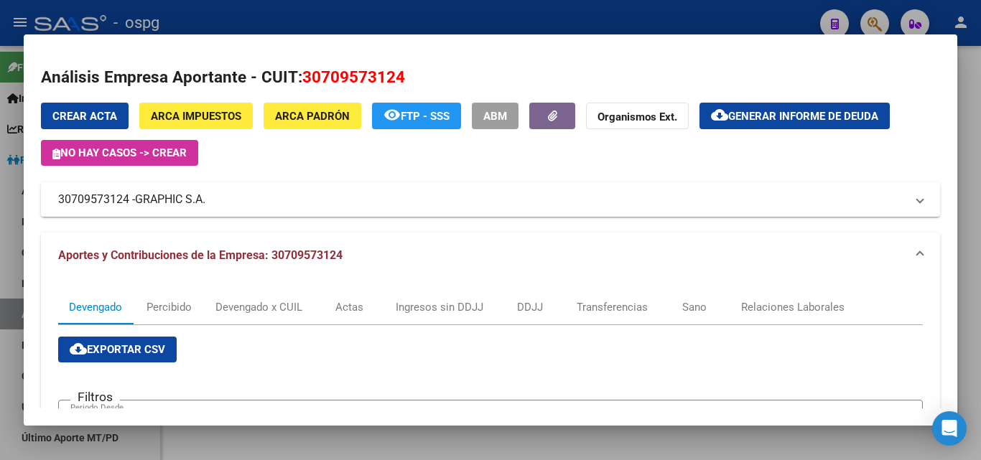
click at [524, 22] on div at bounding box center [490, 230] width 981 height 460
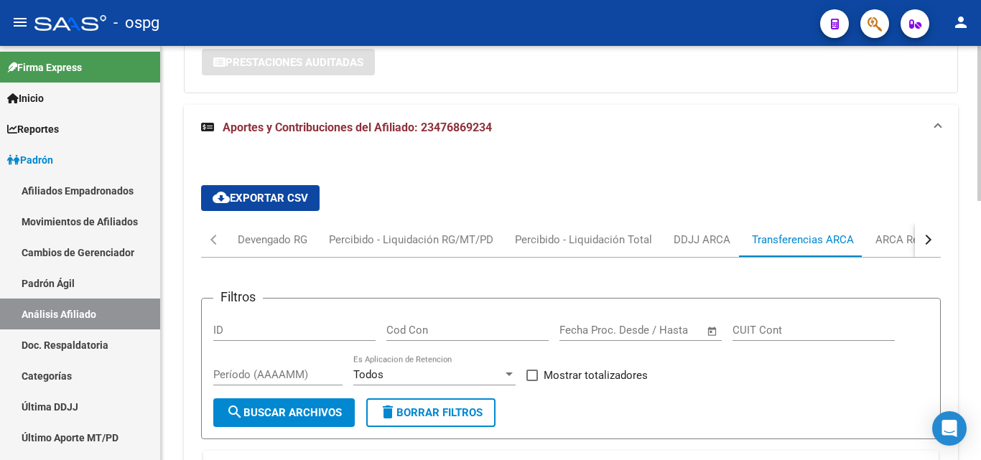
scroll to position [474, 0]
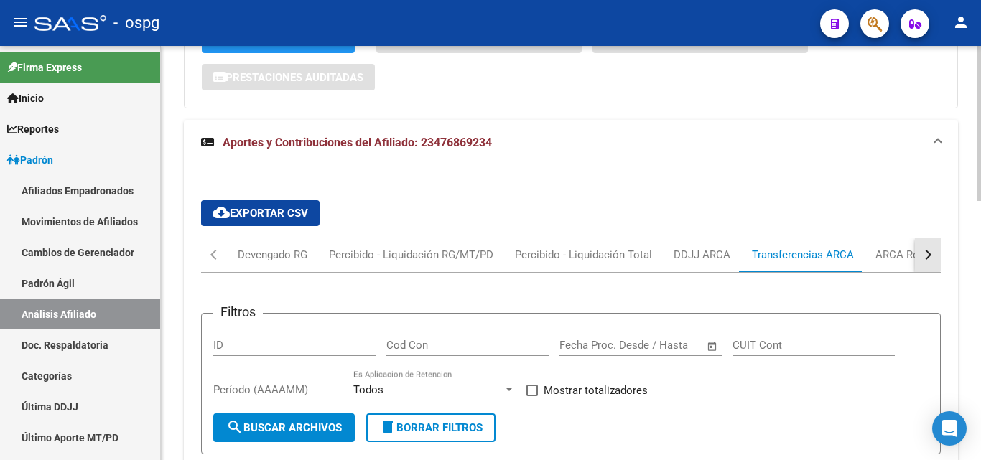
click at [927, 254] on div "button" at bounding box center [927, 255] width 10 height 10
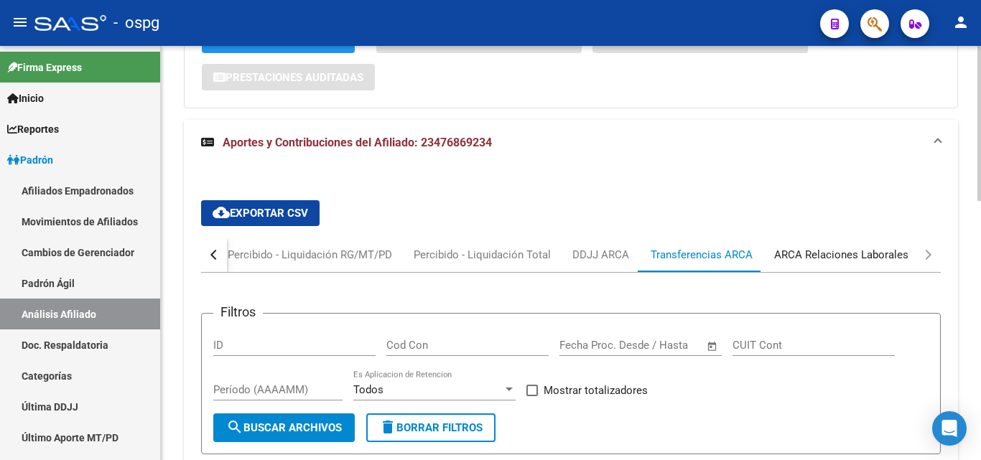
click at [874, 258] on div "ARCA Relaciones Laborales" at bounding box center [841, 255] width 134 height 16
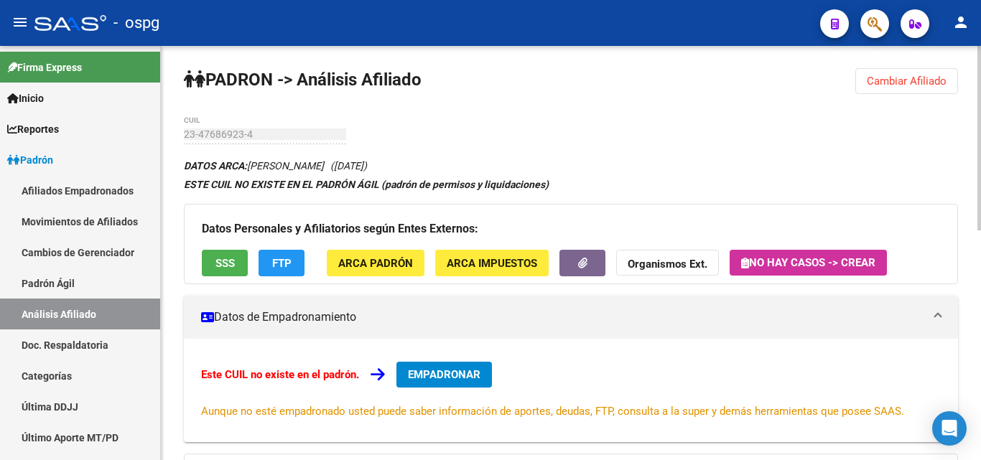
scroll to position [0, 0]
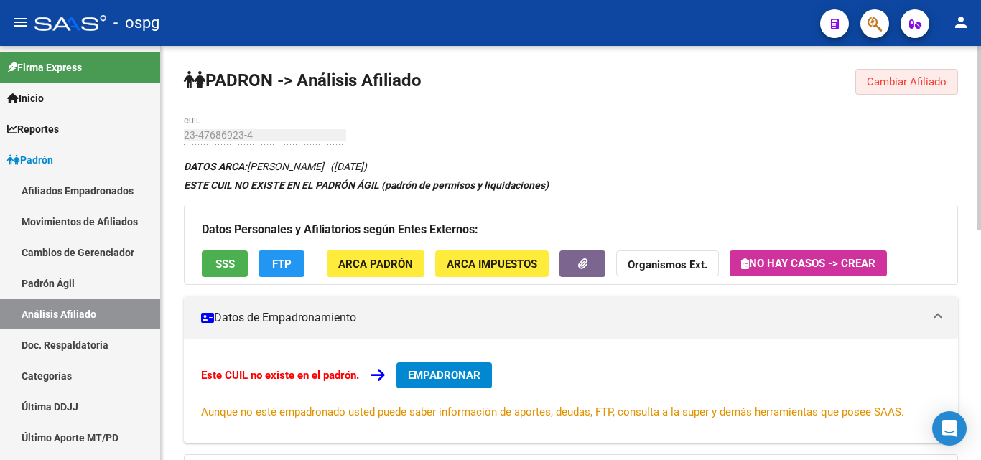
click at [869, 73] on button "Cambiar Afiliado" at bounding box center [907, 82] width 103 height 26
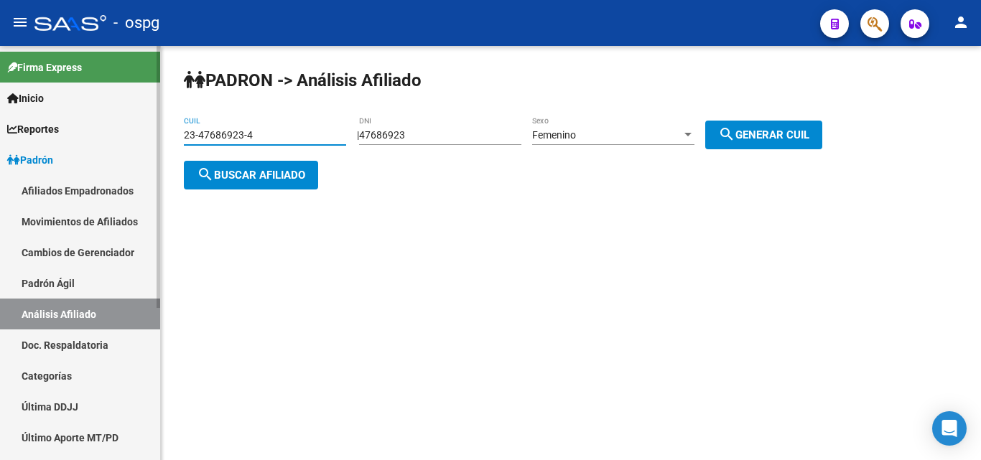
drag, startPoint x: 265, startPoint y: 134, endPoint x: 147, endPoint y: 134, distance: 117.8
click at [147, 134] on mat-sidenav-container "Firma Express Inicio Calendario SSS Instructivos Contacto OS Reportes Ingresos …" at bounding box center [490, 253] width 981 height 414
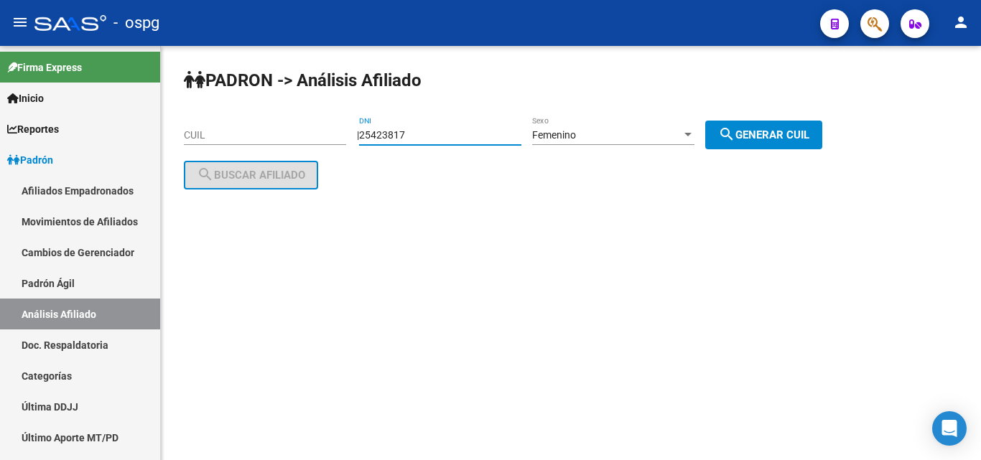
type input "25423817"
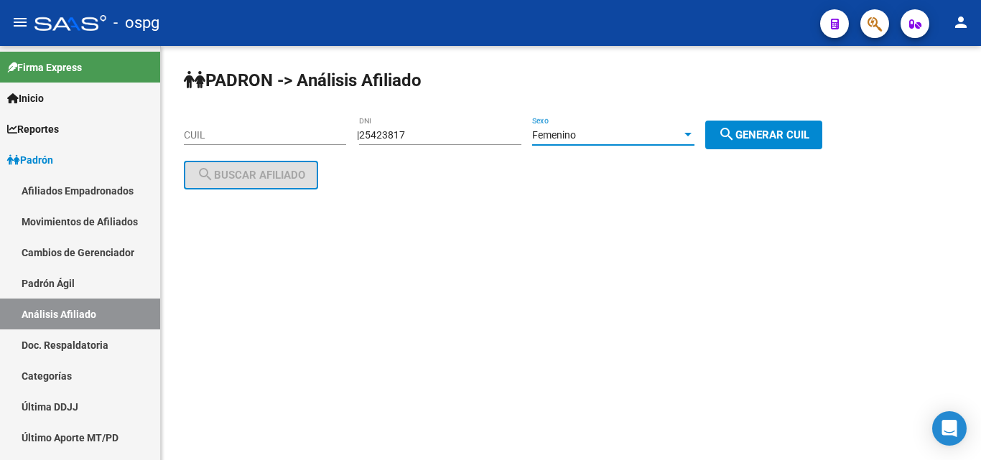
click at [603, 140] on div "Femenino" at bounding box center [606, 135] width 149 height 12
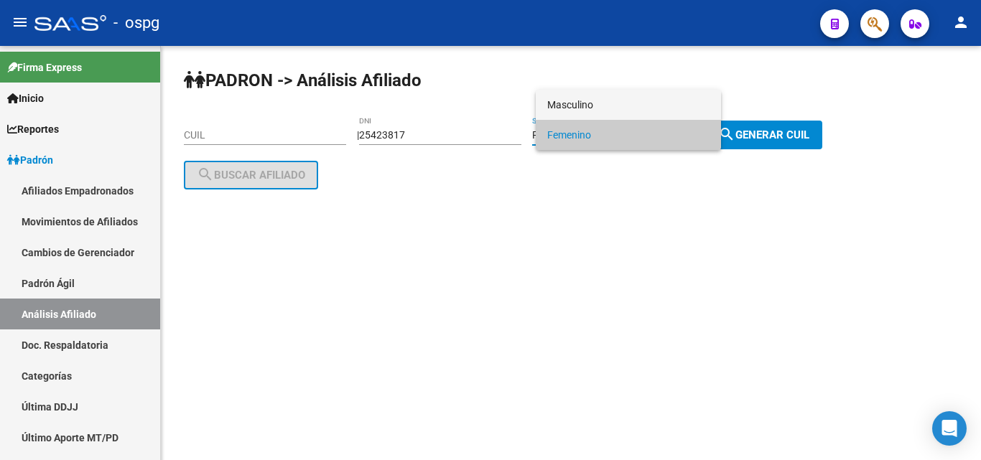
click at [595, 119] on span "Masculino" at bounding box center [628, 105] width 162 height 30
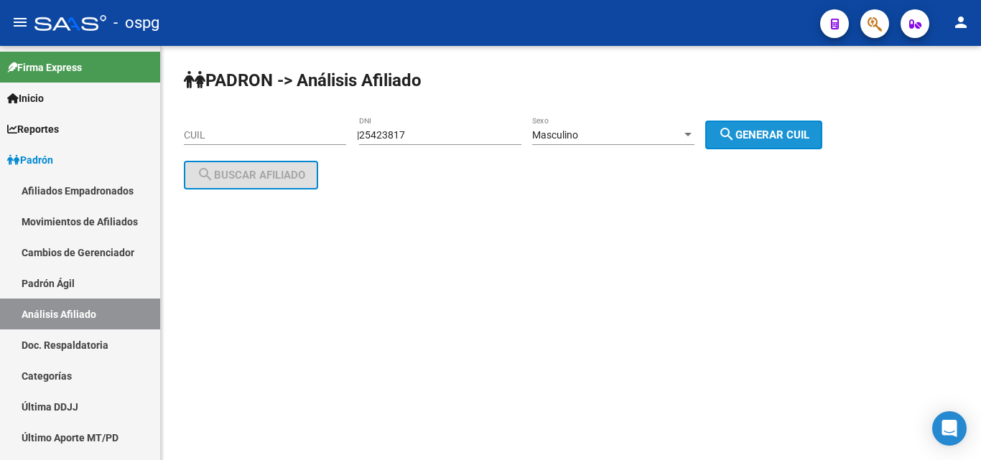
click at [736, 129] on mat-icon "search" at bounding box center [726, 134] width 17 height 17
type input "20-25423817-2"
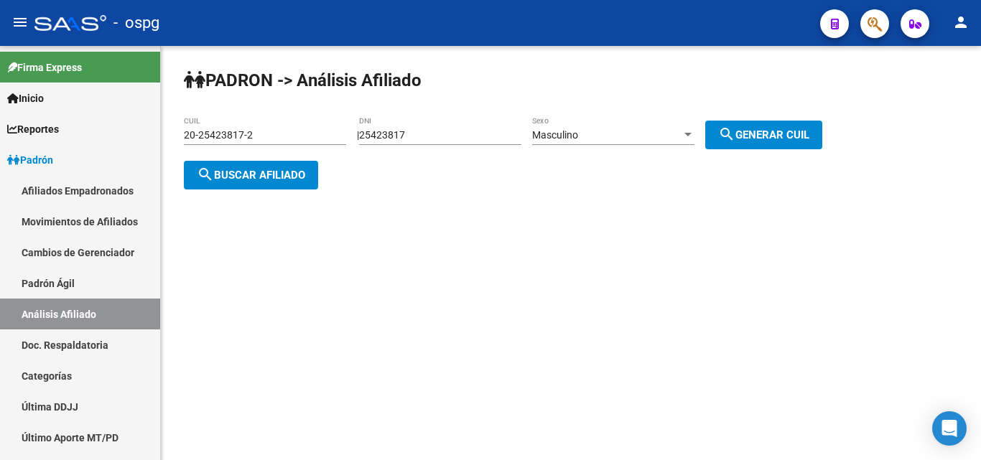
click at [230, 173] on span "search Buscar afiliado" at bounding box center [251, 175] width 108 height 13
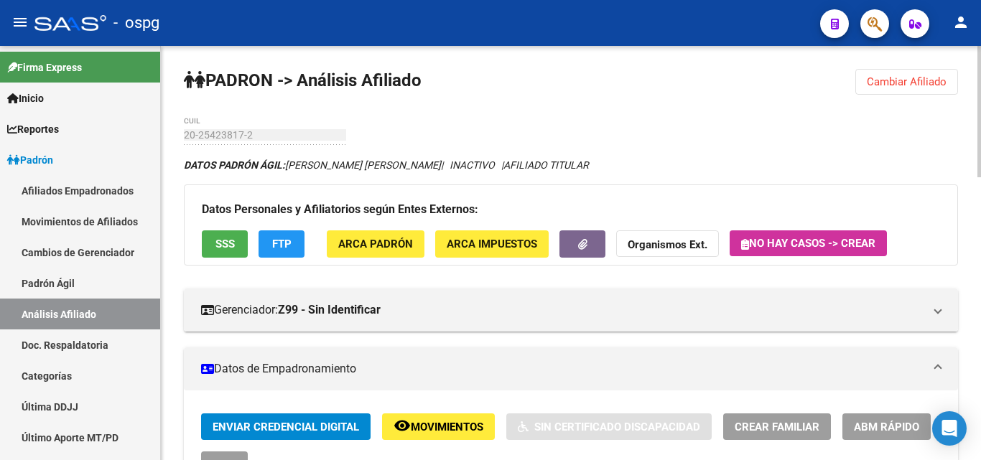
click at [247, 258] on div "Datos Personales y Afiliatorios según Entes Externos: SSS FTP ARCA Padrón ARCA …" at bounding box center [571, 225] width 774 height 80
click at [226, 251] on span "SSS" at bounding box center [224, 244] width 19 height 13
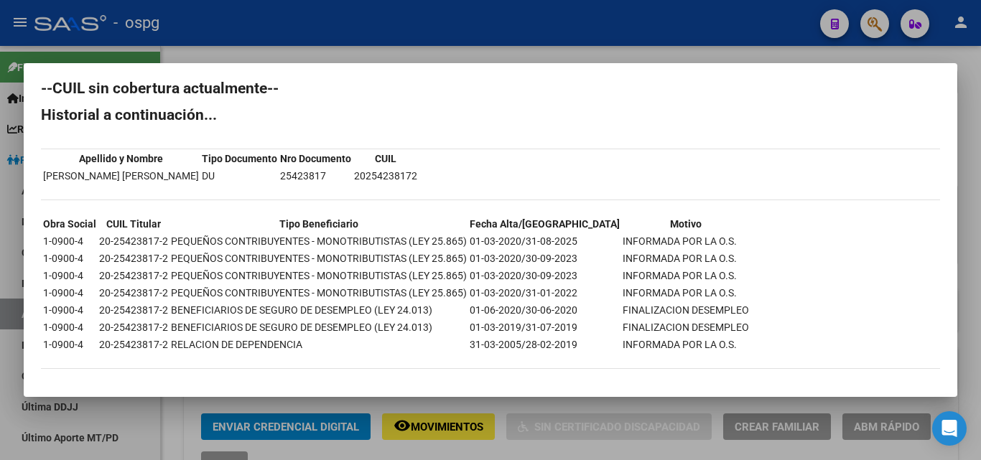
scroll to position [16, 0]
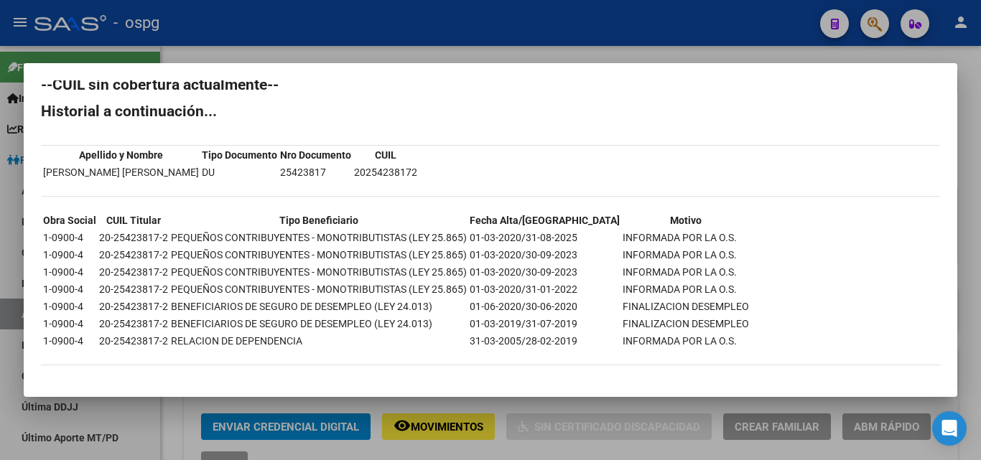
click at [362, 32] on div at bounding box center [490, 230] width 981 height 460
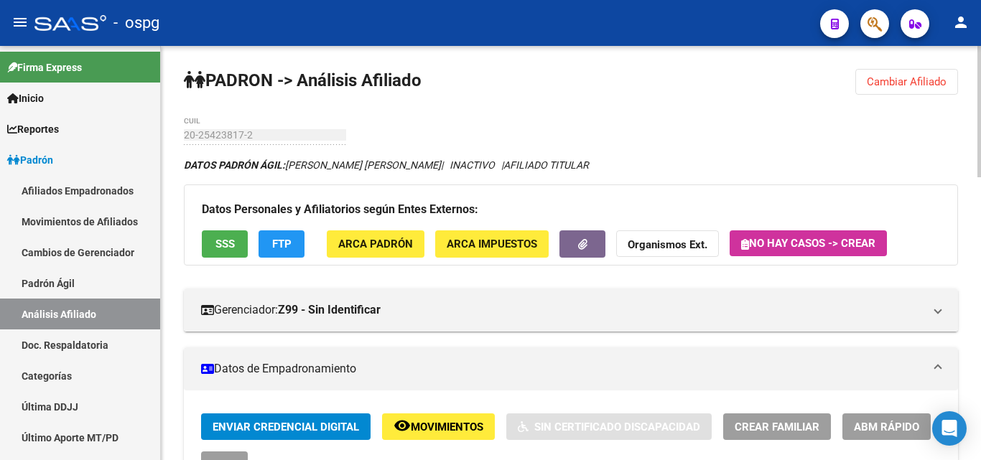
click at [292, 241] on button "FTP" at bounding box center [282, 244] width 46 height 27
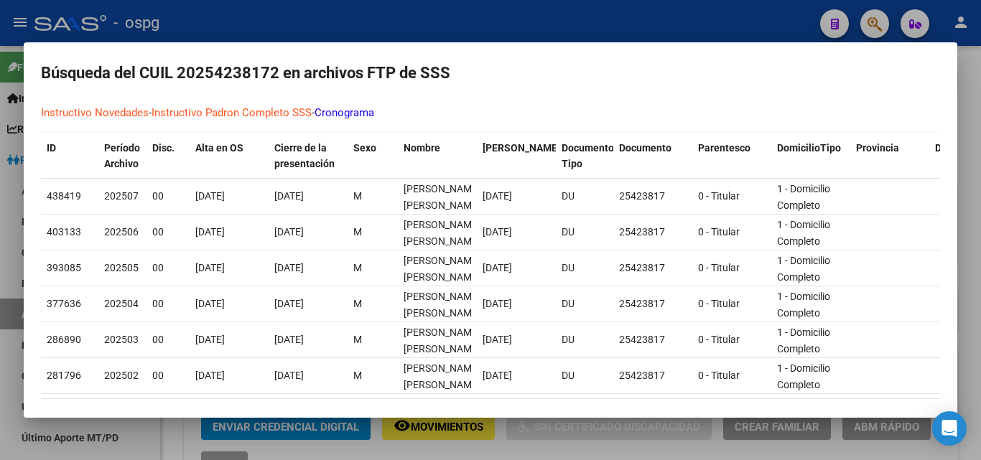
scroll to position [0, 0]
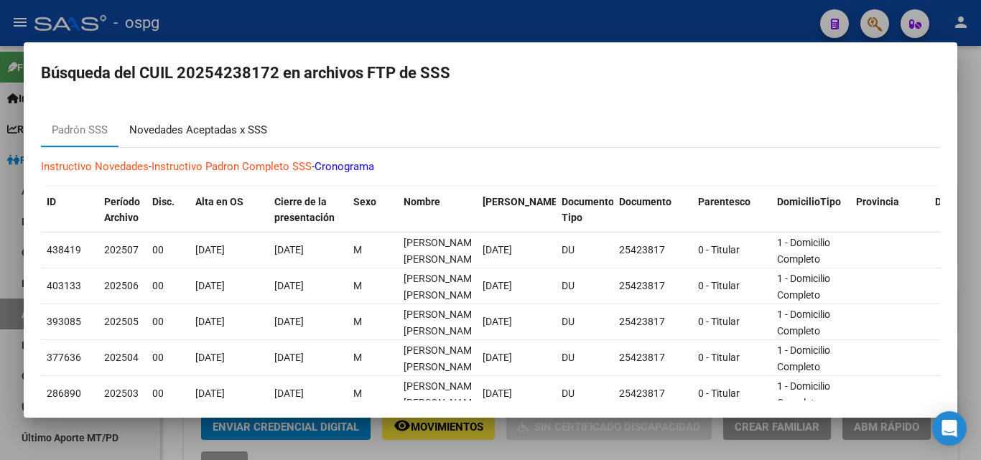
click at [207, 127] on div "Novedades Aceptadas x SSS" at bounding box center [198, 130] width 138 height 17
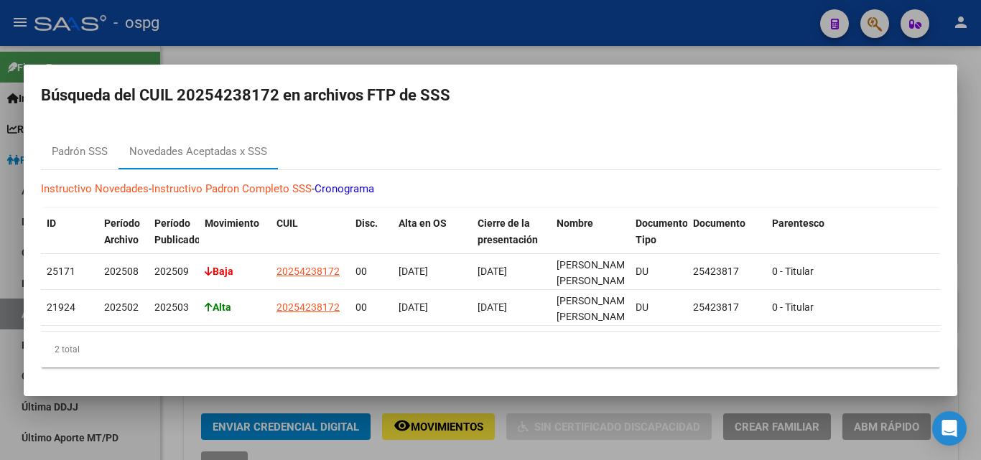
click at [317, 39] on div at bounding box center [490, 230] width 981 height 460
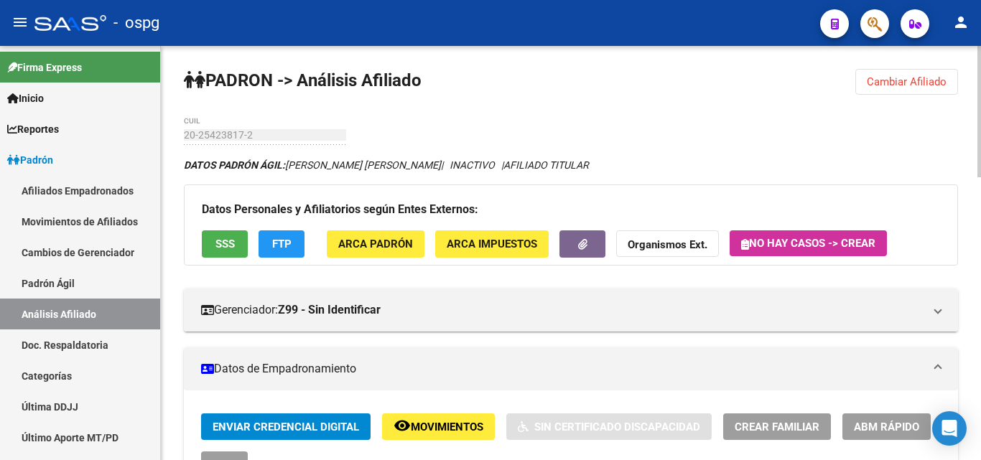
click at [265, 238] on button "FTP" at bounding box center [282, 244] width 46 height 27
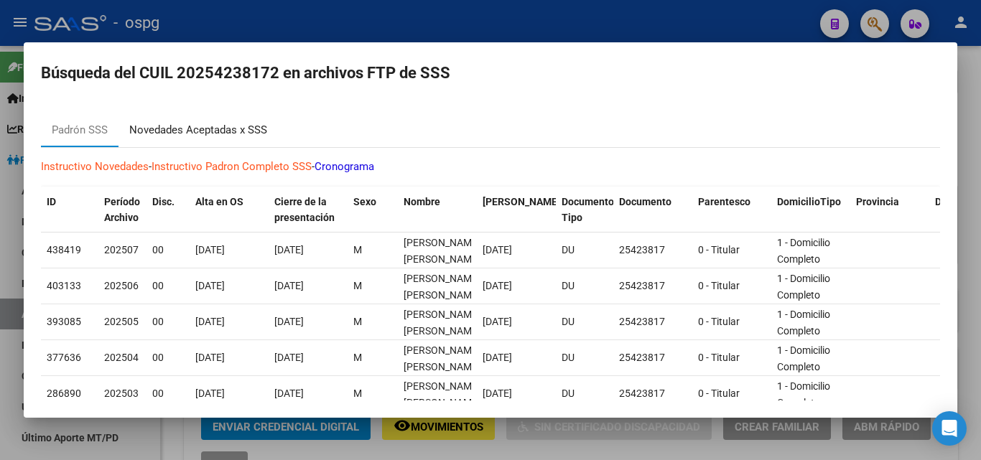
click at [207, 131] on div "Novedades Aceptadas x SSS" at bounding box center [198, 130] width 138 height 17
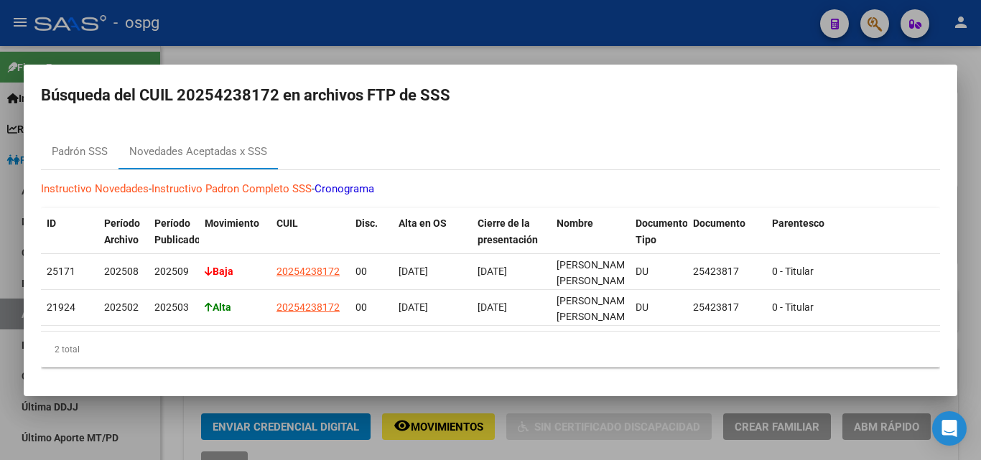
click at [172, 28] on div at bounding box center [490, 230] width 981 height 460
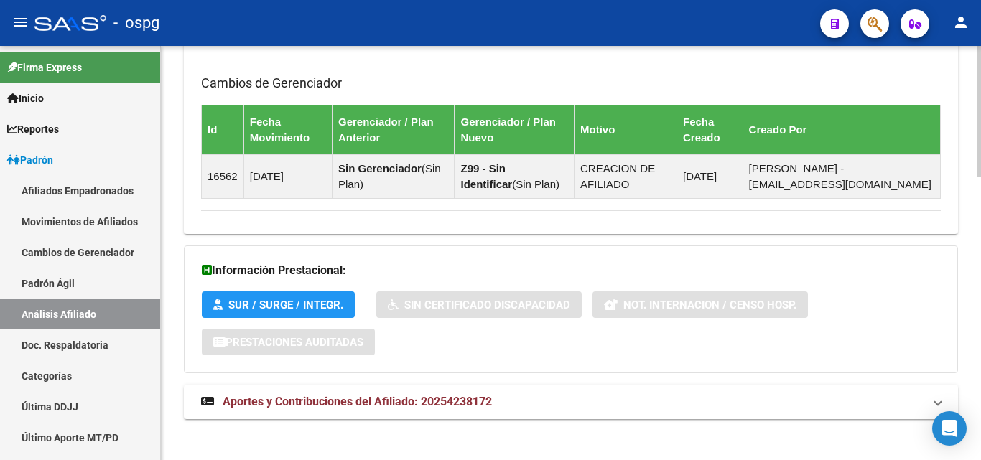
scroll to position [889, 0]
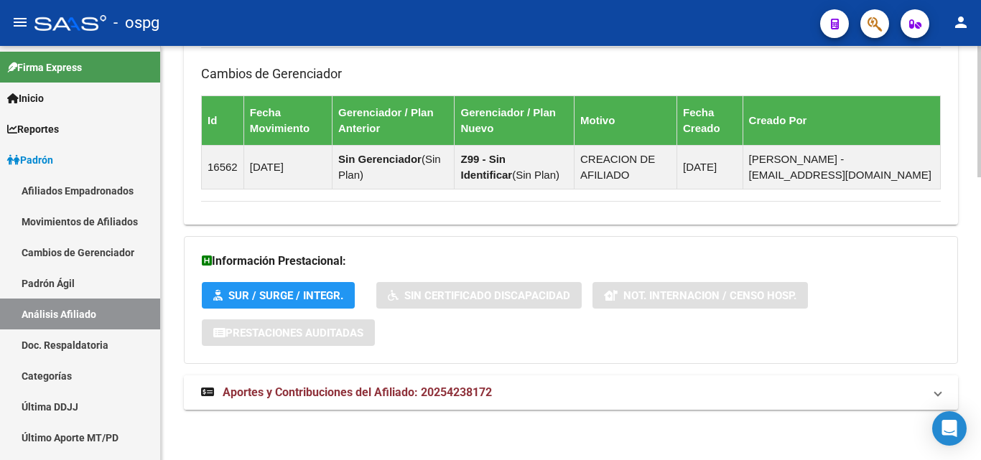
click at [406, 385] on strong "Aportes y Contribuciones del Afiliado: 20254238172" at bounding box center [346, 393] width 291 height 16
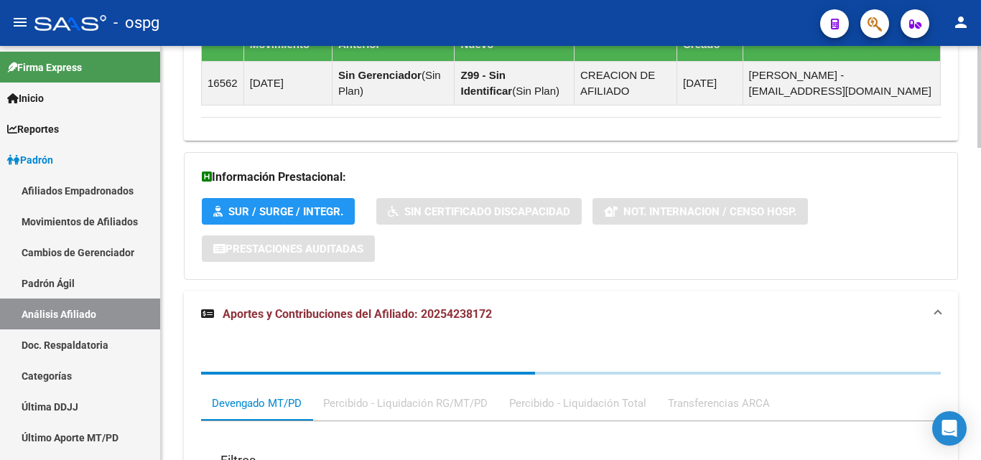
scroll to position [1269, 0]
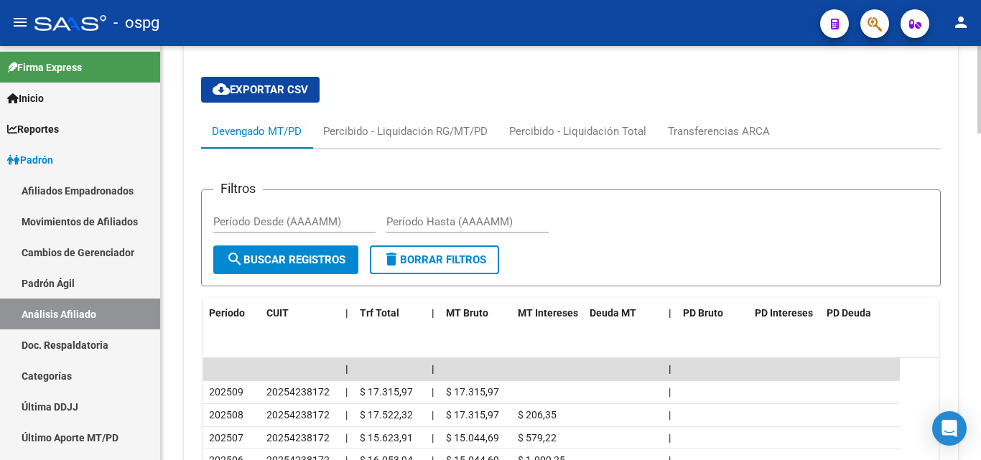
click at [703, 106] on div "cloud_download Exportar CSV Devengado MT/PD Percibido - Liquidación RG/MT/PD Pe…" at bounding box center [571, 363] width 740 height 597
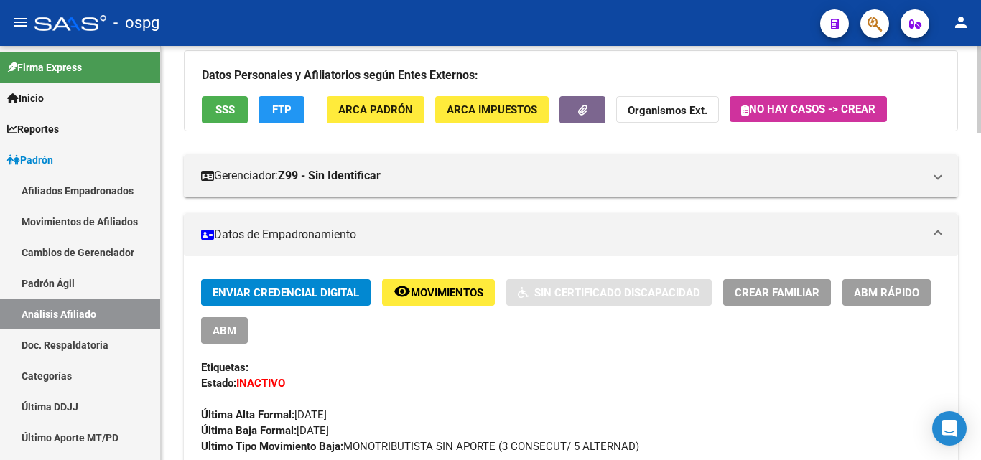
scroll to position [144, 0]
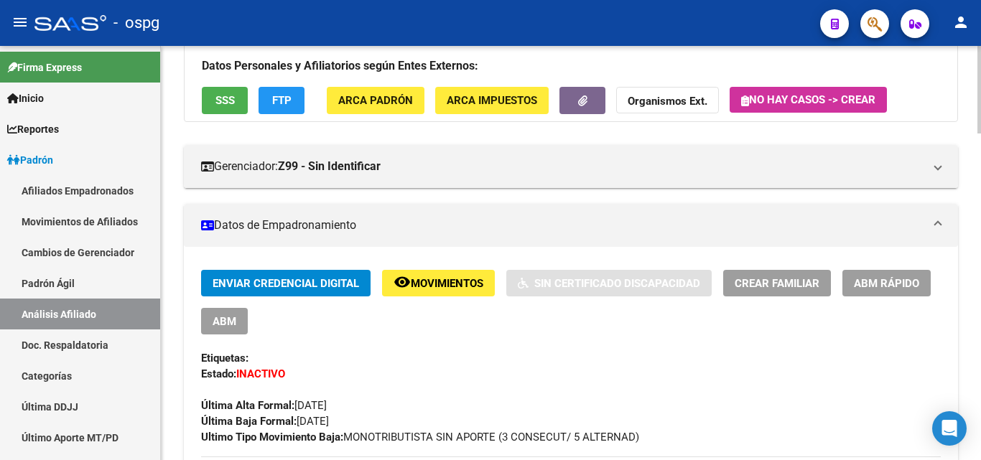
click at [244, 333] on button "ABM" at bounding box center [224, 321] width 47 height 27
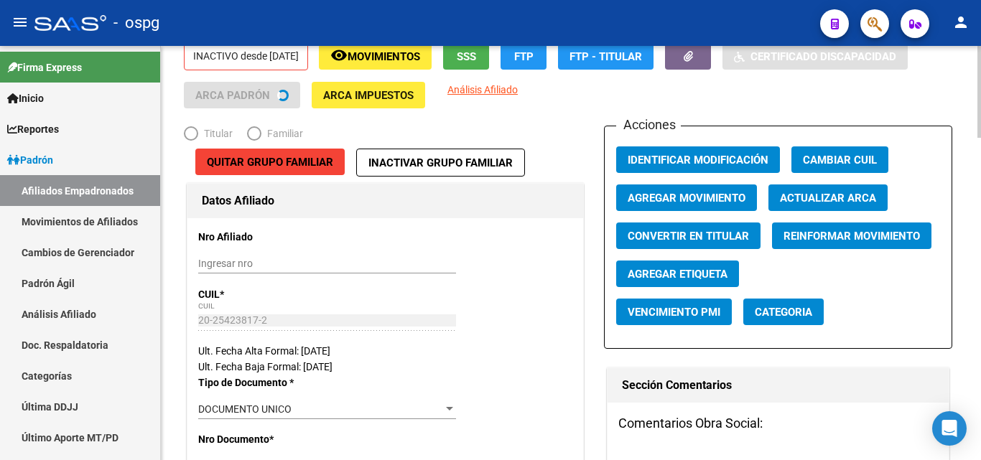
radio input "true"
type input "20-25423817-2"
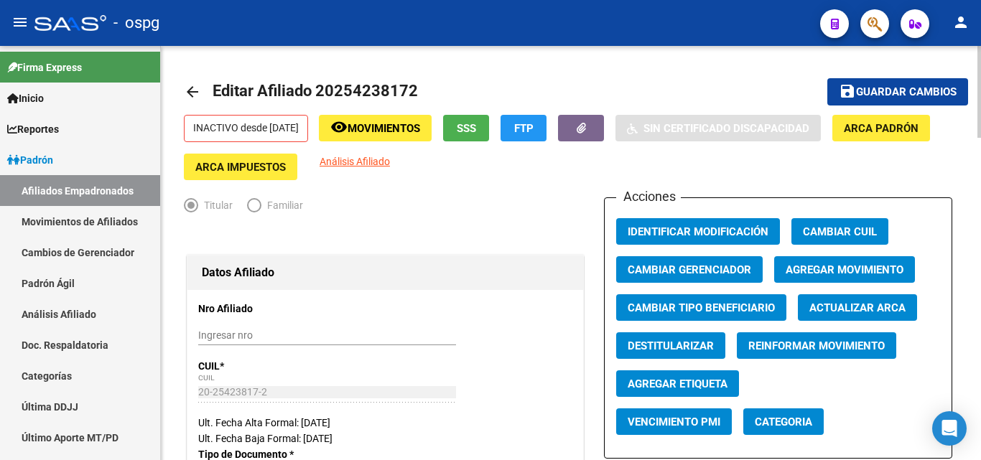
click at [817, 272] on span "Agregar Movimiento" at bounding box center [845, 270] width 118 height 13
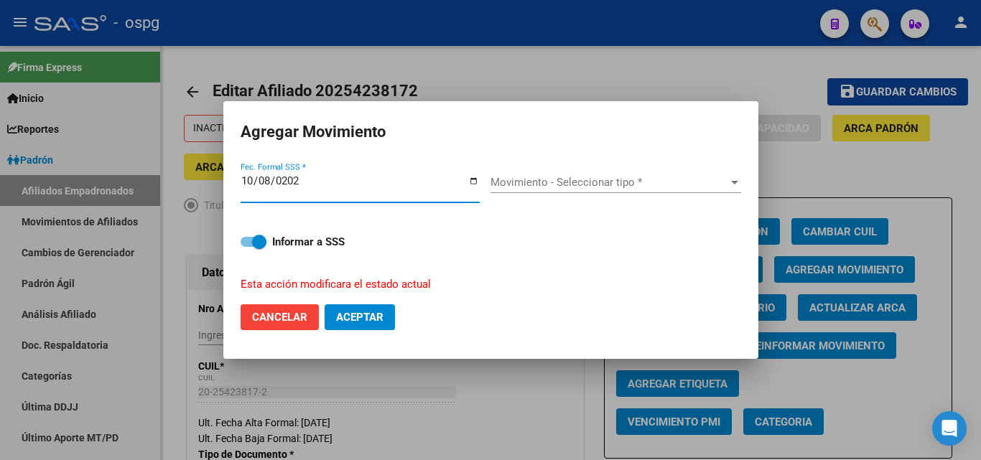
type input "[DATE]"
drag, startPoint x: 547, startPoint y: 164, endPoint x: 553, endPoint y: 176, distance: 13.5
click at [549, 164] on div "Movimiento - Seleccionar tipo * Movimiento - Seleccionar tipo *" at bounding box center [616, 187] width 251 height 55
click at [555, 177] on span "Movimiento - Seleccionar tipo *" at bounding box center [610, 182] width 238 height 13
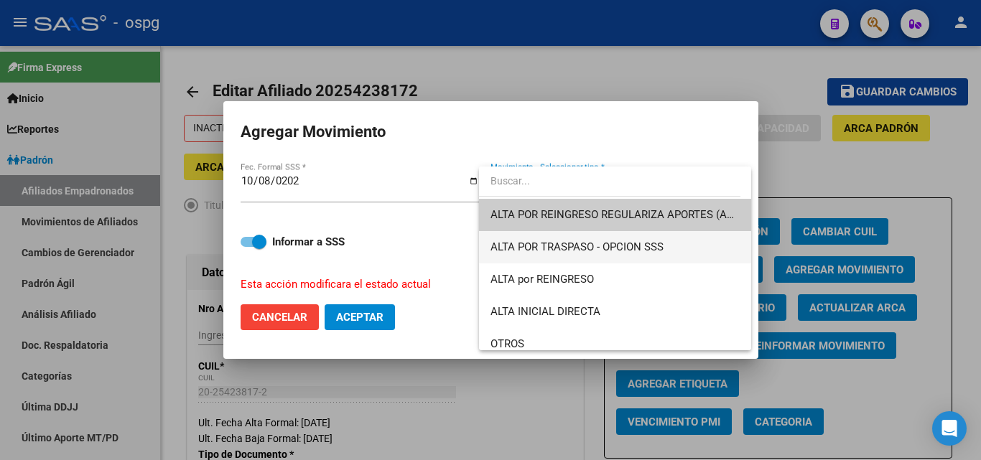
scroll to position [72, 0]
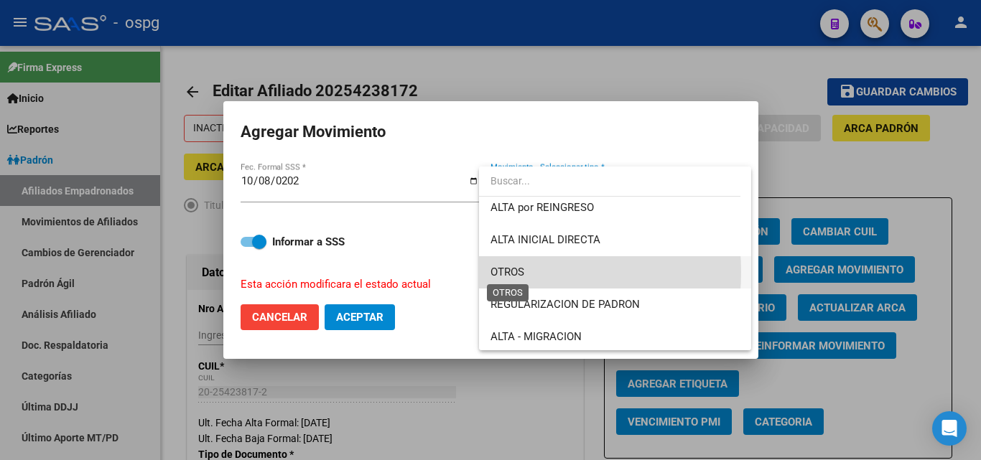
click at [506, 272] on span "OTROS" at bounding box center [508, 272] width 34 height 13
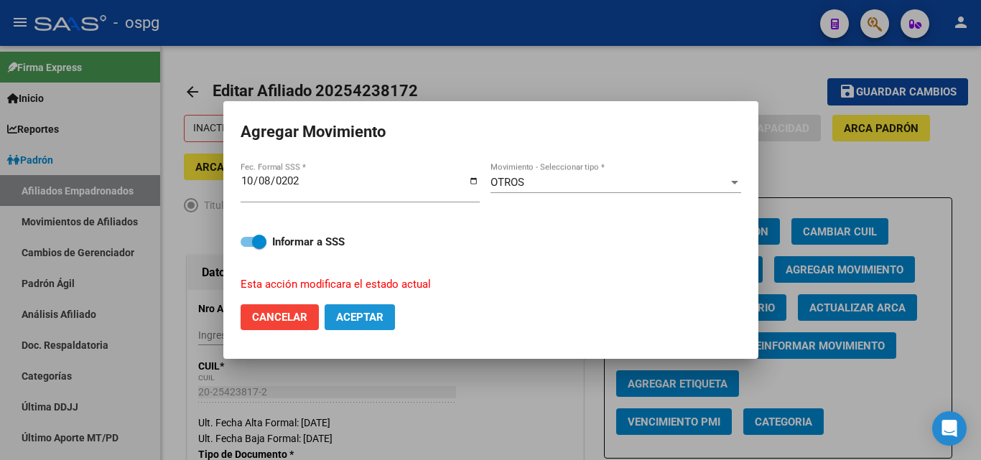
click at [364, 316] on span "Aceptar" at bounding box center [359, 317] width 47 height 13
checkbox input "false"
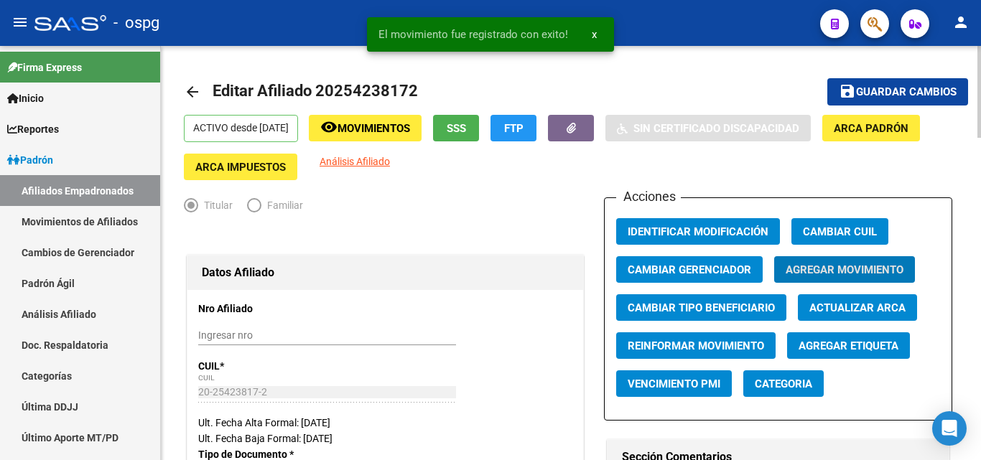
click at [867, 91] on span "Guardar cambios" at bounding box center [906, 92] width 101 height 13
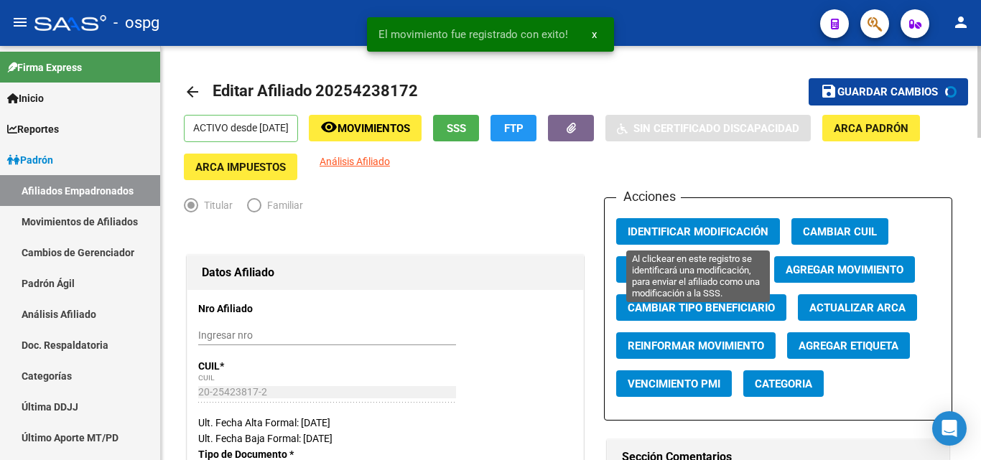
click at [696, 231] on span "Identificar Modificación" at bounding box center [698, 232] width 141 height 13
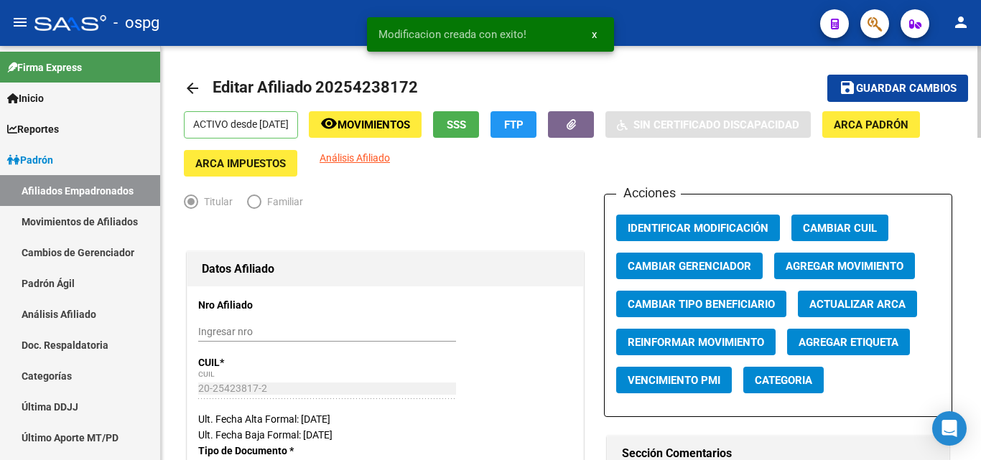
scroll to position [0, 0]
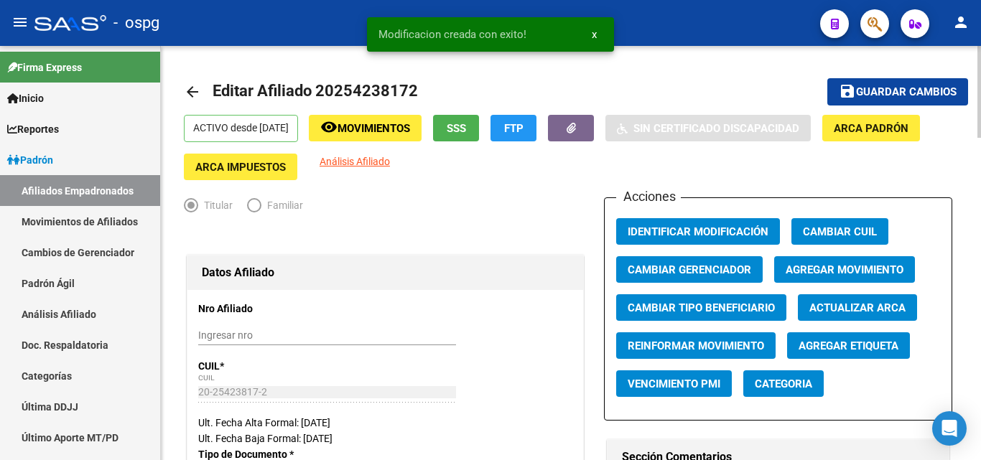
click at [200, 94] on mat-icon "arrow_back" at bounding box center [192, 91] width 17 height 17
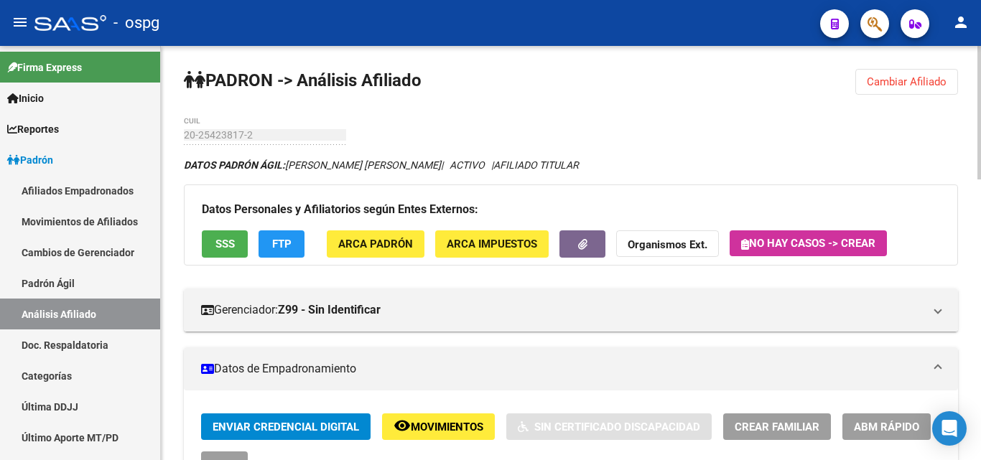
click at [881, 91] on button "Cambiar Afiliado" at bounding box center [907, 82] width 103 height 26
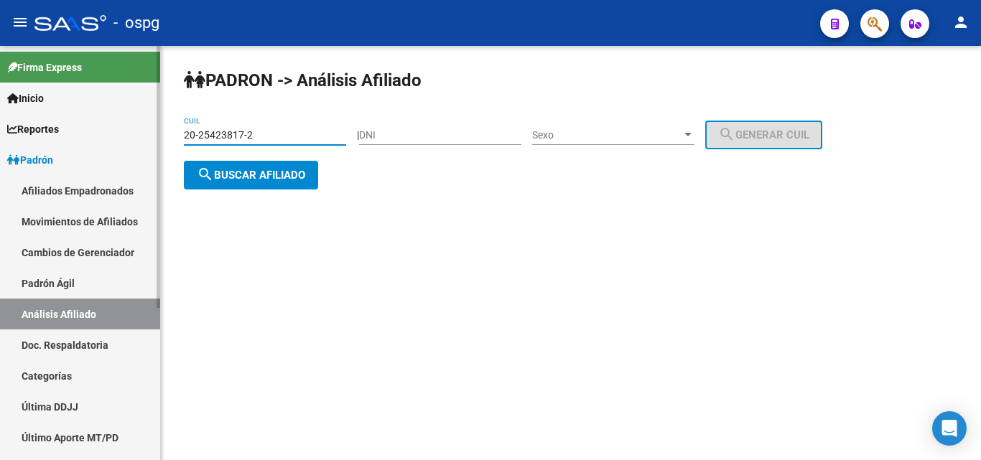
drag, startPoint x: 292, startPoint y: 139, endPoint x: 47, endPoint y: 142, distance: 245.7
click at [47, 142] on mat-sidenav-container "Firma Express Inicio Calendario SSS Instructivos Contacto OS Reportes Ingresos …" at bounding box center [490, 253] width 981 height 414
type input "20-43466801-9"
click at [256, 171] on span "search Buscar afiliado" at bounding box center [251, 175] width 108 height 13
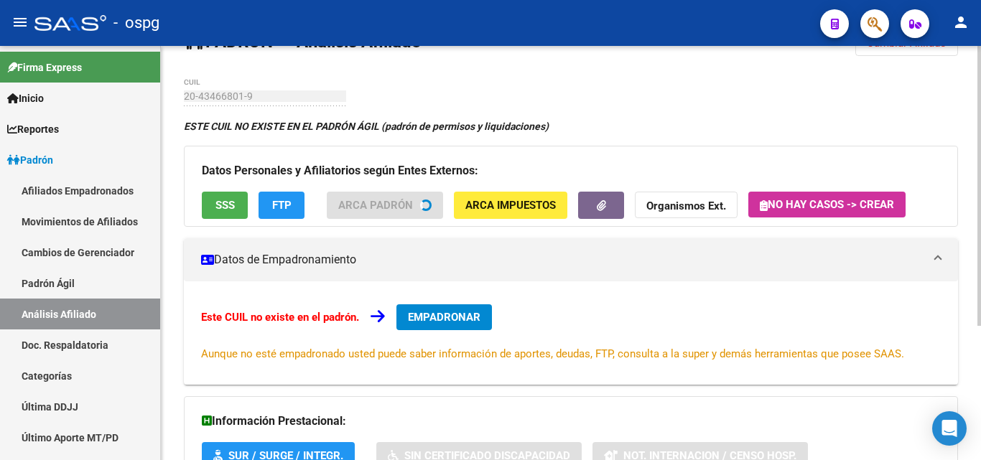
scroll to position [72, 0]
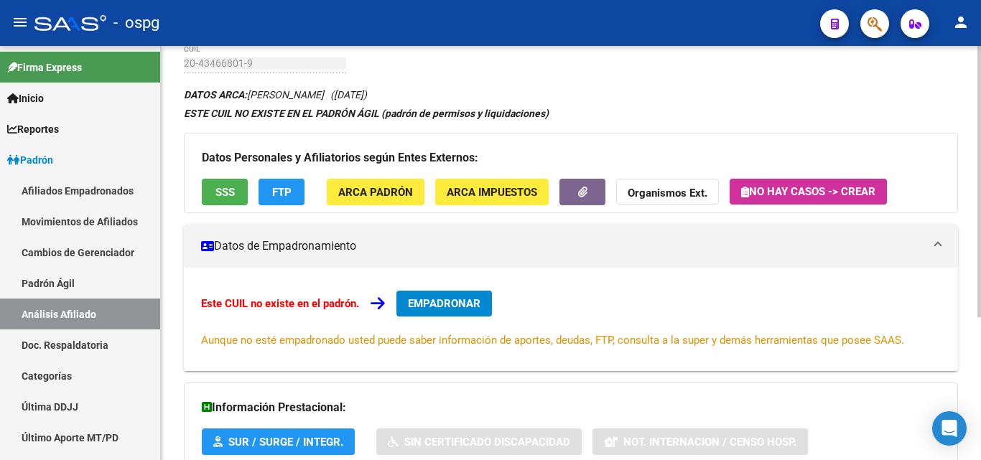
click at [451, 295] on button "EMPADRONAR" at bounding box center [445, 304] width 96 height 26
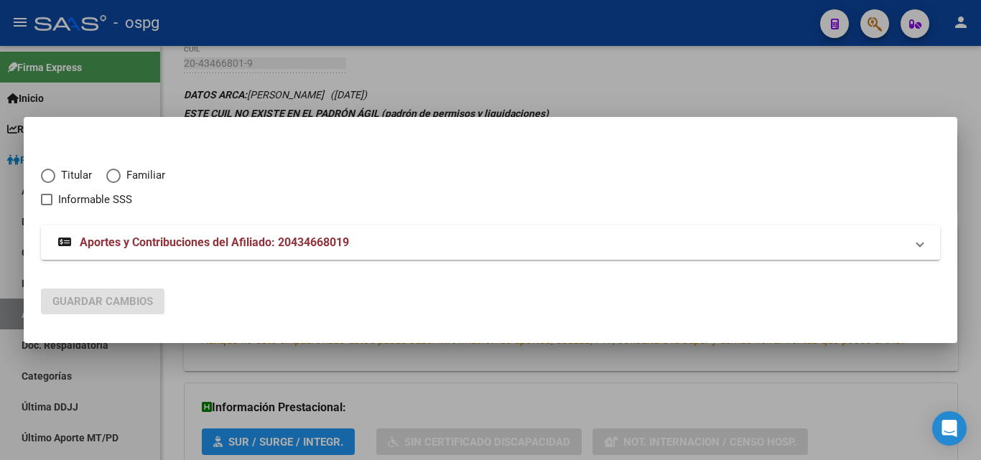
click at [50, 177] on span "Elija una opción" at bounding box center [48, 176] width 14 height 14
click at [50, 177] on input "Titular" at bounding box center [48, 176] width 14 height 14
radio input "true"
checkbox input "true"
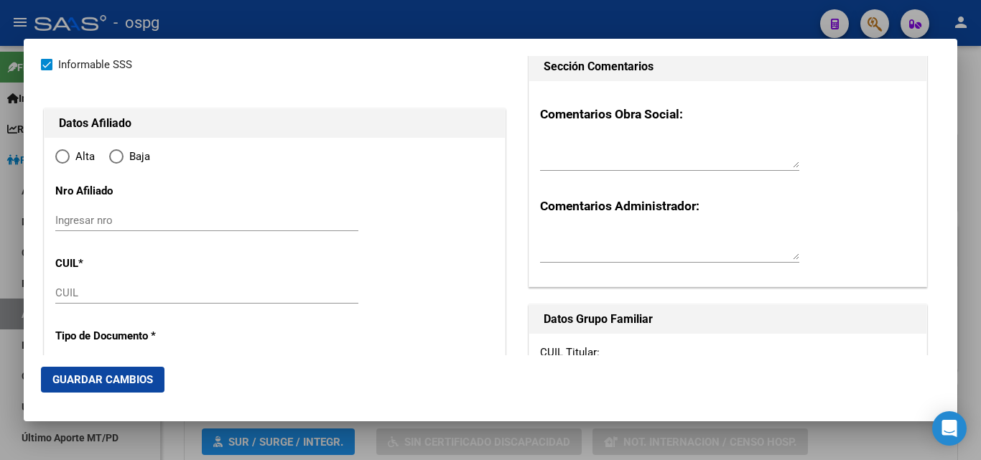
type input "20-43466801-9"
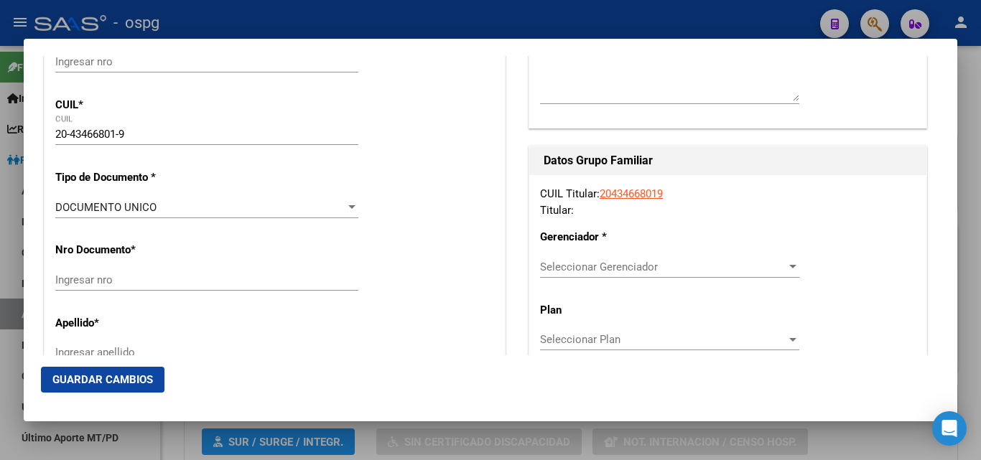
type input "43466801"
type input "GUTIERREZ"
type input "[PERSON_NAME]"
type input "[DATE]"
type input "[PERSON_NAME]"
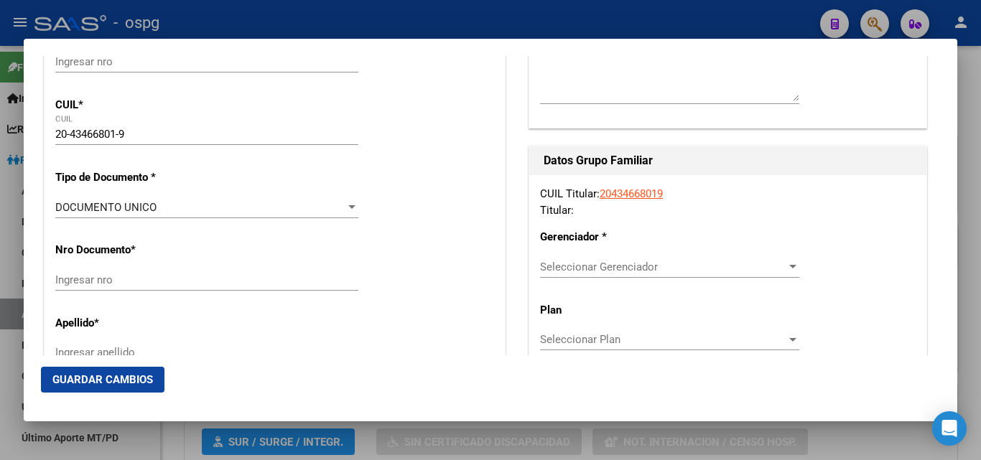
type input "1665"
type input "[PERSON_NAME]"
type input "4012"
radio input "true"
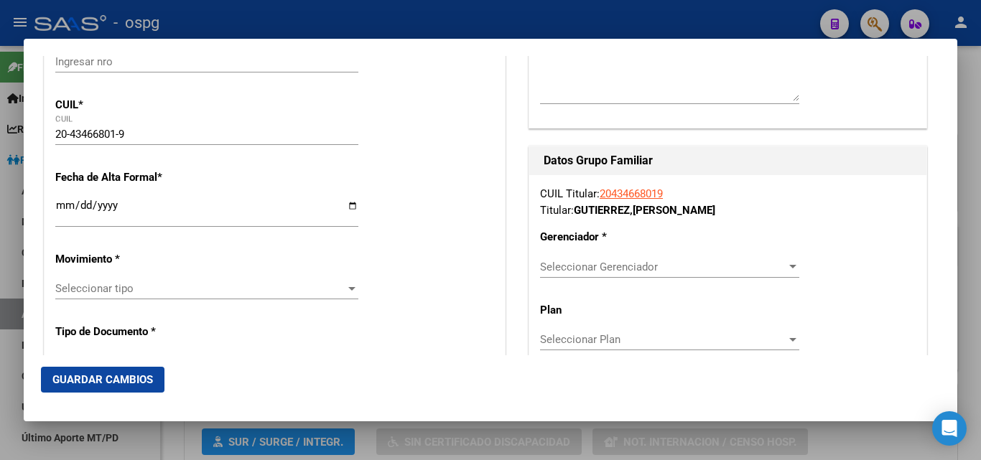
type input "[PERSON_NAME]"
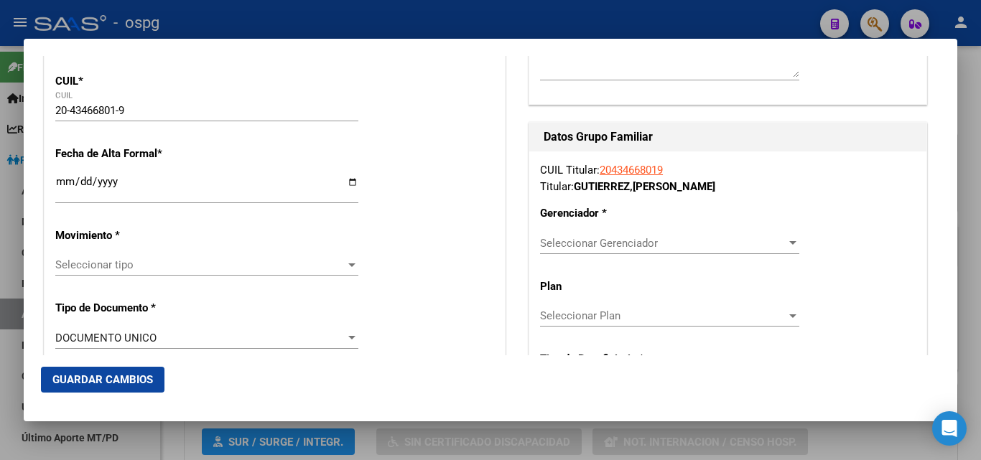
scroll to position [287, 0]
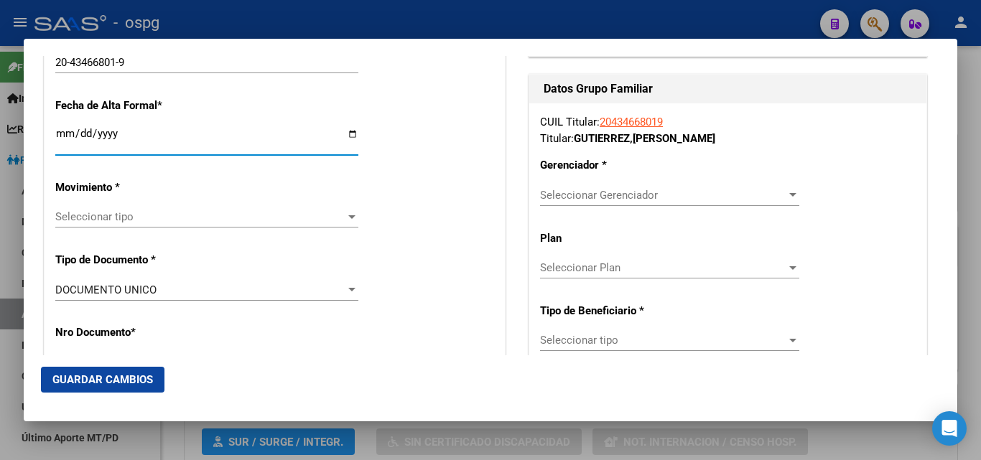
click at [65, 135] on input "Ingresar fecha" at bounding box center [206, 139] width 303 height 23
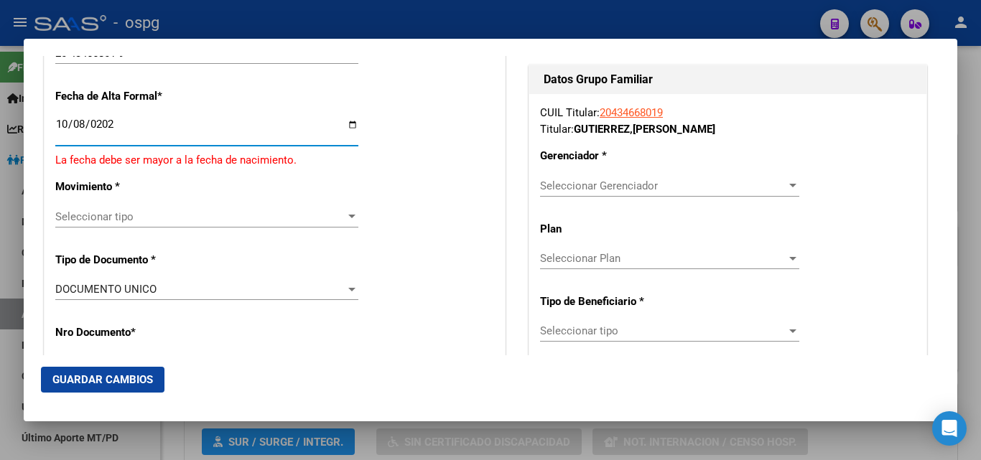
type input "[DATE]"
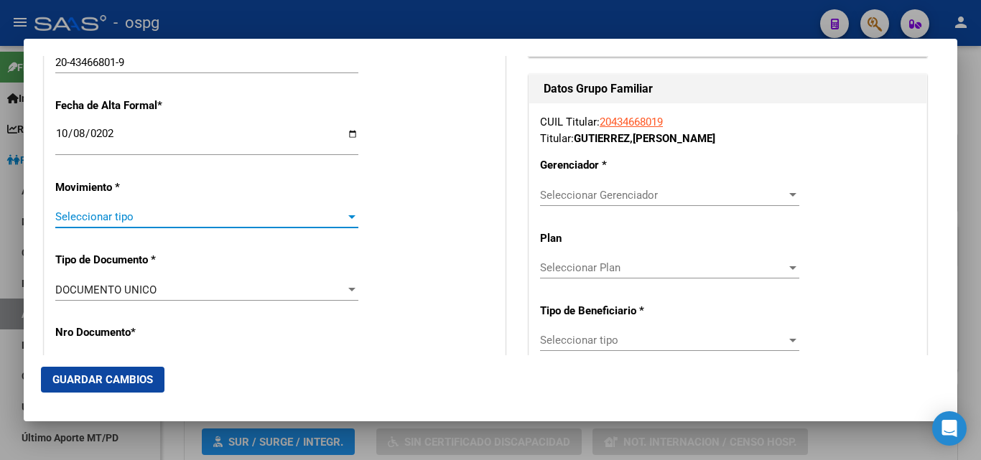
click at [108, 222] on span "Seleccionar tipo" at bounding box center [200, 216] width 290 height 13
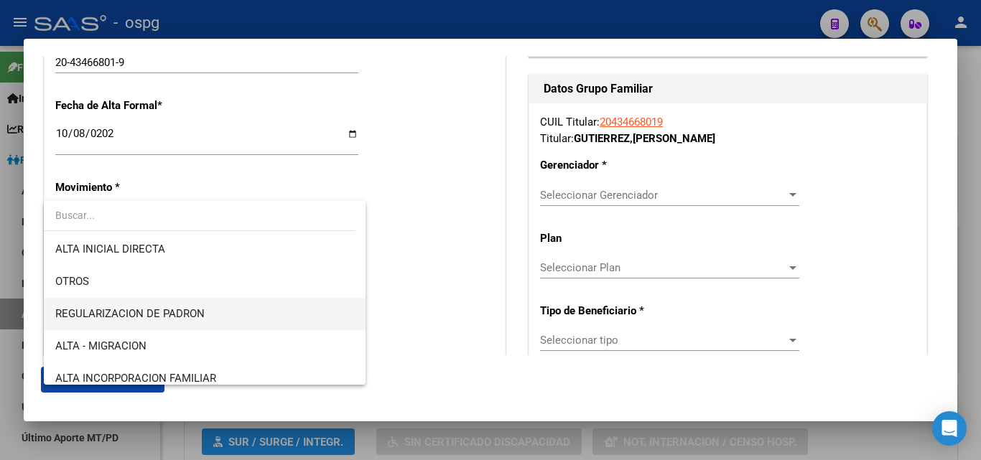
scroll to position [72, 0]
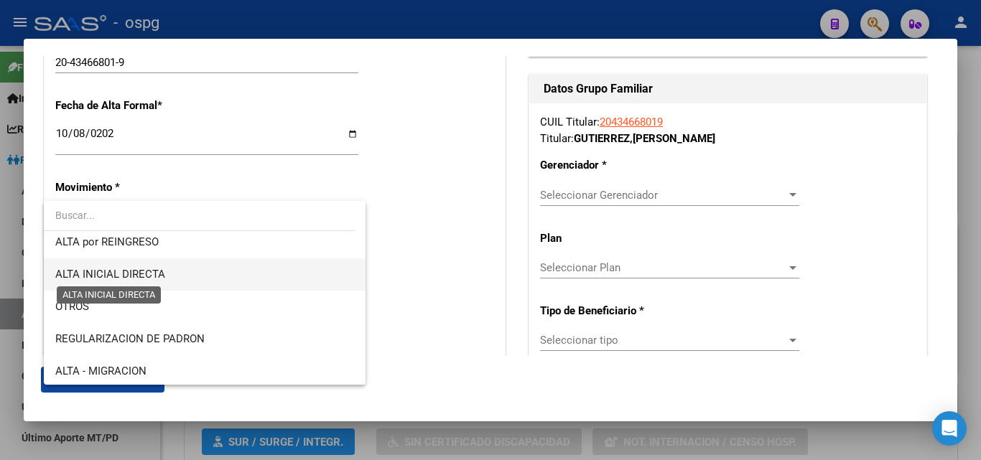
click at [141, 273] on span "ALTA INICIAL DIRECTA" at bounding box center [110, 274] width 110 height 13
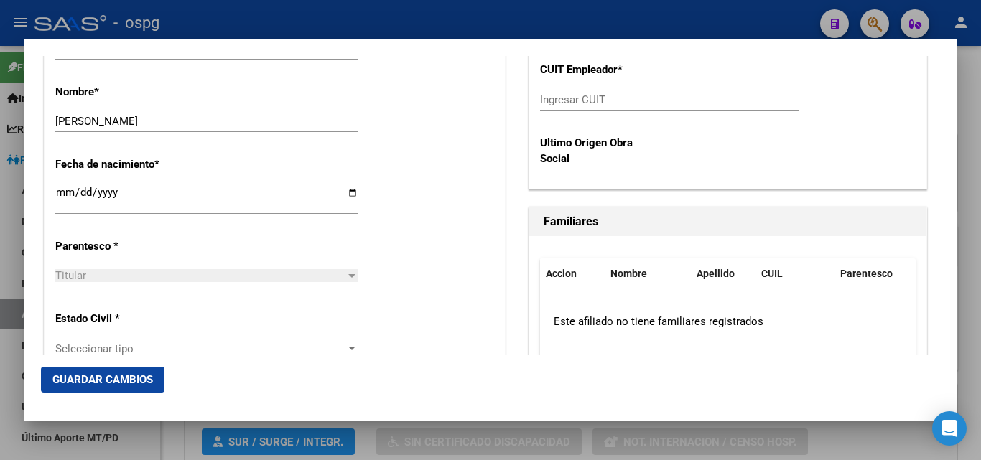
scroll to position [718, 0]
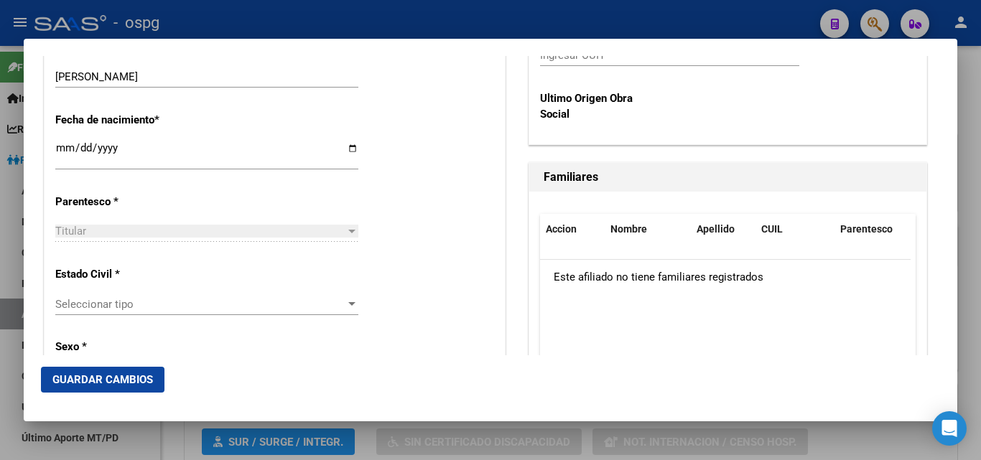
click at [112, 309] on span "Seleccionar tipo" at bounding box center [200, 304] width 290 height 13
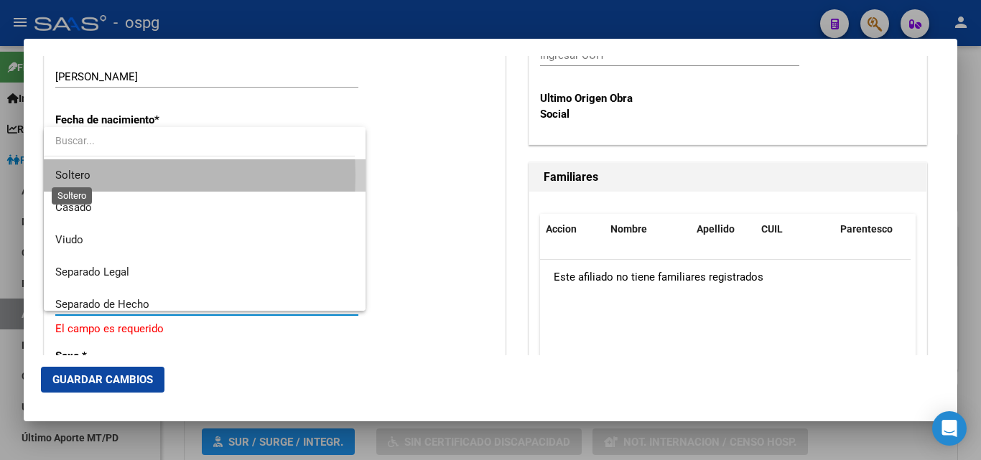
click at [71, 172] on span "Soltero" at bounding box center [72, 175] width 35 height 13
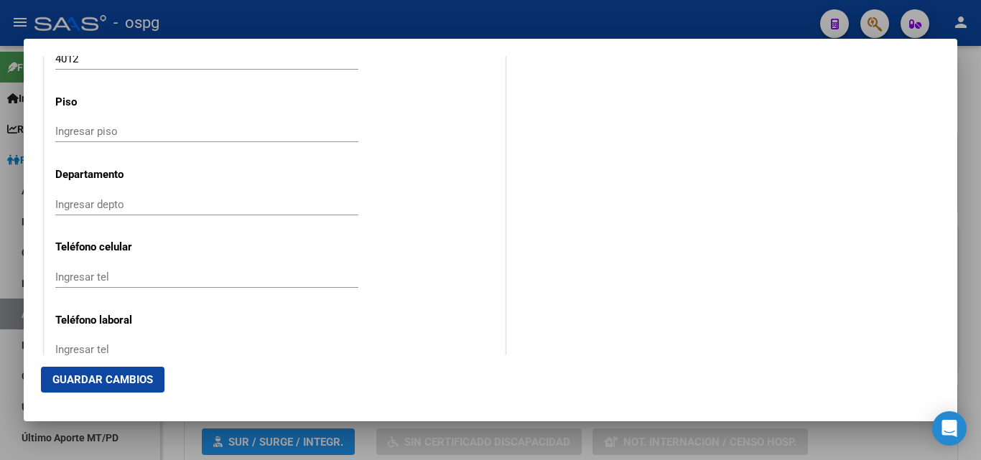
scroll to position [1724, 0]
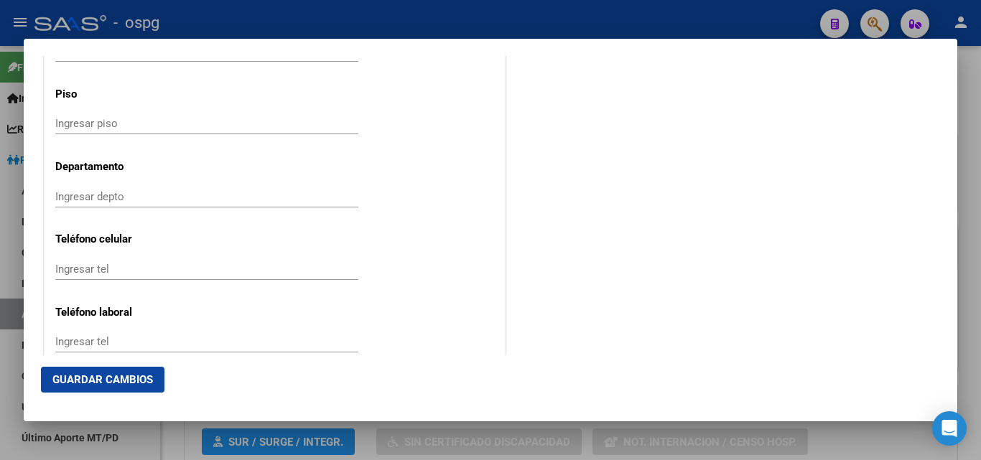
click at [91, 281] on div "Ingresar tel" at bounding box center [206, 276] width 303 height 35
click at [91, 279] on div "Ingresar tel" at bounding box center [206, 270] width 303 height 22
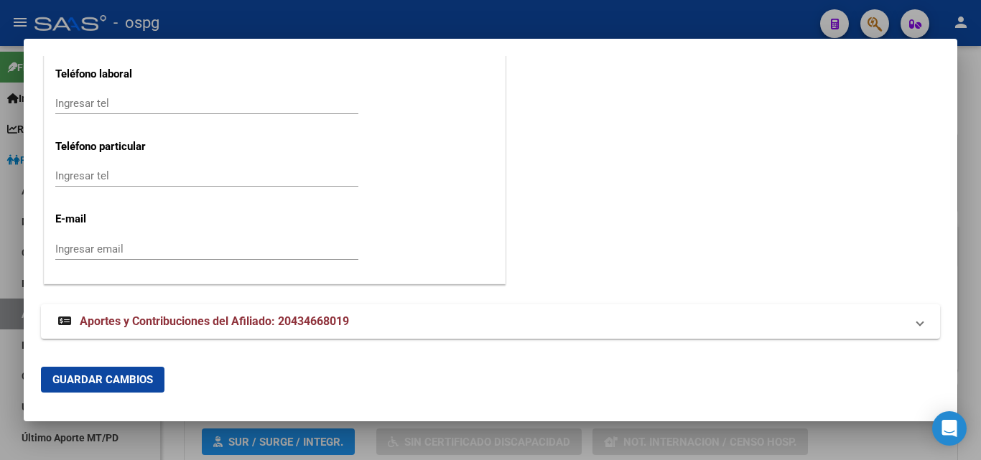
scroll to position [1963, 0]
type input "1139315457"
click at [84, 258] on div "Ingresar email" at bounding box center [206, 249] width 303 height 22
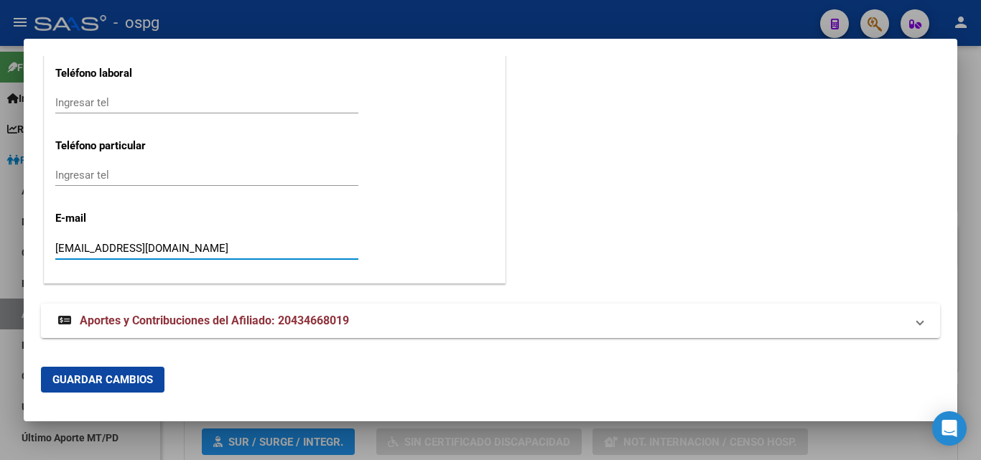
type input "[EMAIL_ADDRESS][DOMAIN_NAME]"
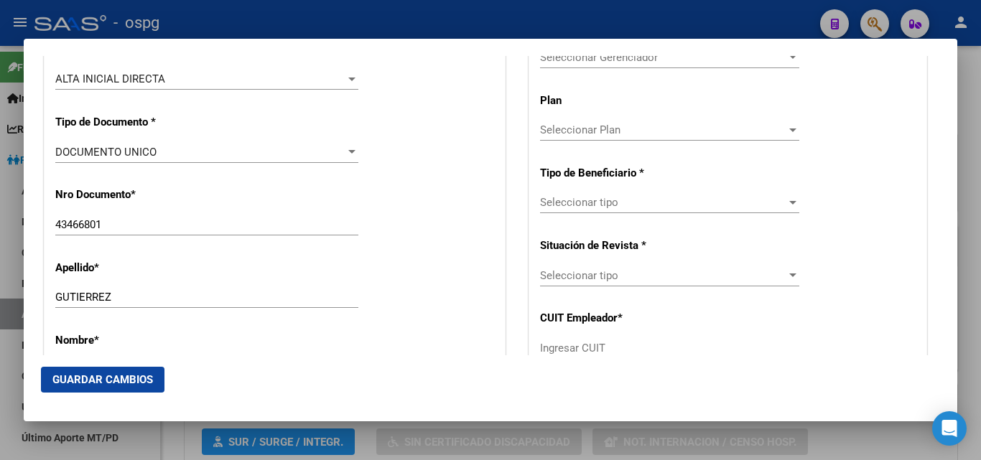
scroll to position [311, 0]
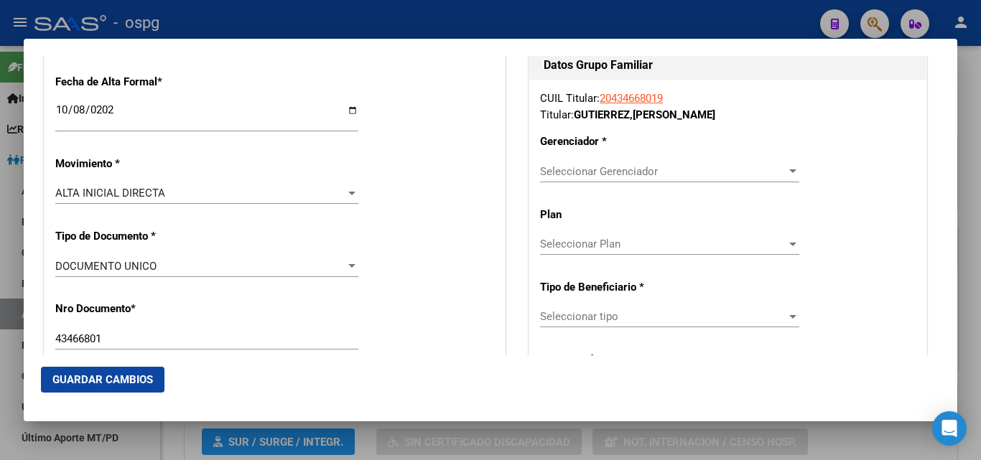
click at [572, 170] on span "Seleccionar Gerenciador" at bounding box center [663, 171] width 246 height 13
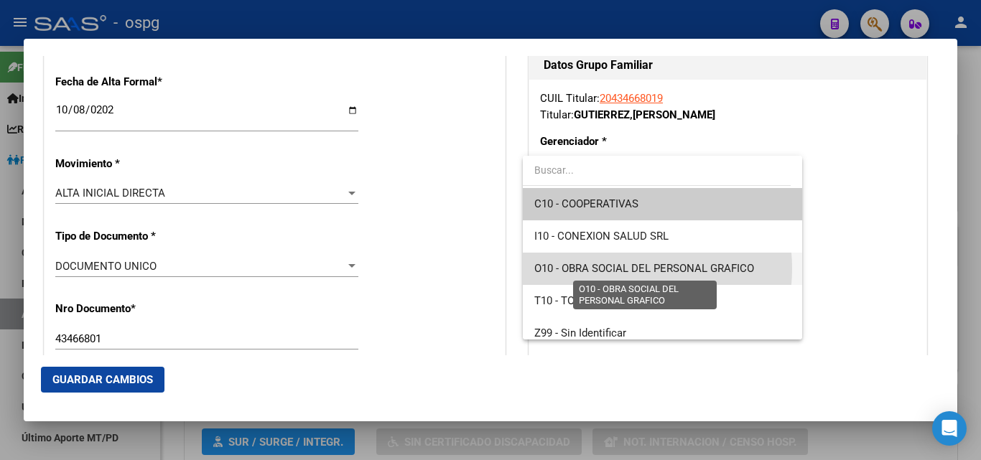
click at [623, 269] on span "O10 - OBRA SOCIAL DEL PERSONAL GRAFICO" at bounding box center [644, 268] width 220 height 13
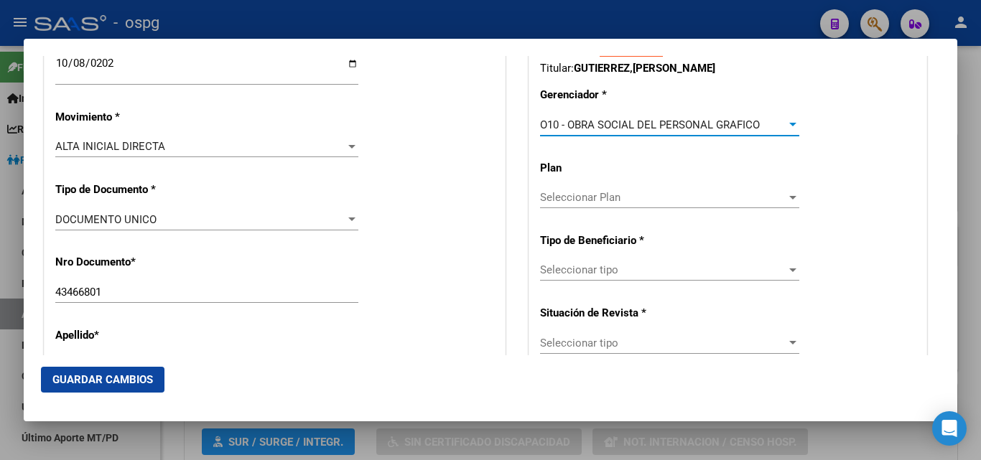
scroll to position [383, 0]
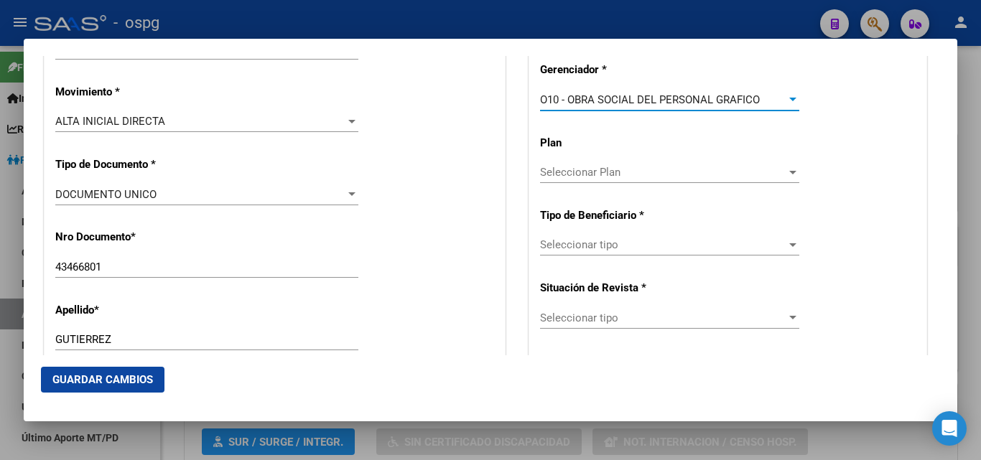
click at [601, 258] on div "Seleccionar tipo Seleccionar tipo" at bounding box center [669, 251] width 259 height 35
click at [609, 252] on div "Seleccionar tipo Seleccionar tipo" at bounding box center [669, 245] width 259 height 22
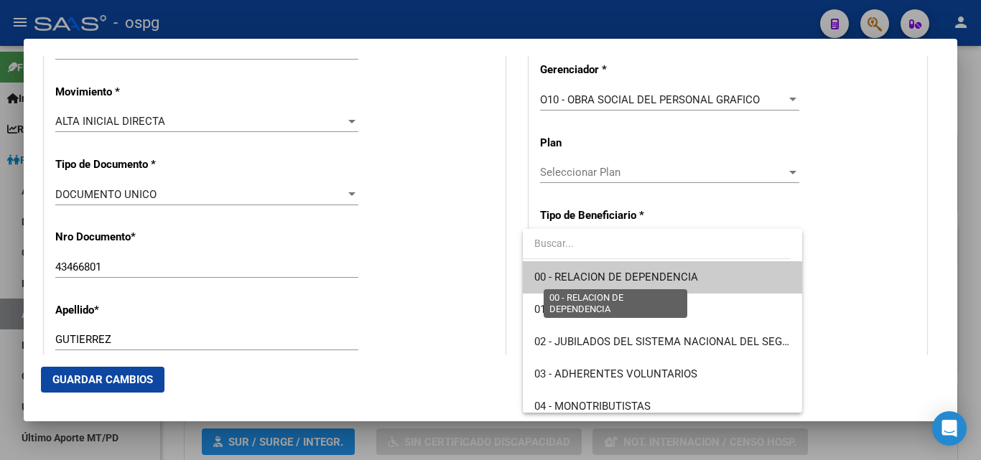
click at [618, 284] on span "00 - RELACION DE DEPENDENCIA" at bounding box center [616, 277] width 164 height 13
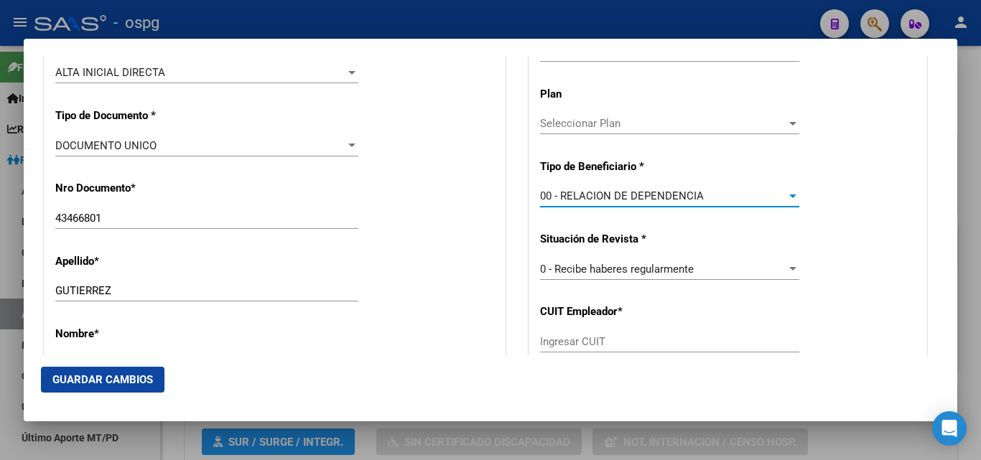
scroll to position [527, 0]
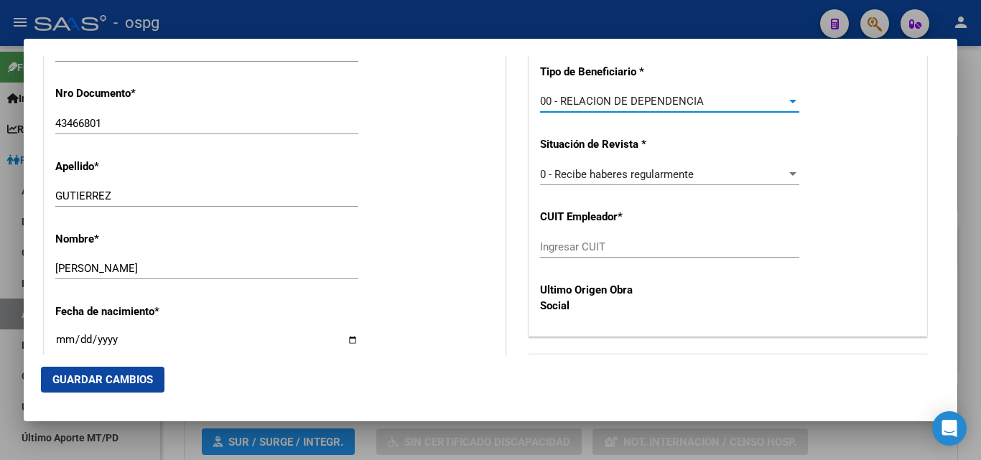
click at [577, 247] on input "Ingresar CUIT" at bounding box center [669, 247] width 259 height 13
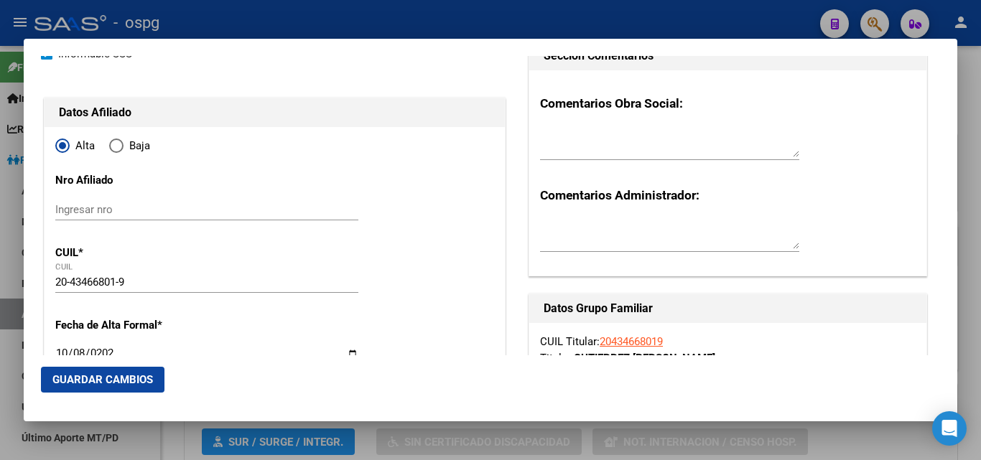
scroll to position [0, 0]
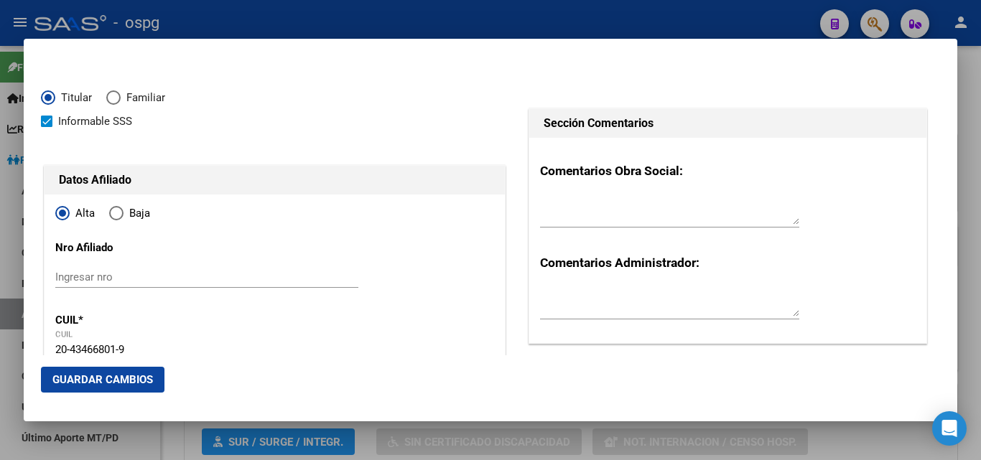
type input "30-50043961-7"
click at [80, 374] on span "Guardar Cambios" at bounding box center [102, 380] width 101 height 13
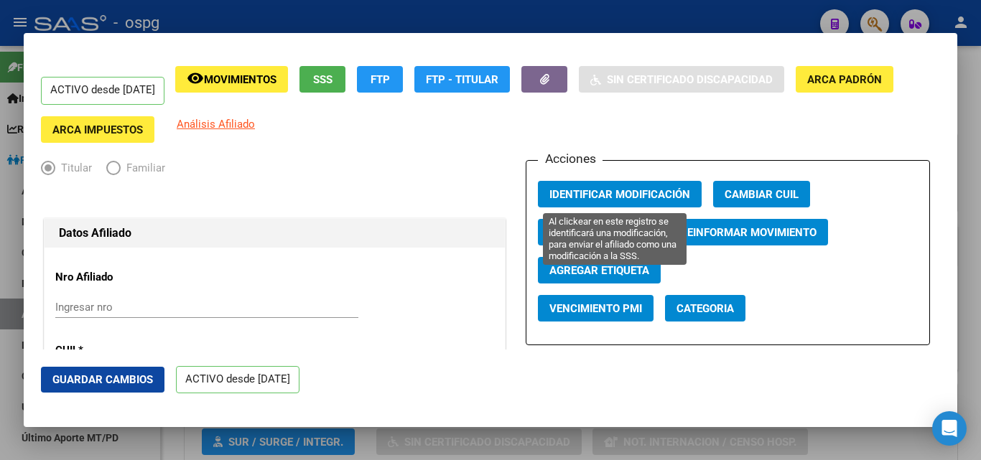
click at [590, 195] on span "Identificar Modificación" at bounding box center [620, 194] width 141 height 13
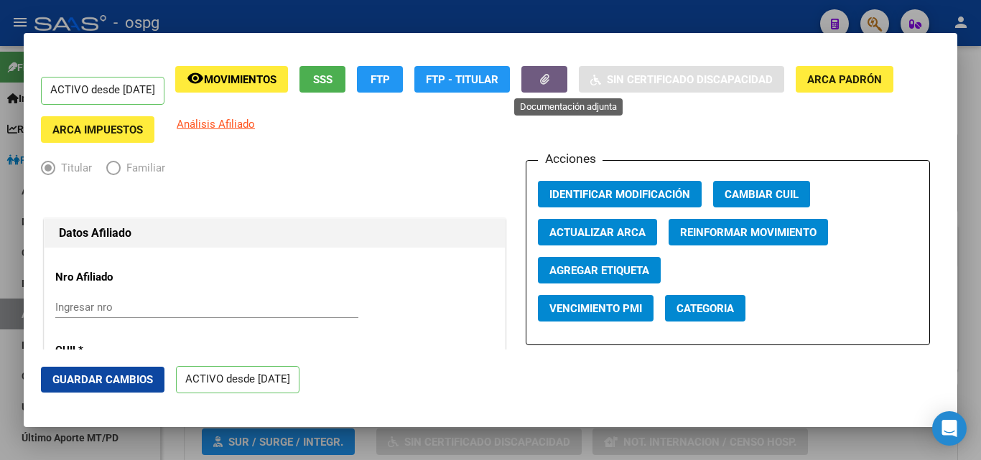
click at [550, 85] on icon "button" at bounding box center [544, 79] width 9 height 11
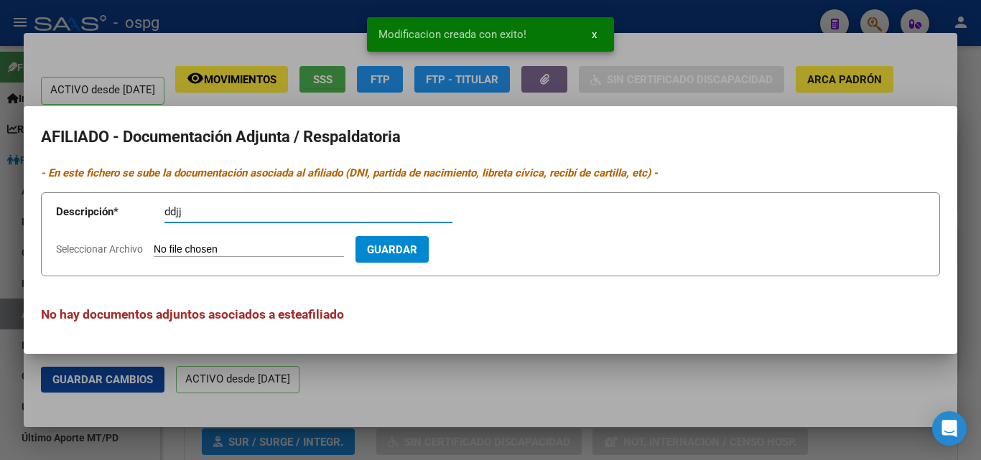
type input "ddjj"
click at [200, 247] on input "Seleccionar Archivo" at bounding box center [249, 251] width 190 height 14
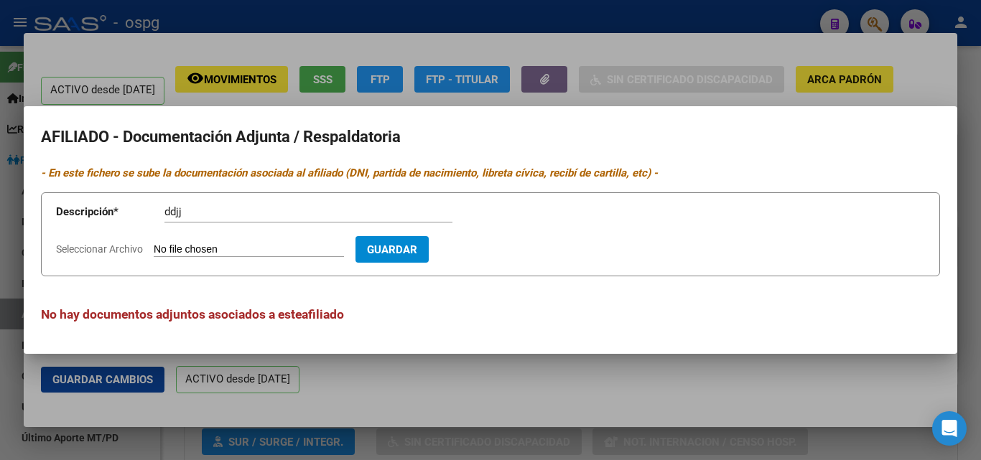
type input "C:\fakepath\[PERSON_NAME].pdf"
click at [499, 261] on button "Guardar" at bounding box center [475, 249] width 73 height 27
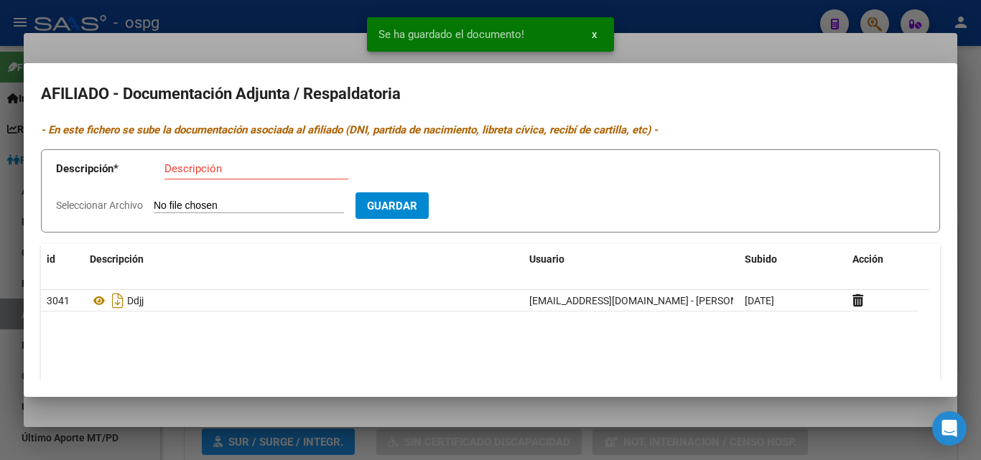
click at [185, 43] on div at bounding box center [490, 230] width 981 height 460
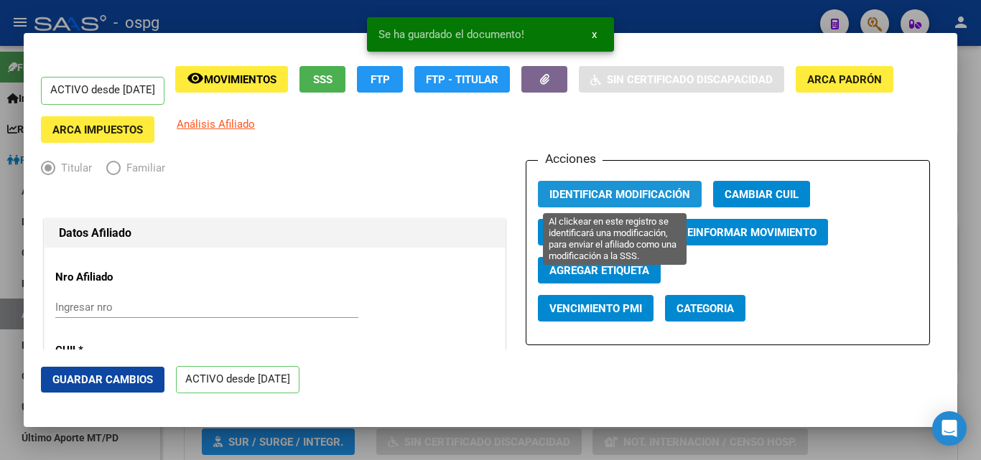
click at [577, 194] on span "Identificar Modificación" at bounding box center [620, 194] width 141 height 13
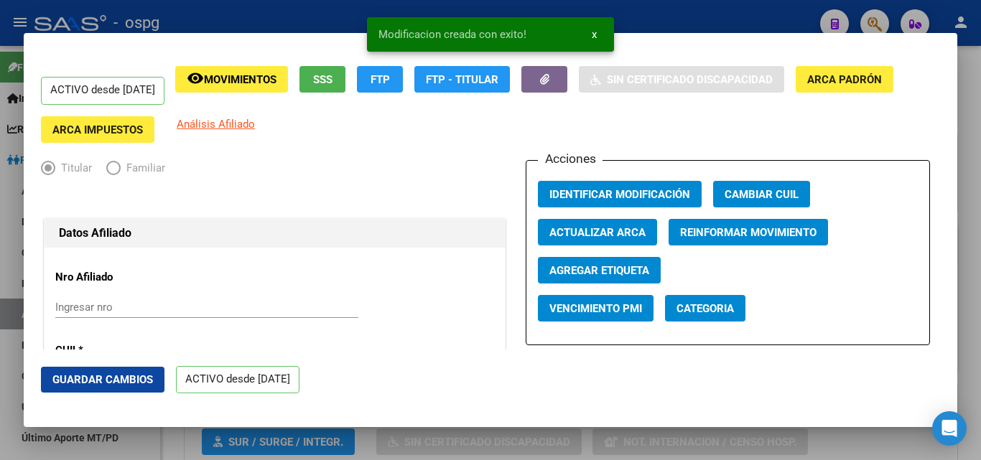
click at [228, 19] on div at bounding box center [490, 230] width 981 height 460
